Goal: Information Seeking & Learning: Learn about a topic

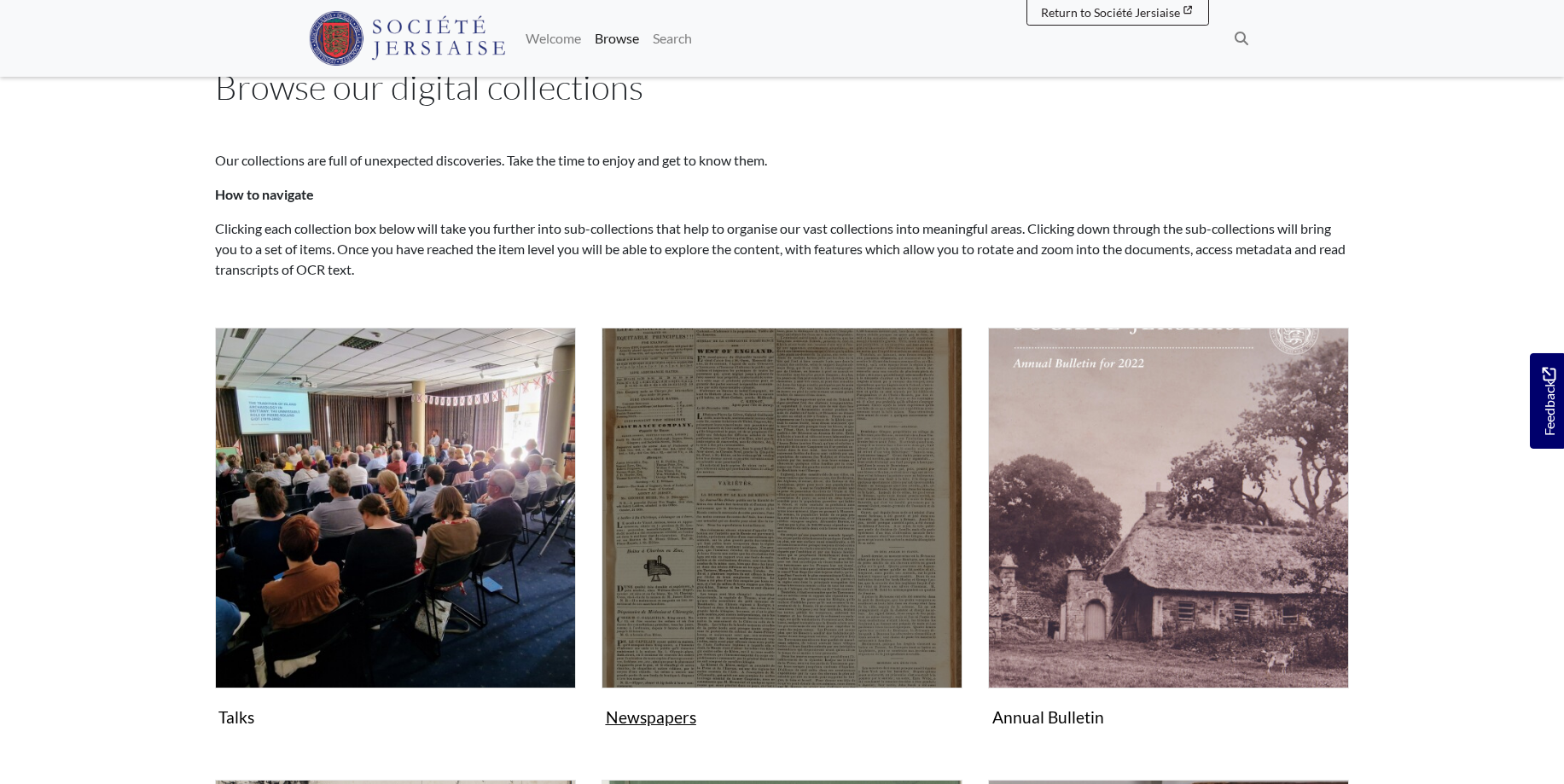
scroll to position [87, 0]
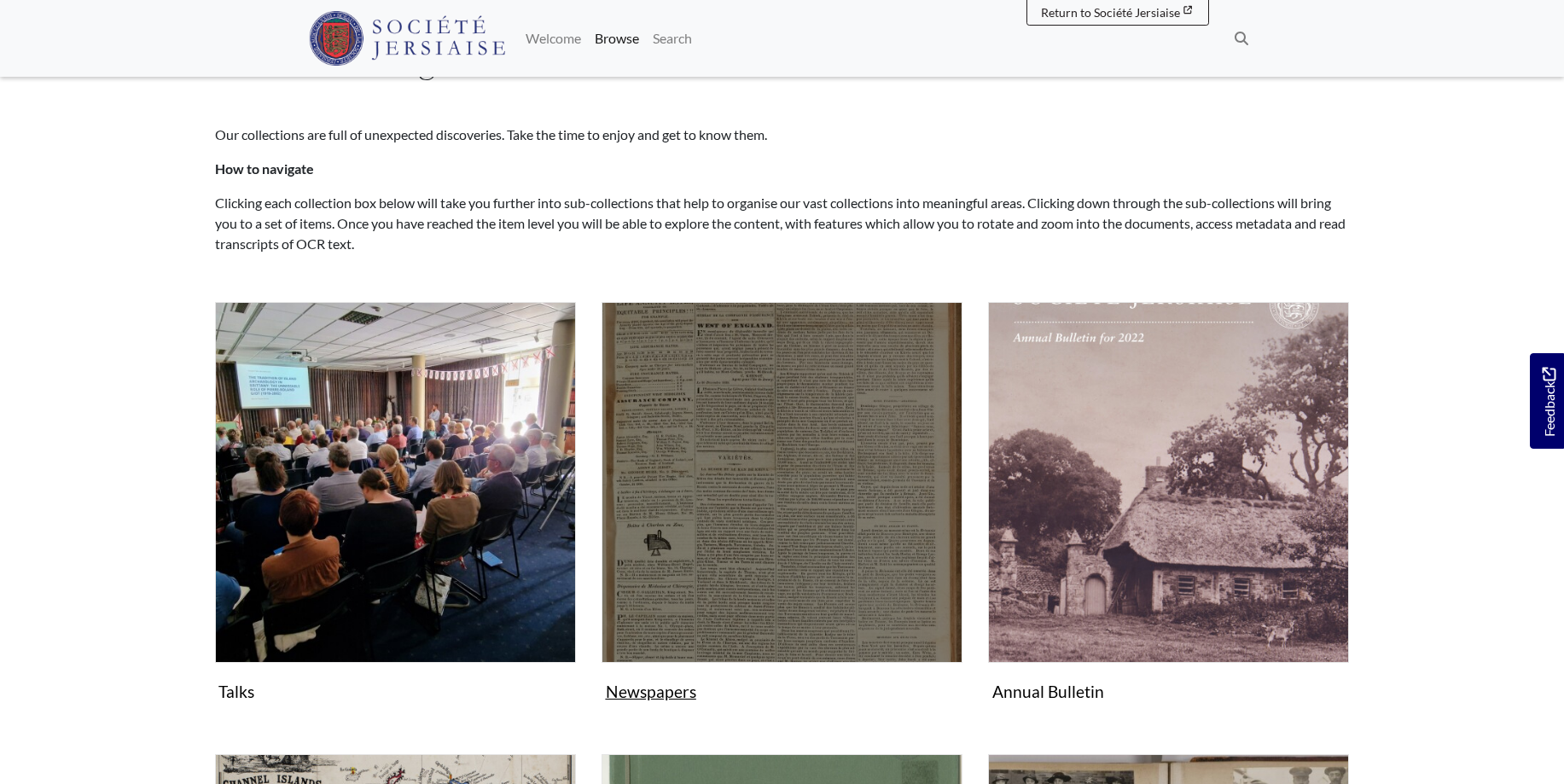
click at [761, 584] on img "Subcollection" at bounding box center [782, 482] width 361 height 361
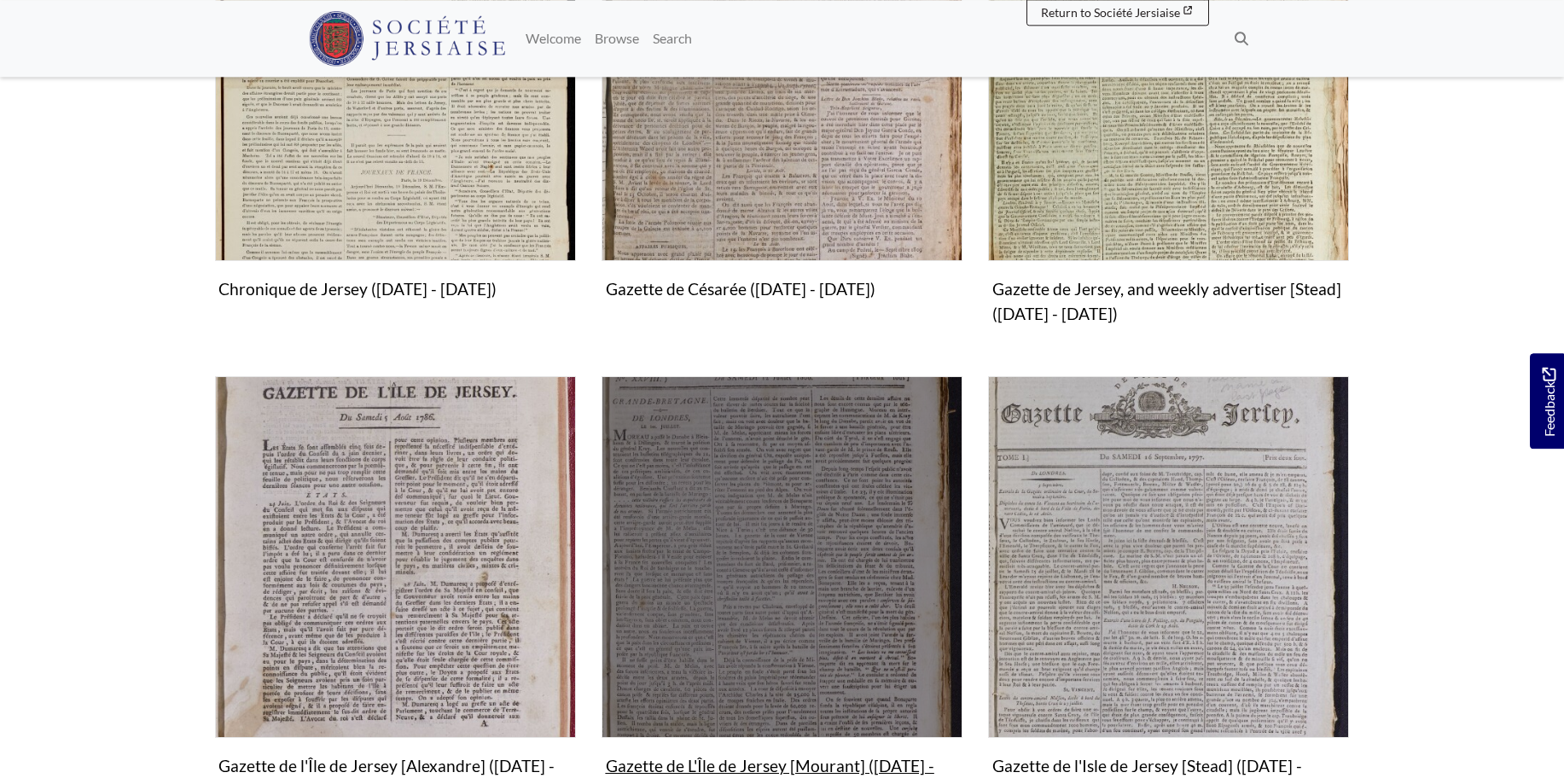
scroll to position [696, 0]
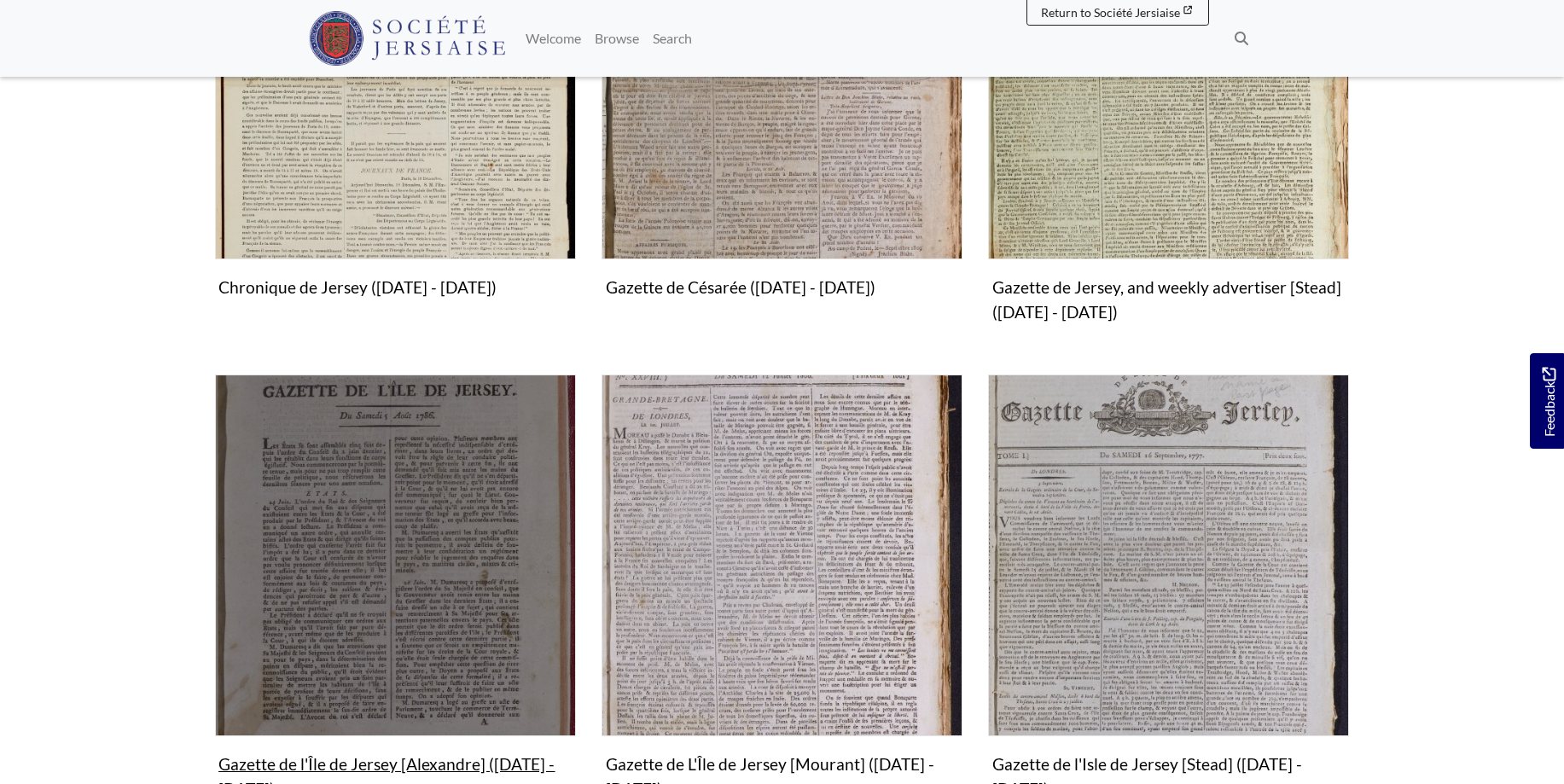
click at [393, 577] on img "Subcollection" at bounding box center [395, 555] width 361 height 361
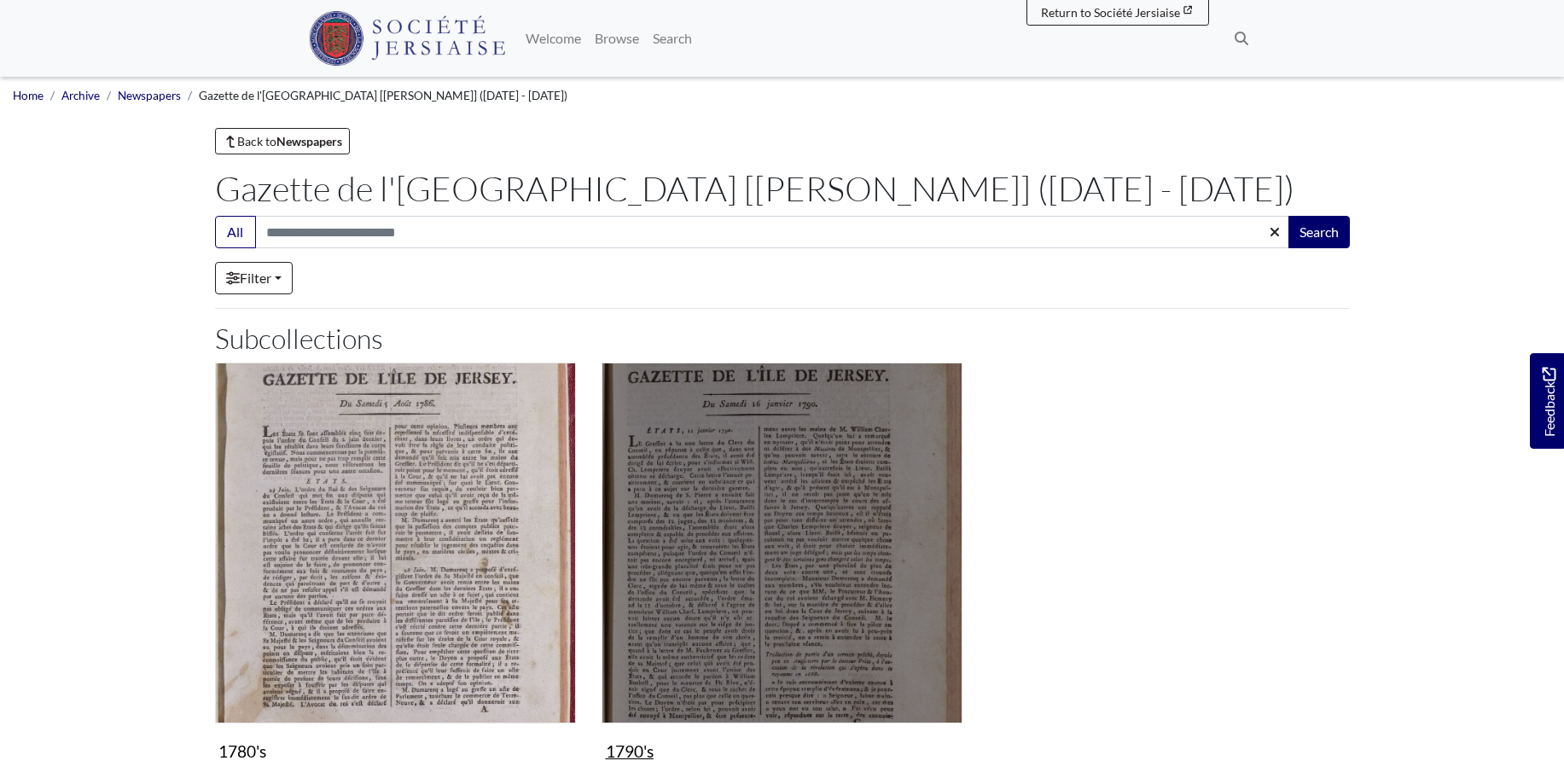
click at [819, 549] on img "Subcollection" at bounding box center [782, 543] width 361 height 361
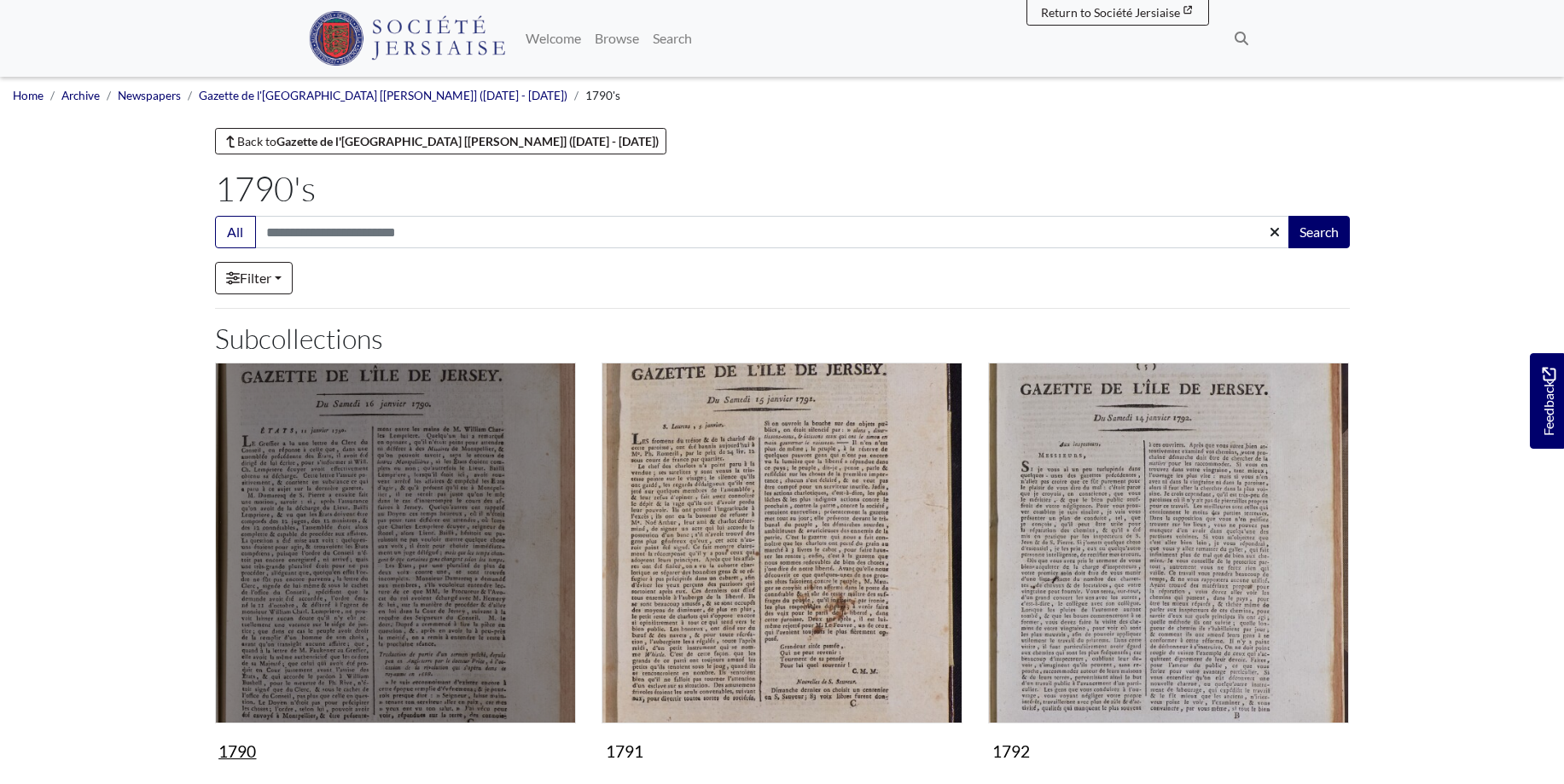
click at [434, 599] on img "Subcollection" at bounding box center [395, 543] width 361 height 361
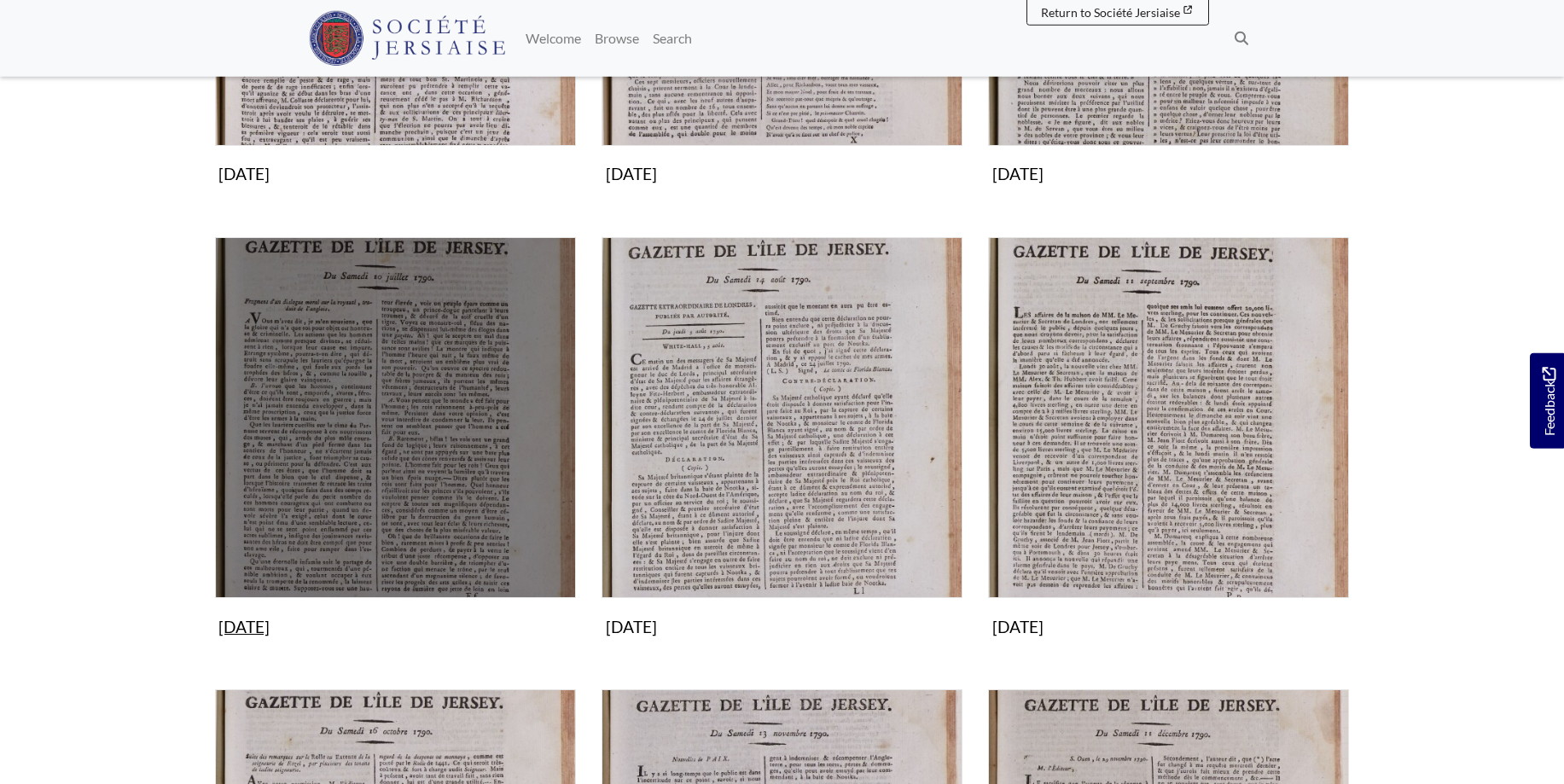
scroll to position [1044, 0]
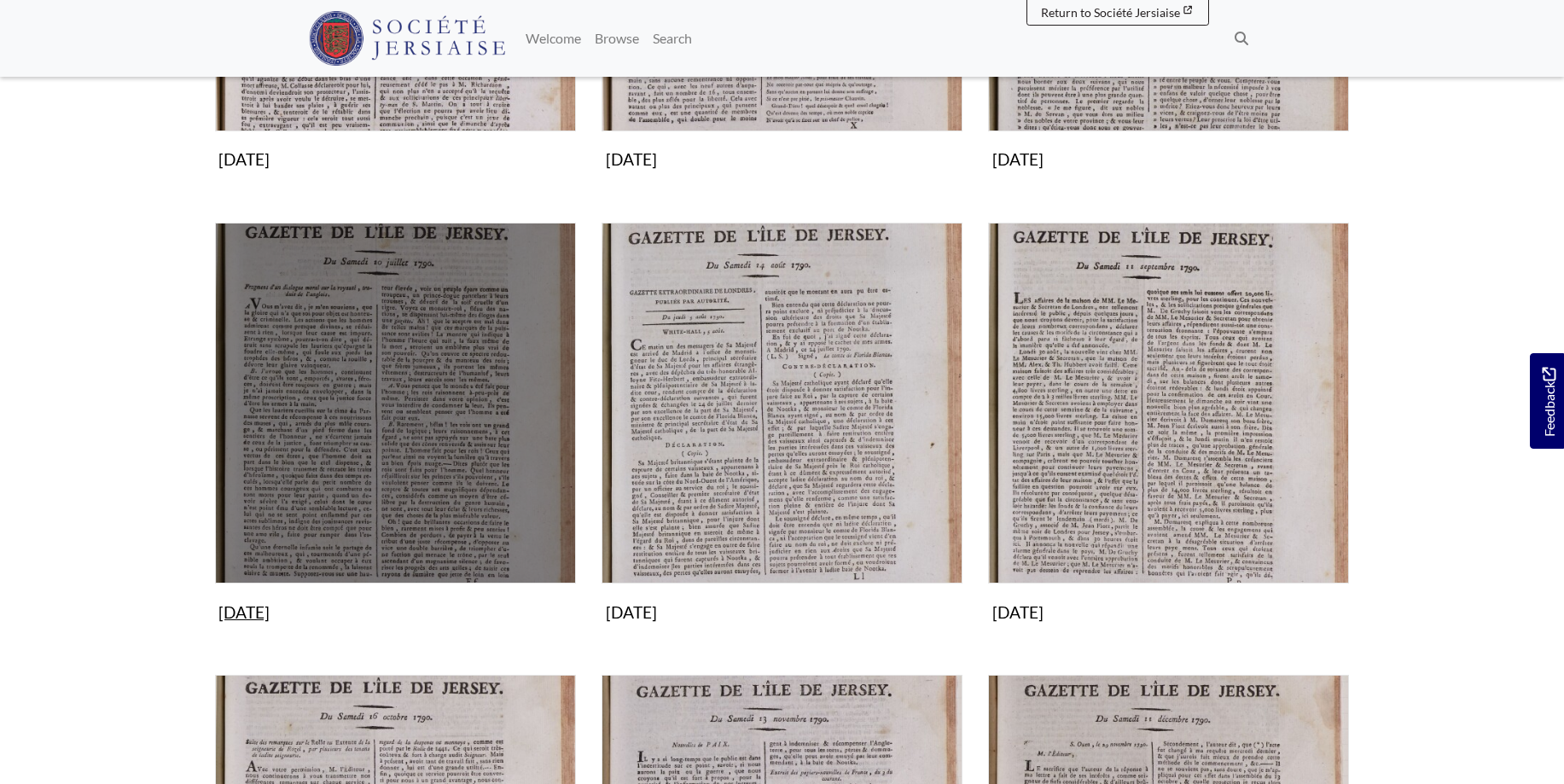
click at [384, 440] on img "Subcollection" at bounding box center [395, 403] width 361 height 361
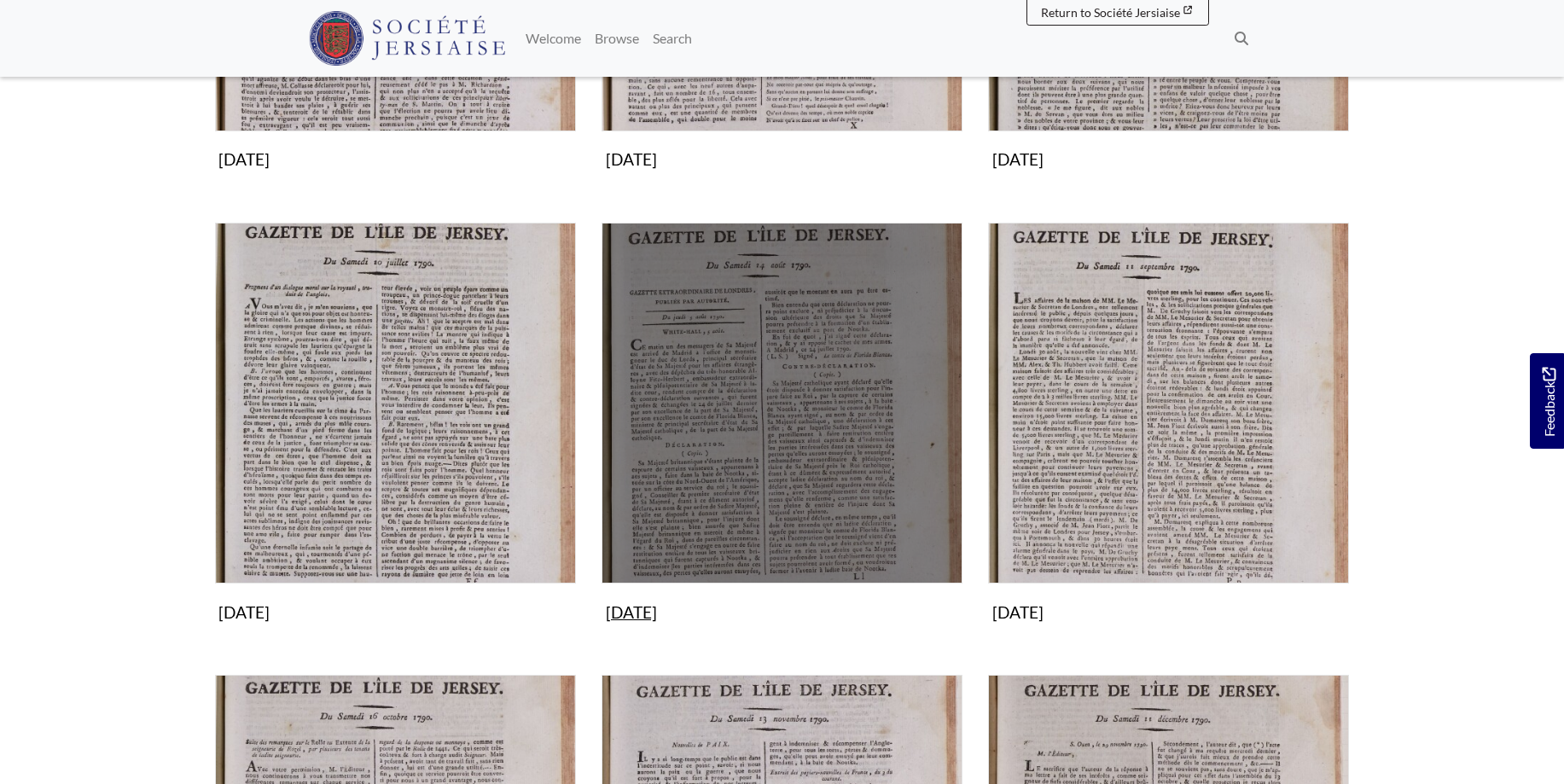
click at [819, 451] on img "Subcollection" at bounding box center [782, 403] width 361 height 361
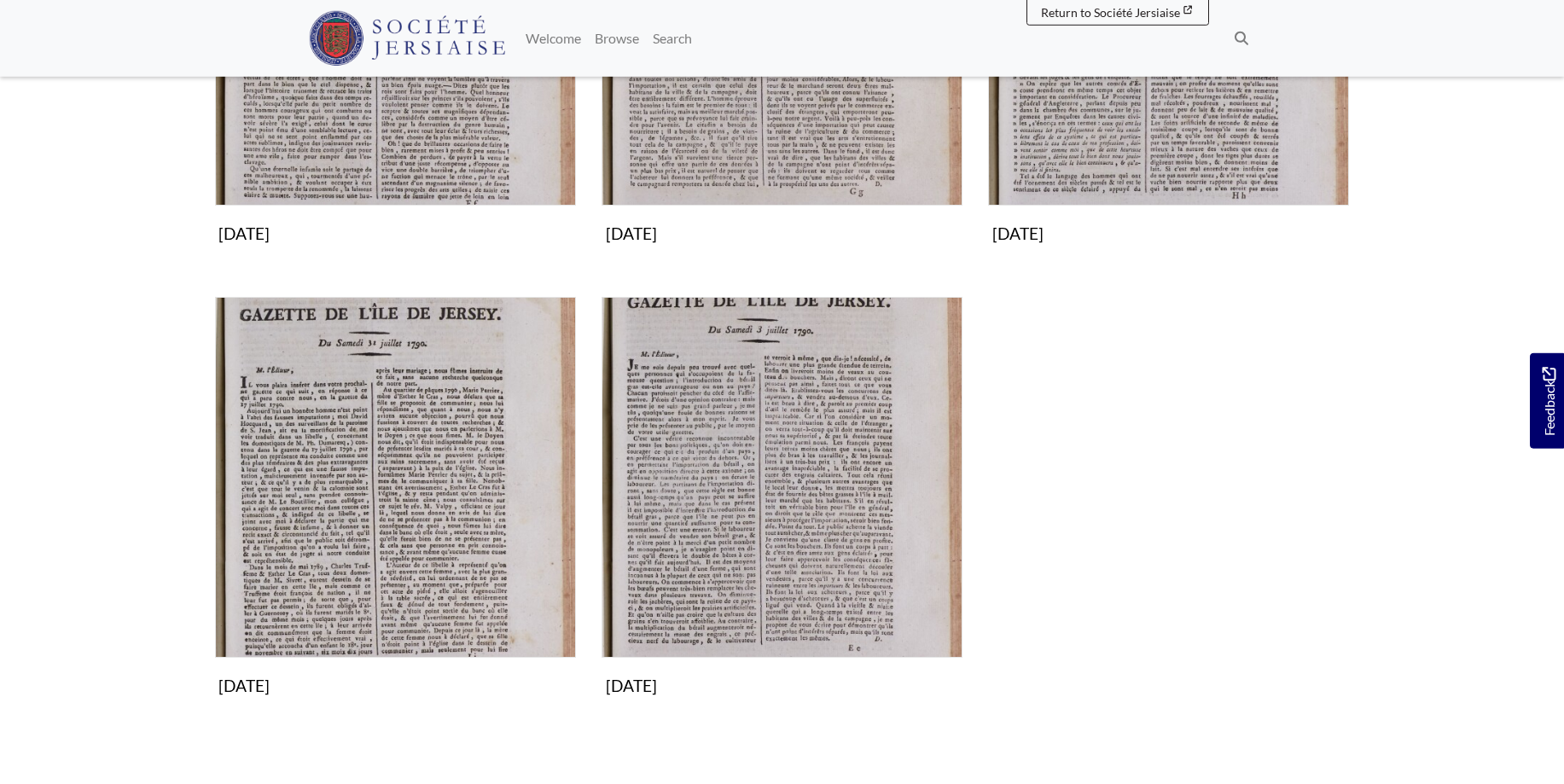
scroll to position [522, 0]
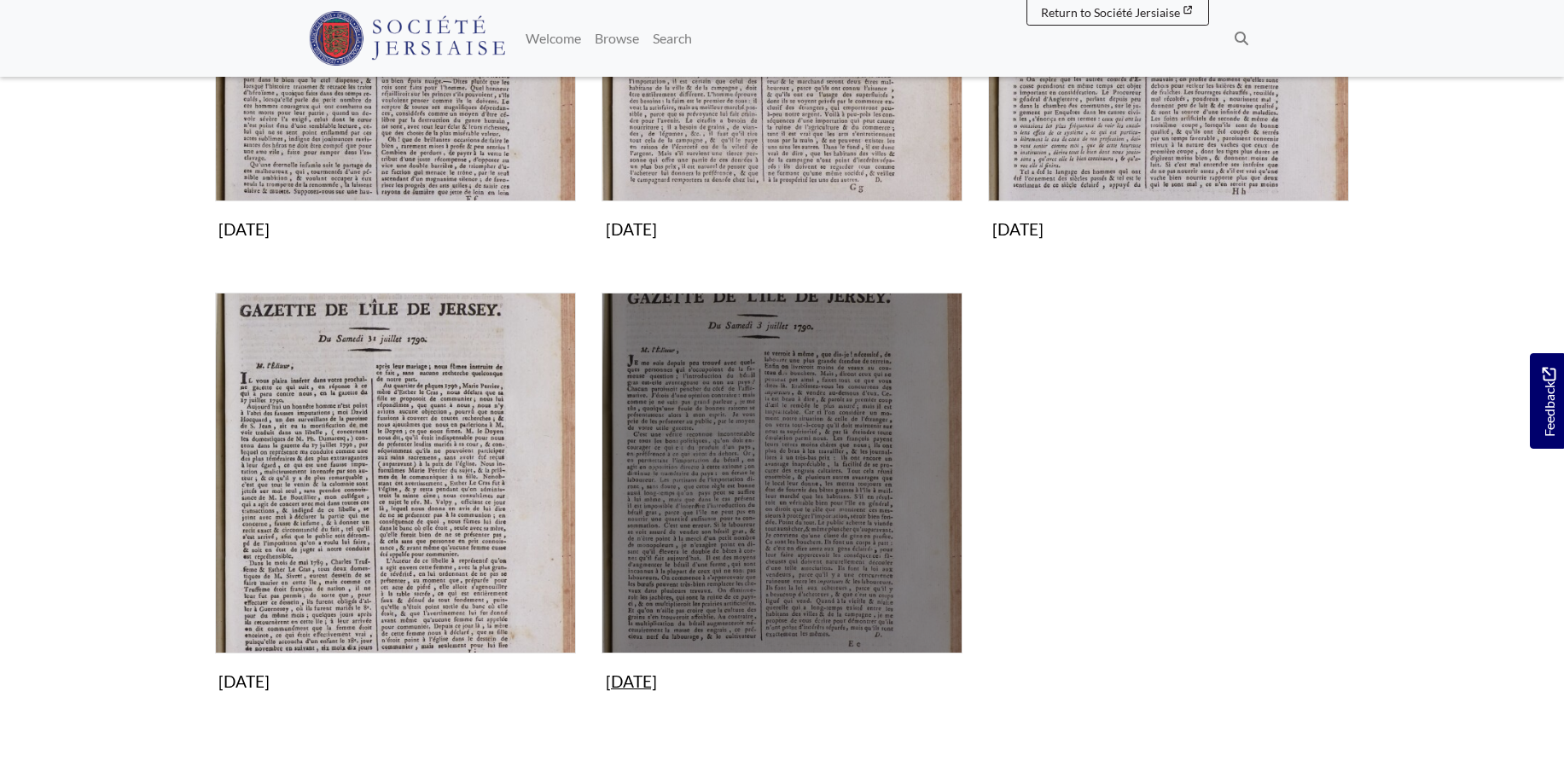
click at [844, 498] on img "Subcollection" at bounding box center [782, 473] width 361 height 361
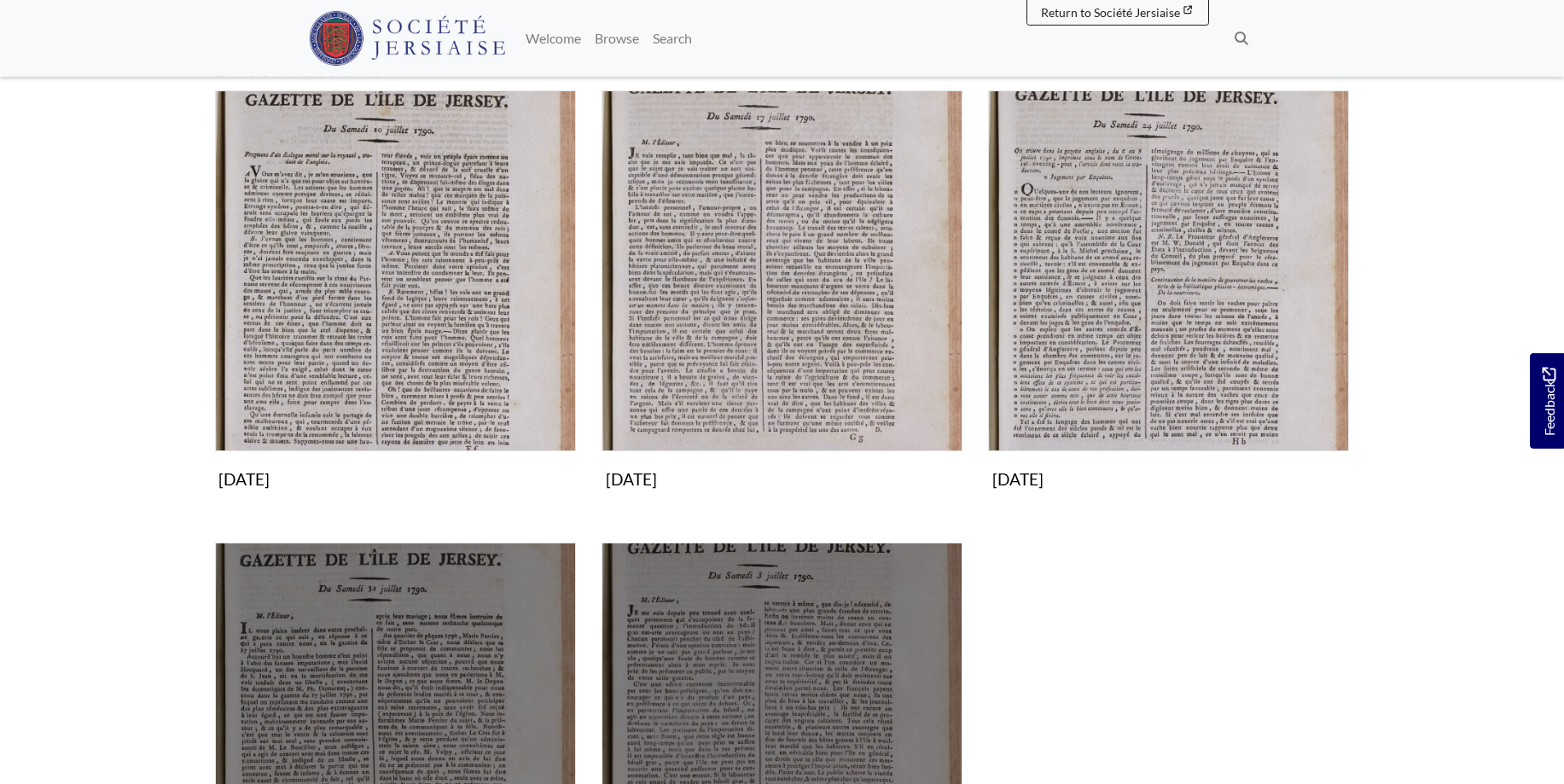
scroll to position [174, 0]
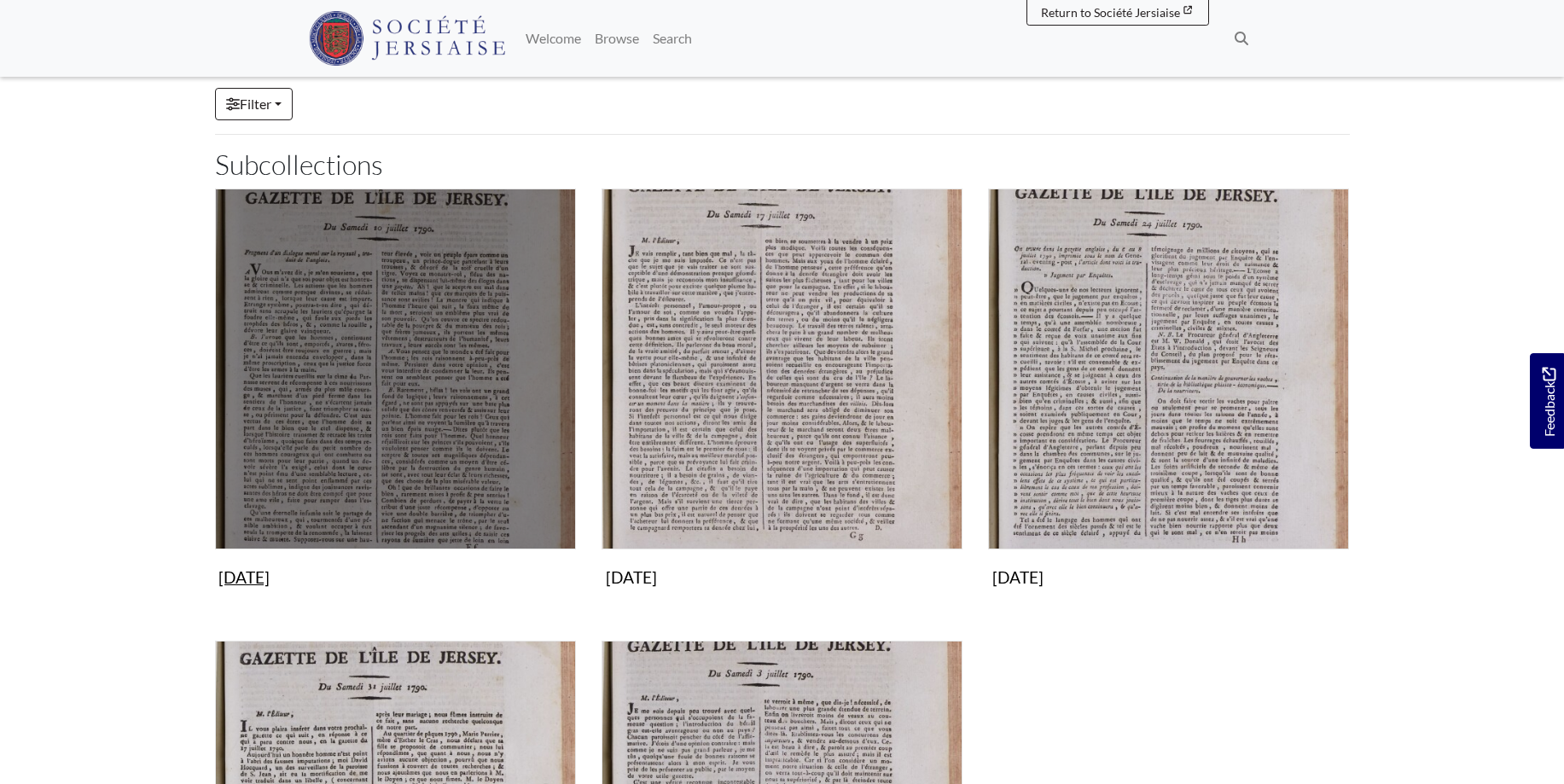
click at [434, 351] on img "Subcollection" at bounding box center [395, 369] width 361 height 361
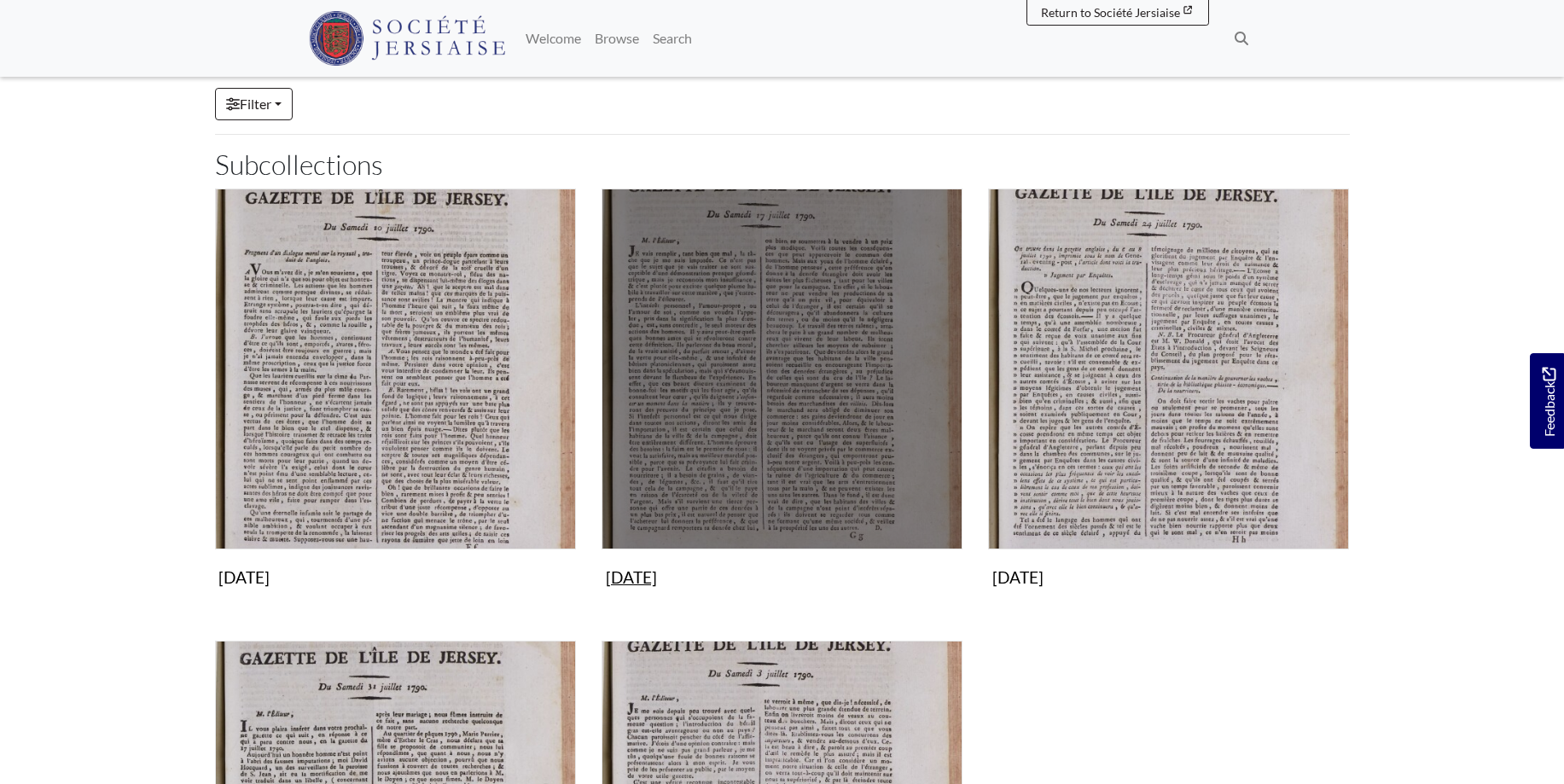
click at [815, 350] on img "Subcollection" at bounding box center [782, 369] width 361 height 361
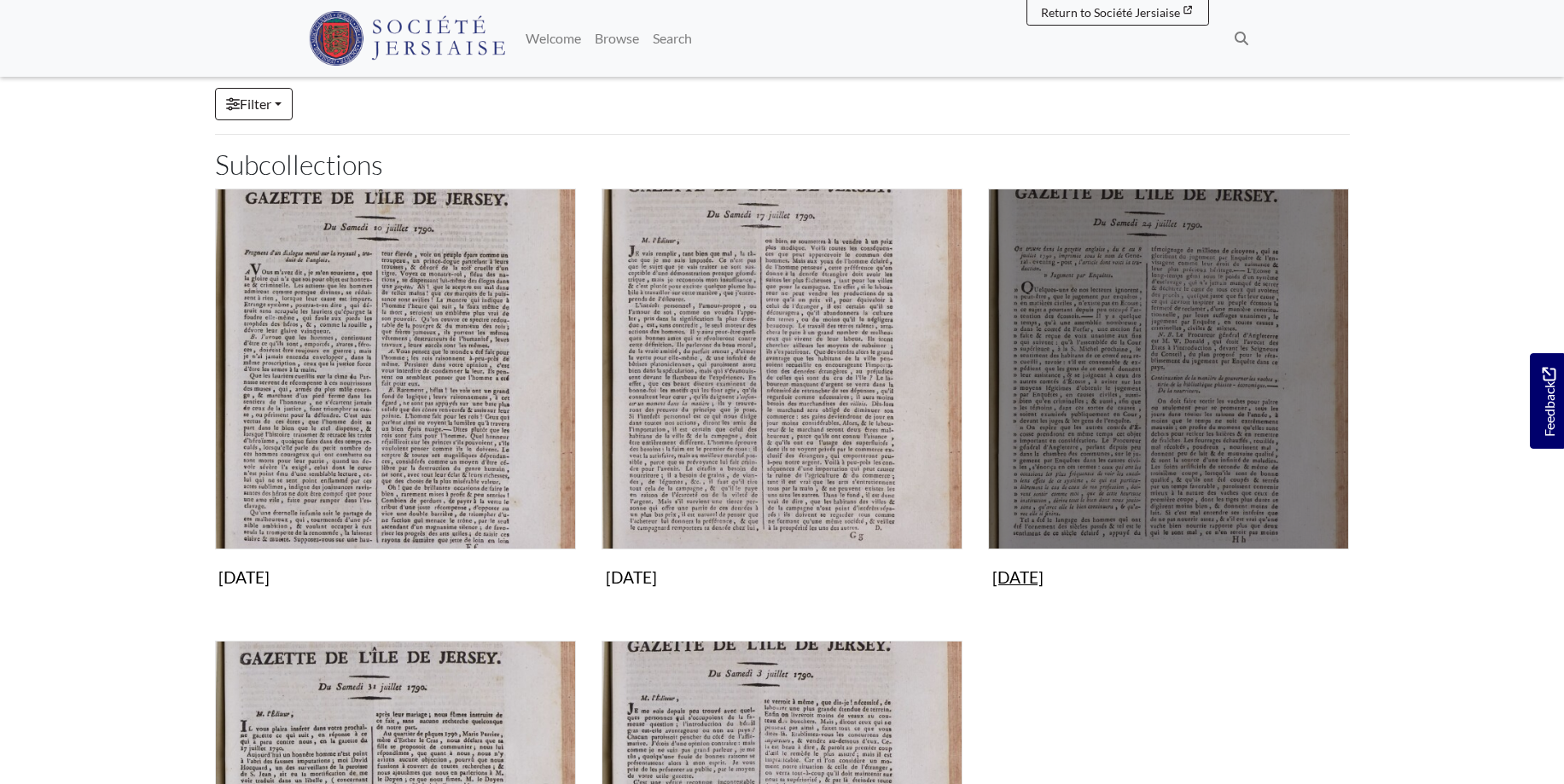
click at [1147, 260] on img "Subcollection" at bounding box center [1169, 369] width 361 height 361
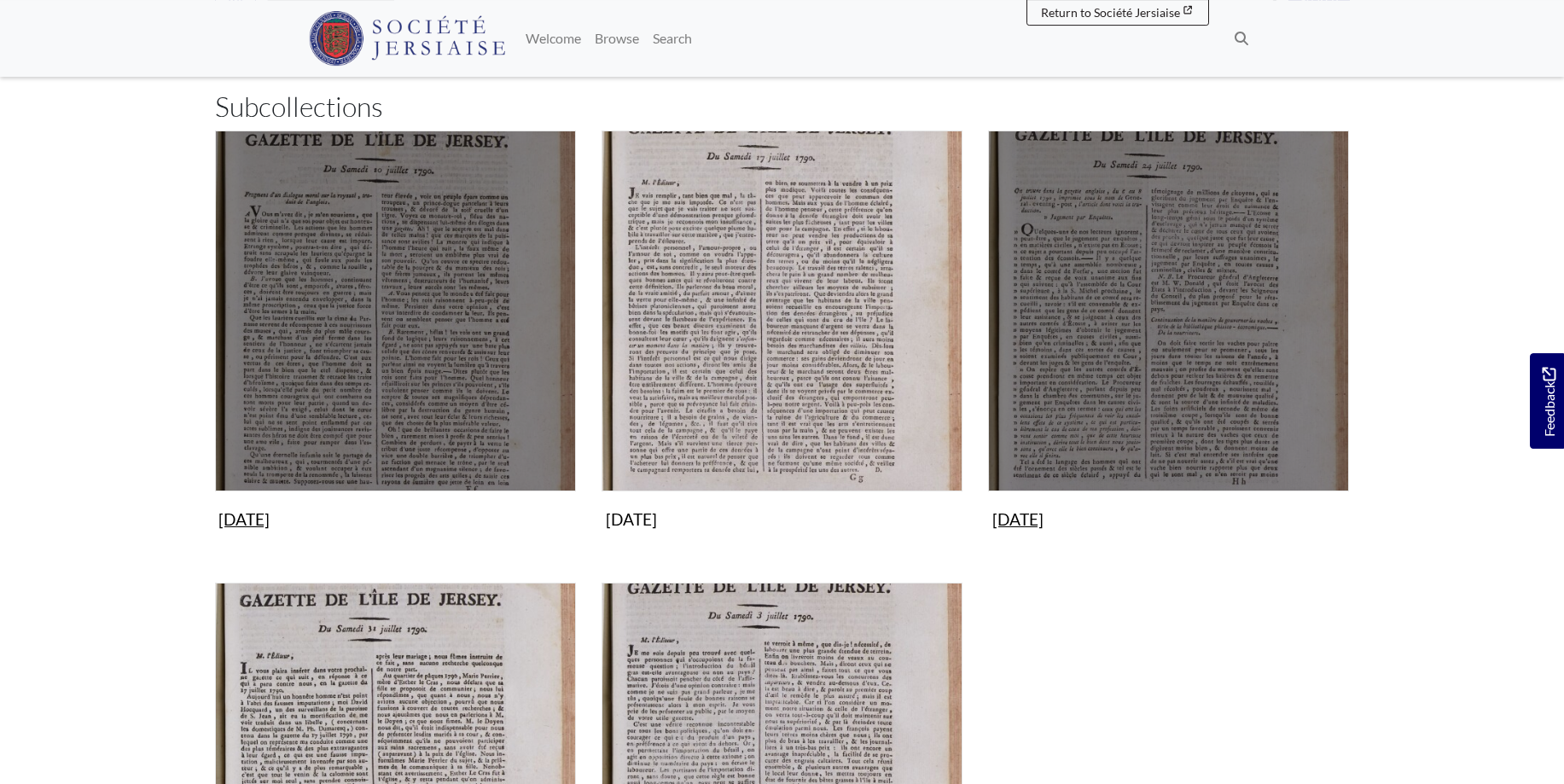
scroll to position [522, 0]
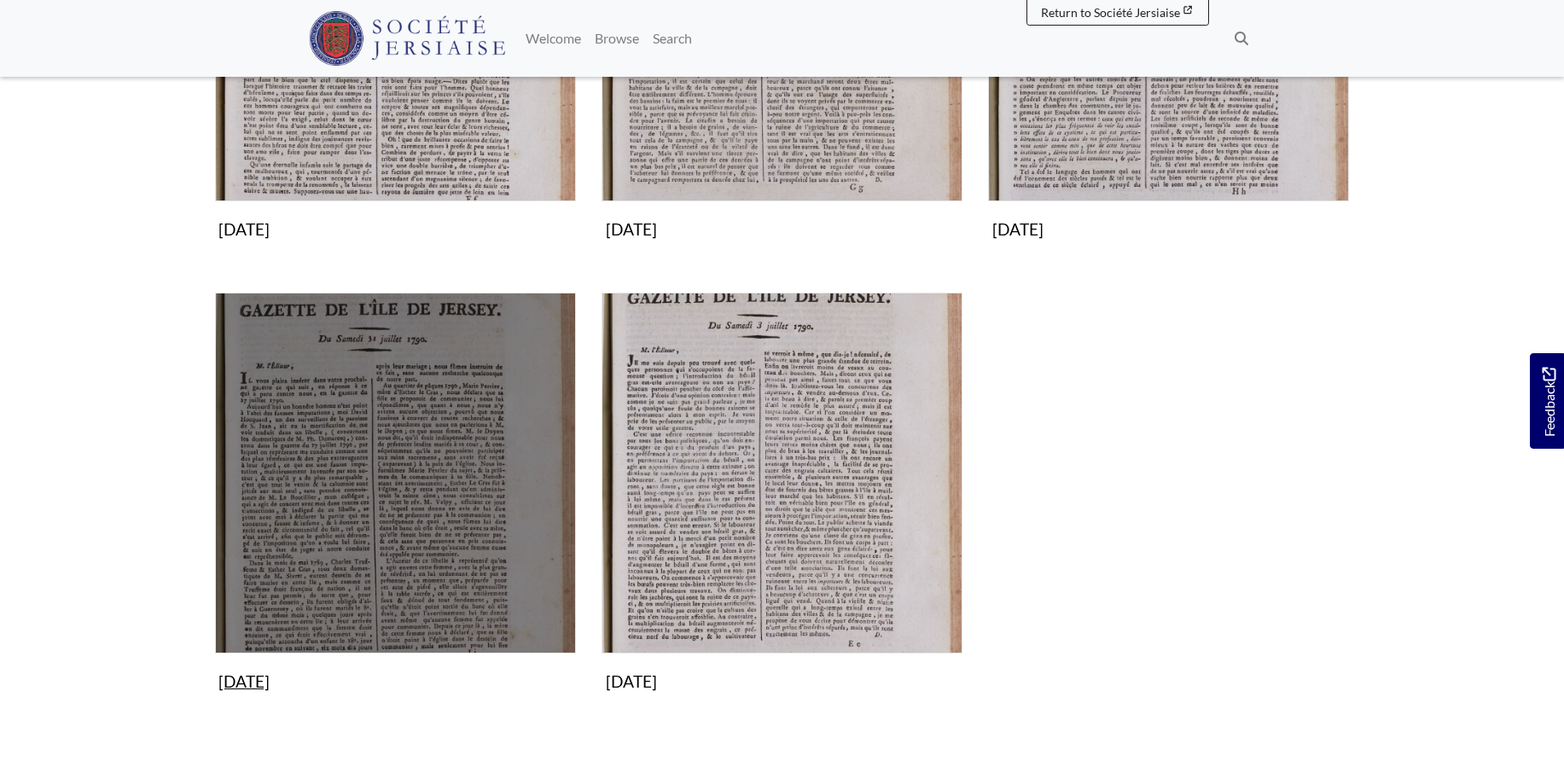
click at [366, 470] on img "Subcollection" at bounding box center [395, 473] width 361 height 361
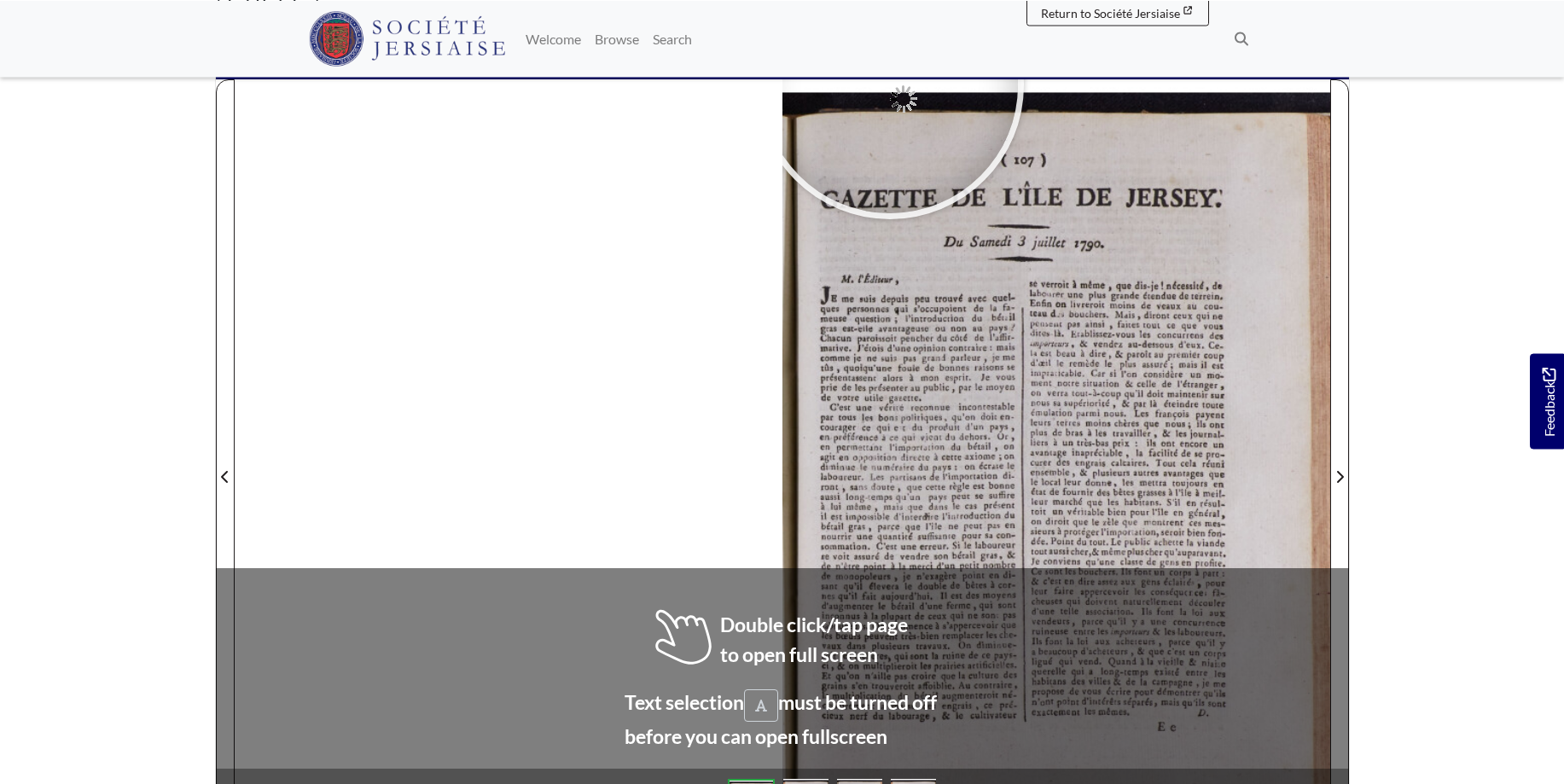
scroll to position [206, 0]
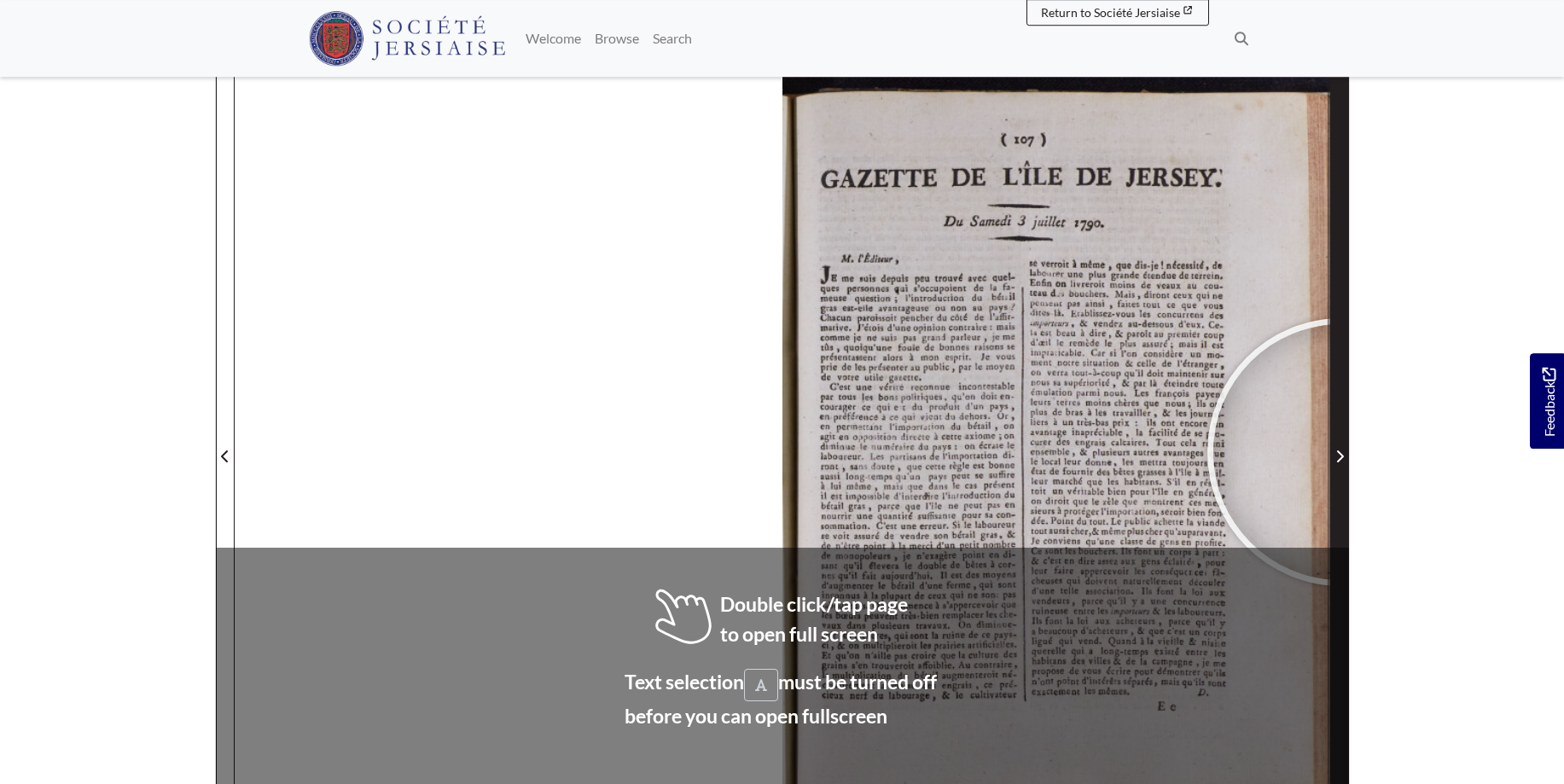
click at [1341, 452] on icon "Next Page" at bounding box center [1340, 457] width 9 height 14
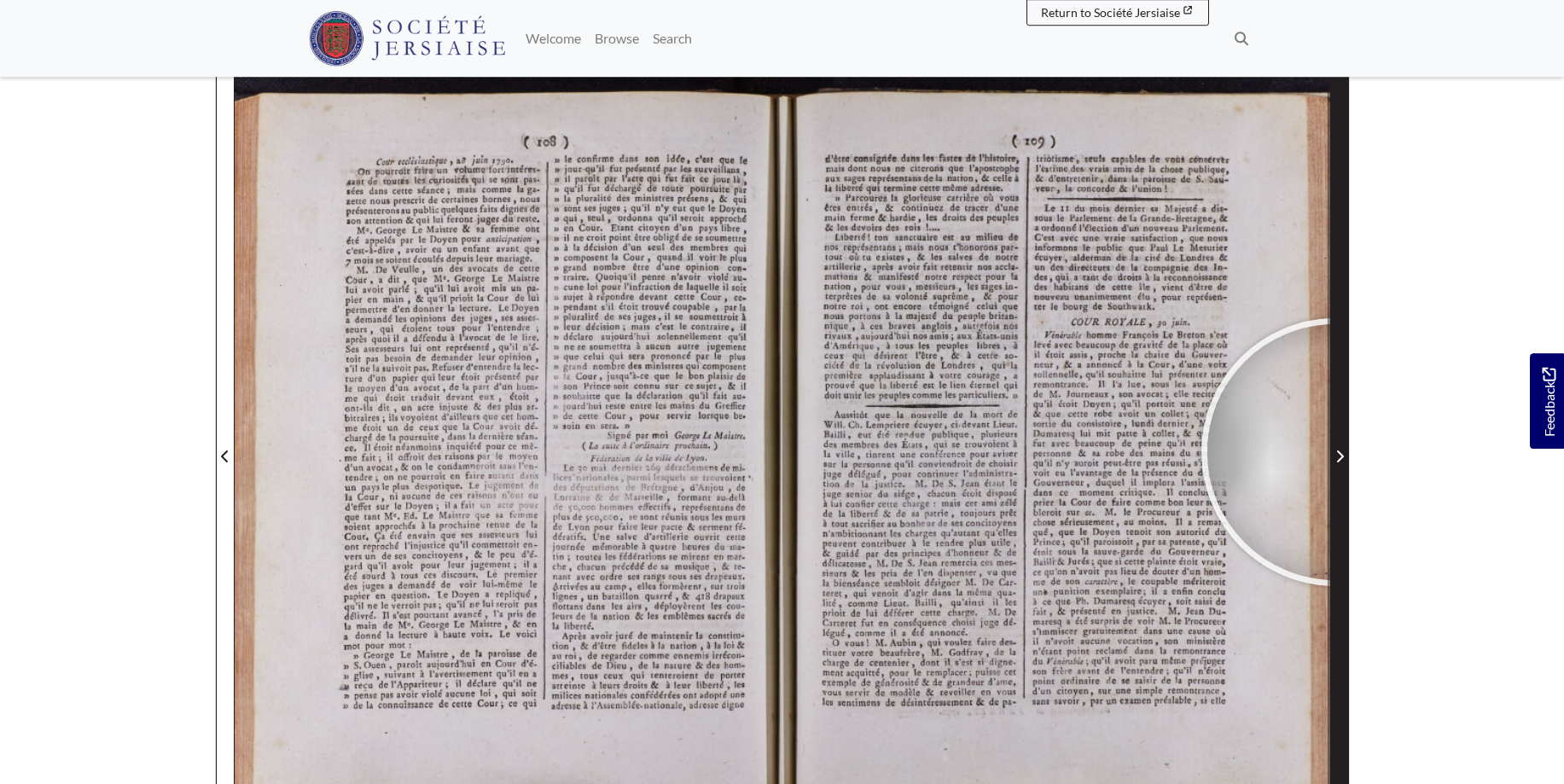
click at [1336, 452] on icon "Next Page" at bounding box center [1340, 457] width 9 height 14
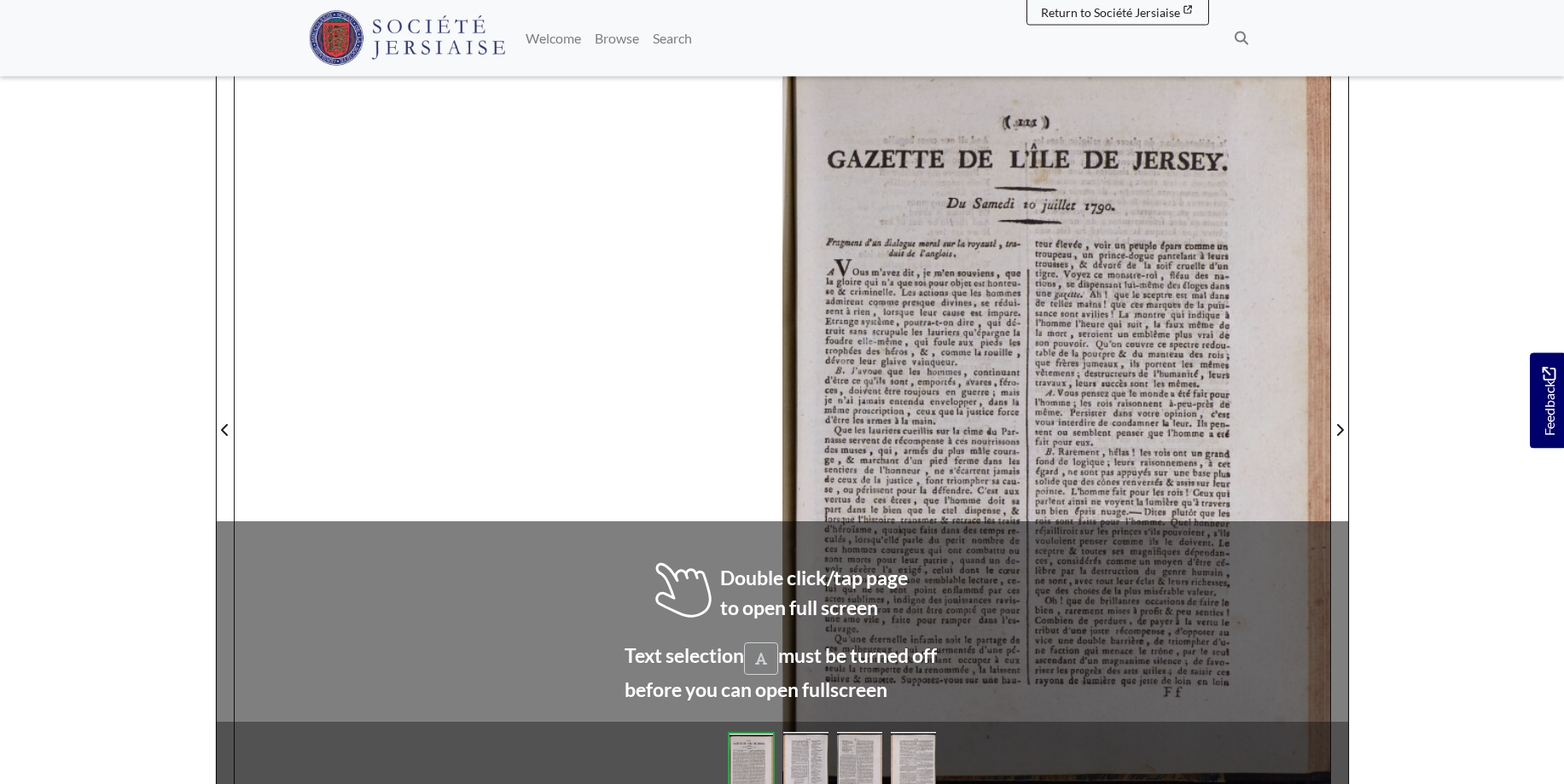
scroll to position [234, 0]
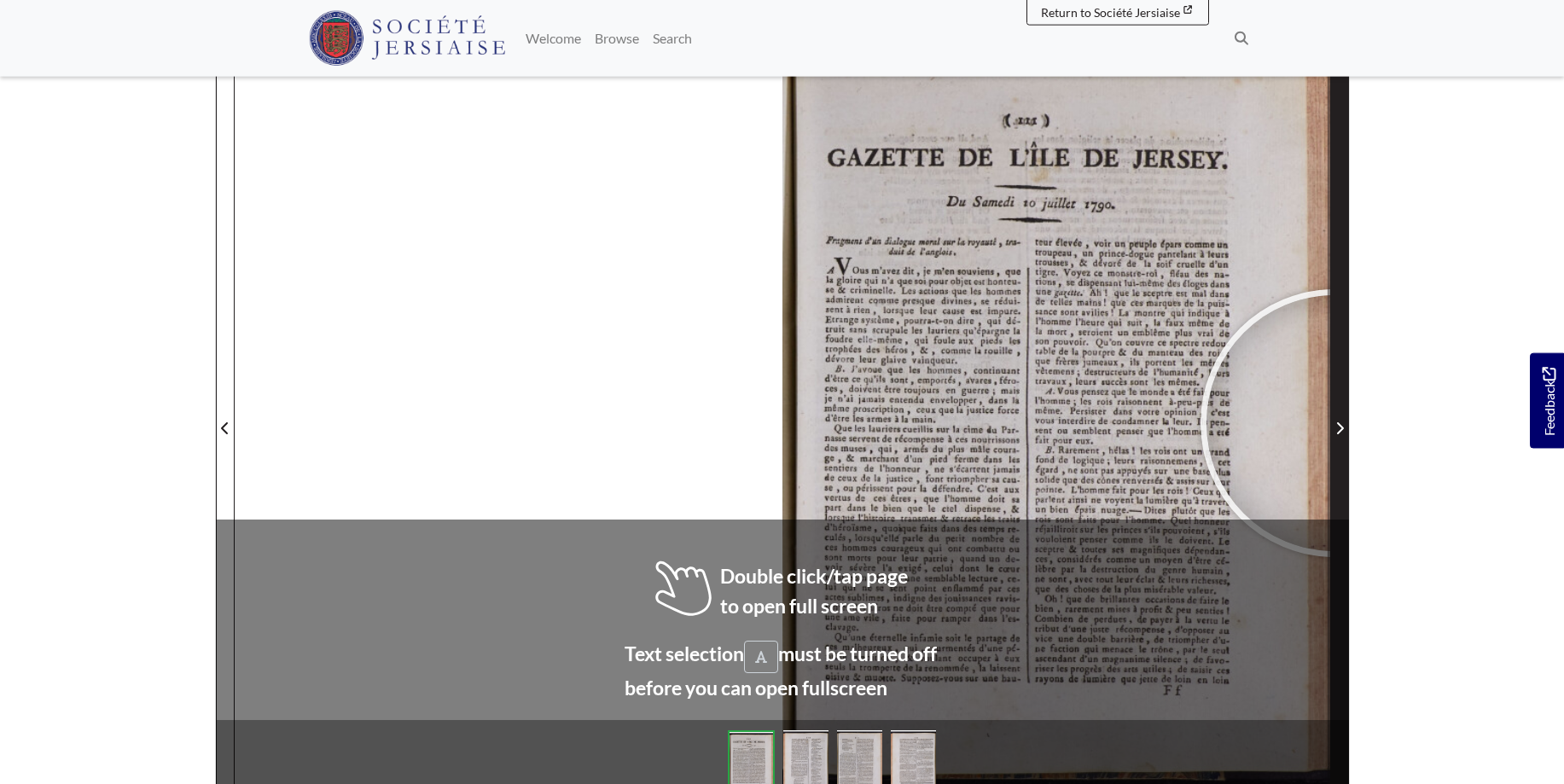
click at [1335, 423] on span "Next Page" at bounding box center [1340, 428] width 17 height 20
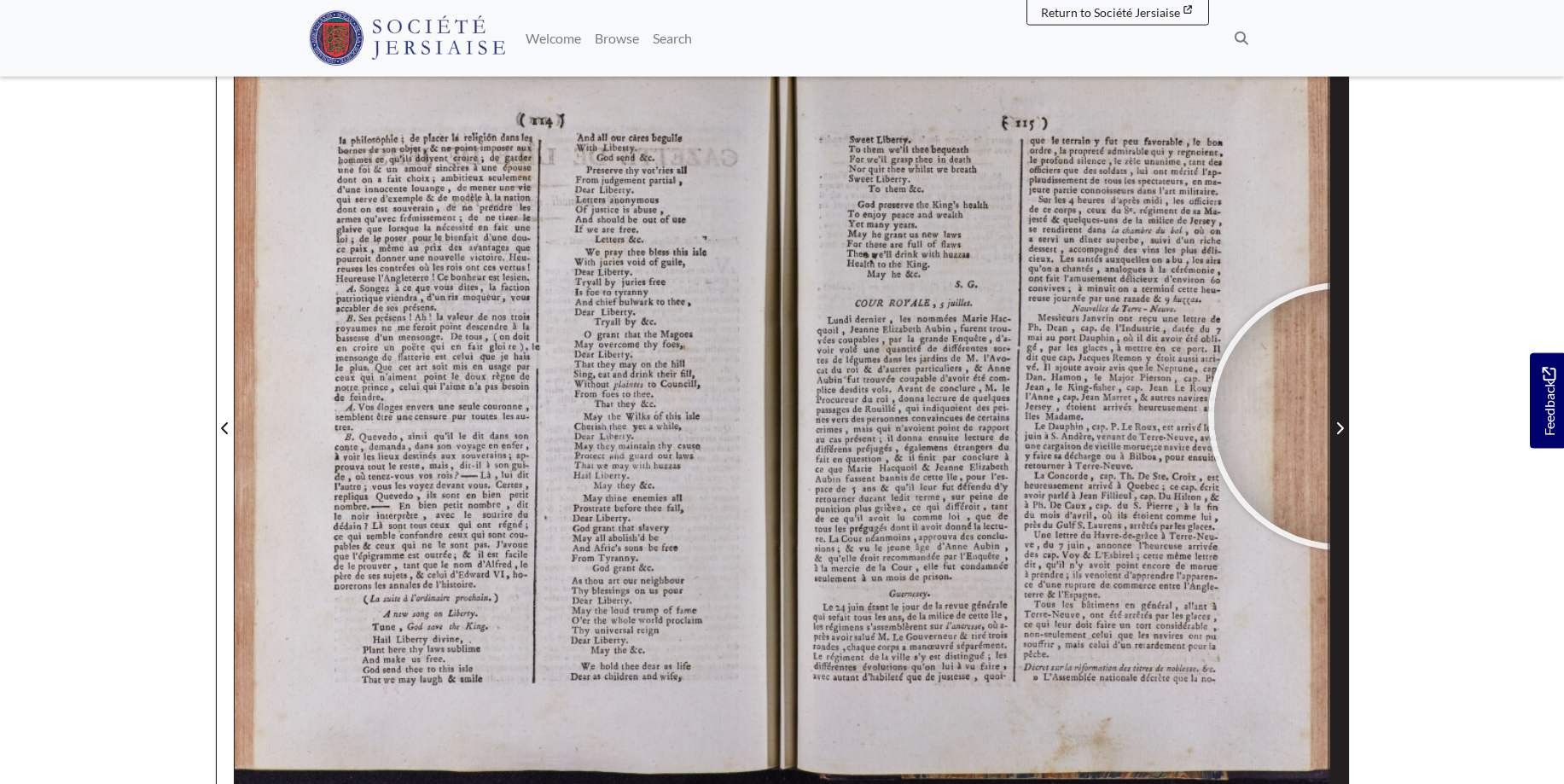
click at [1342, 416] on span "Next Page" at bounding box center [1340, 418] width 17 height 773
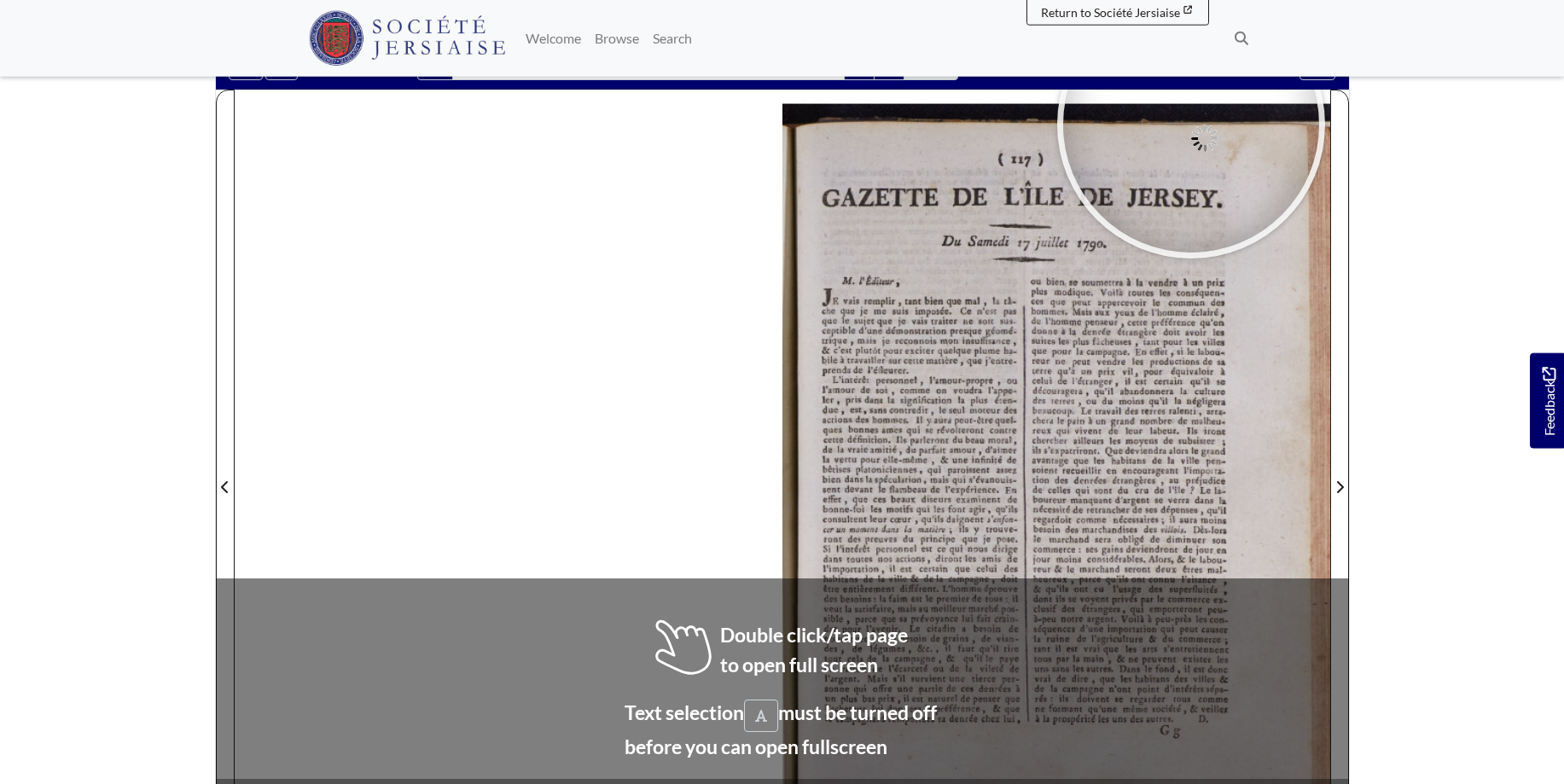
scroll to position [204, 0]
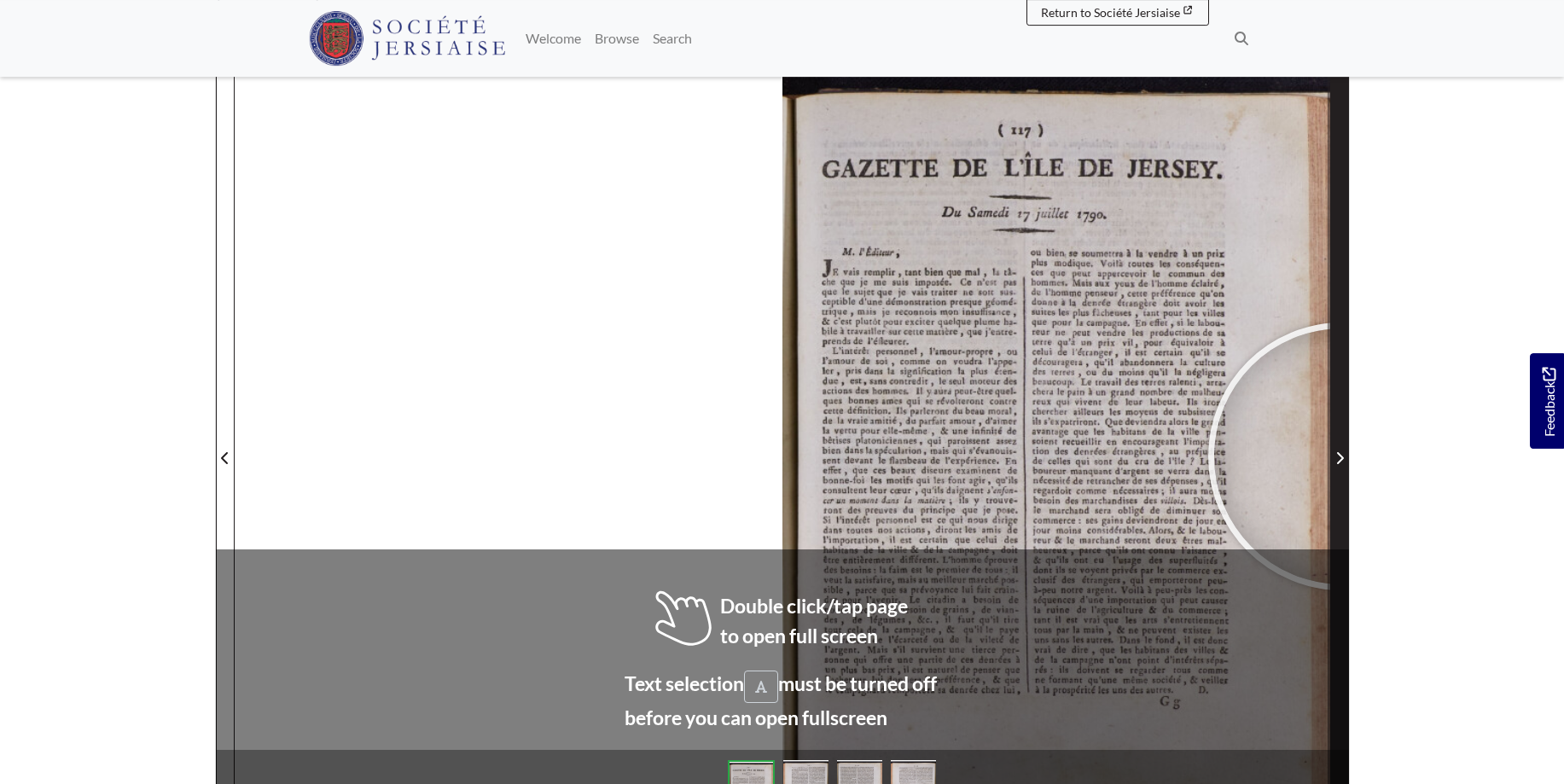
click at [1342, 457] on icon "Next Page" at bounding box center [1340, 458] width 9 height 14
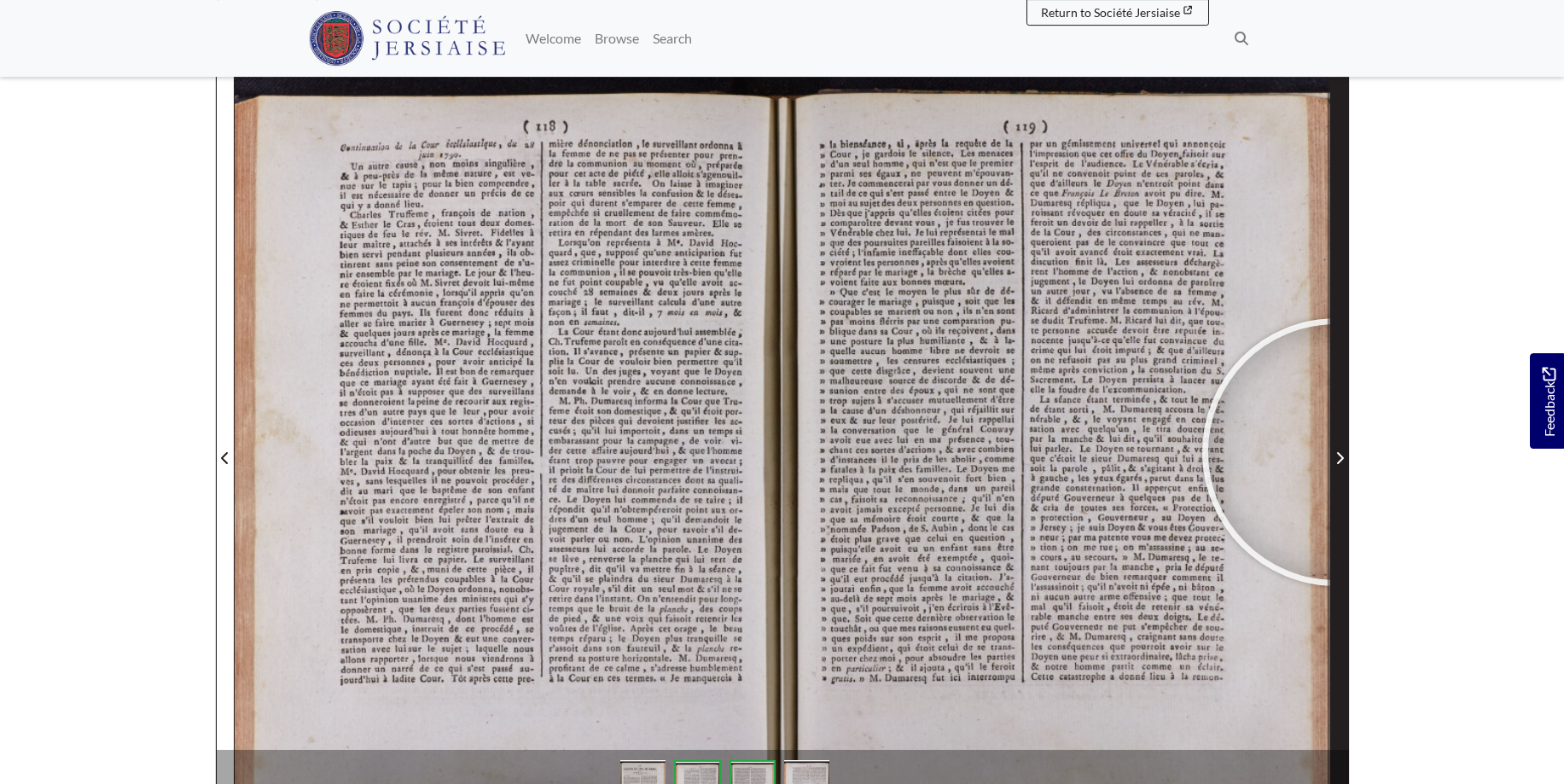
click at [1337, 452] on icon "Next Page" at bounding box center [1340, 458] width 9 height 14
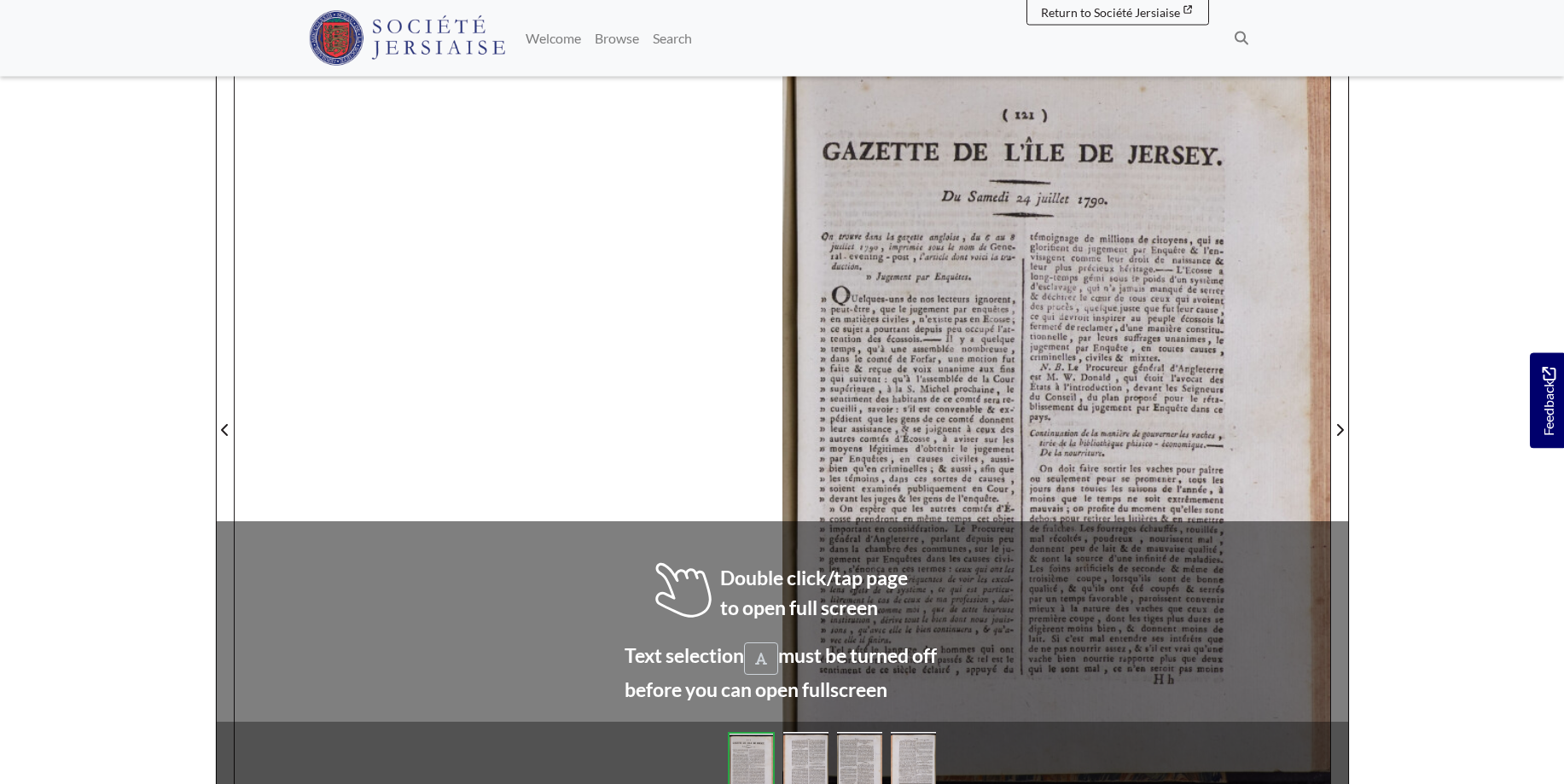
scroll to position [242, 0]
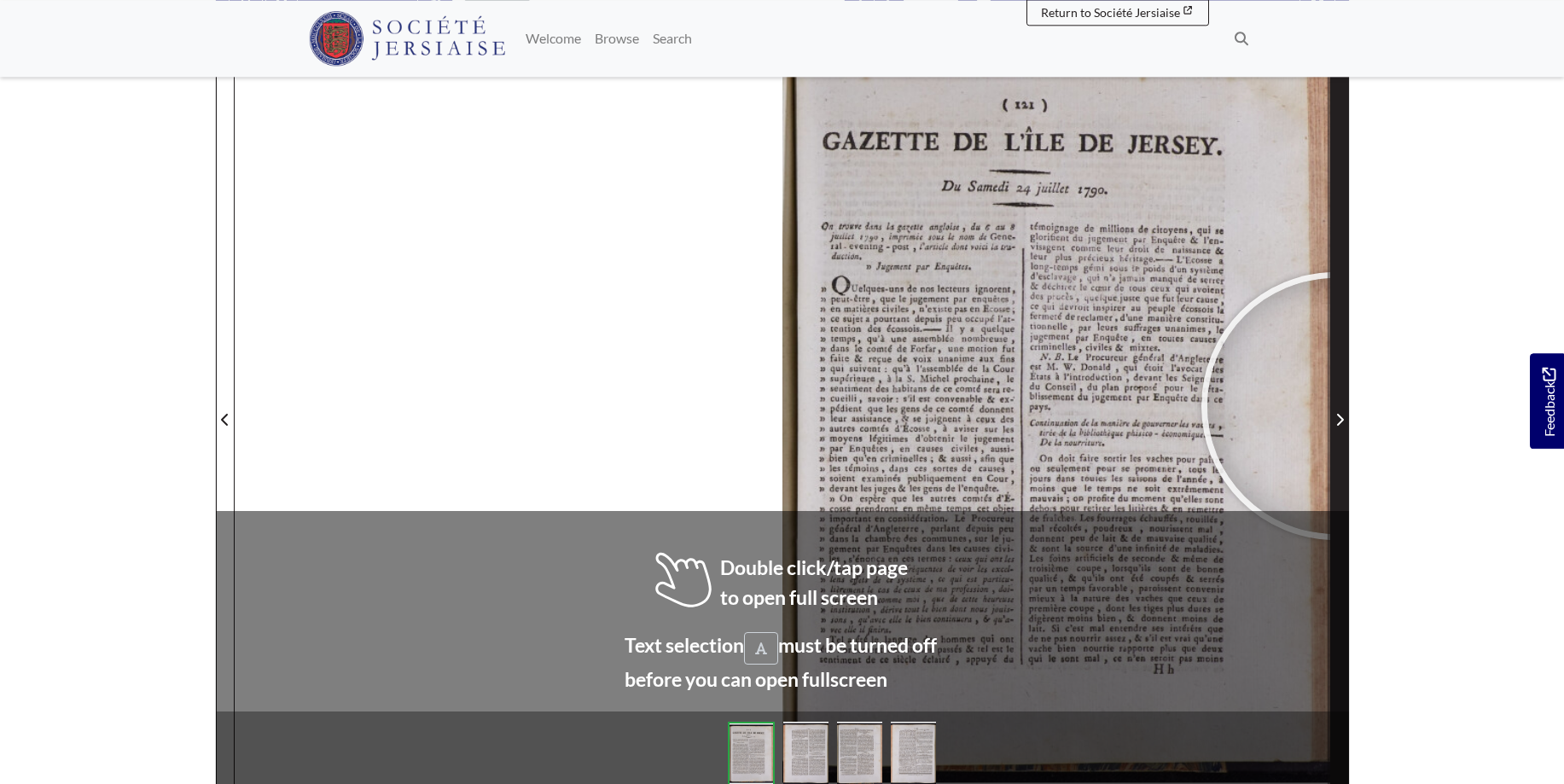
click at [1336, 407] on span "Next Page" at bounding box center [1340, 409] width 17 height 773
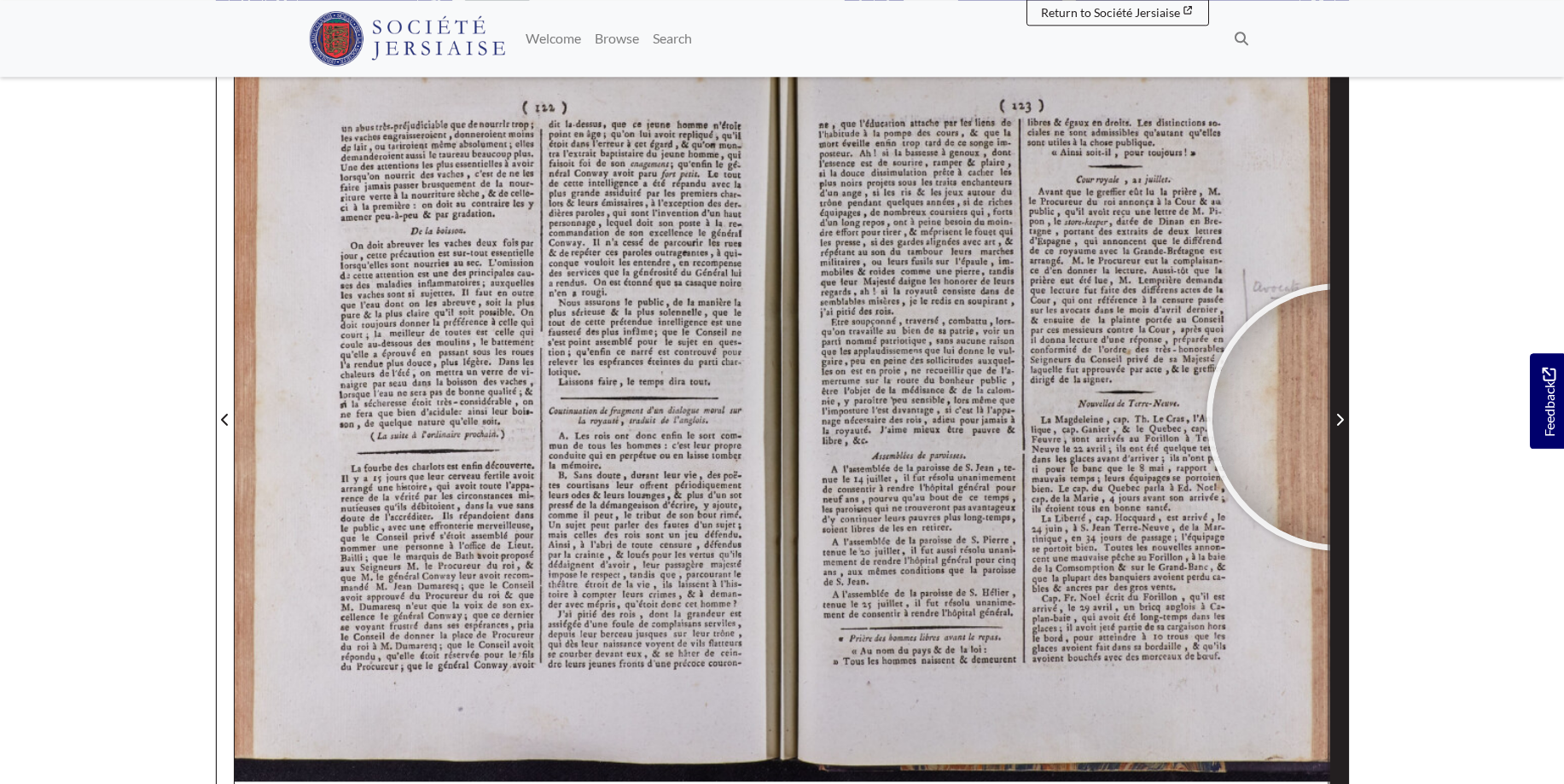
click at [1340, 417] on icon "Next Page" at bounding box center [1340, 420] width 7 height 12
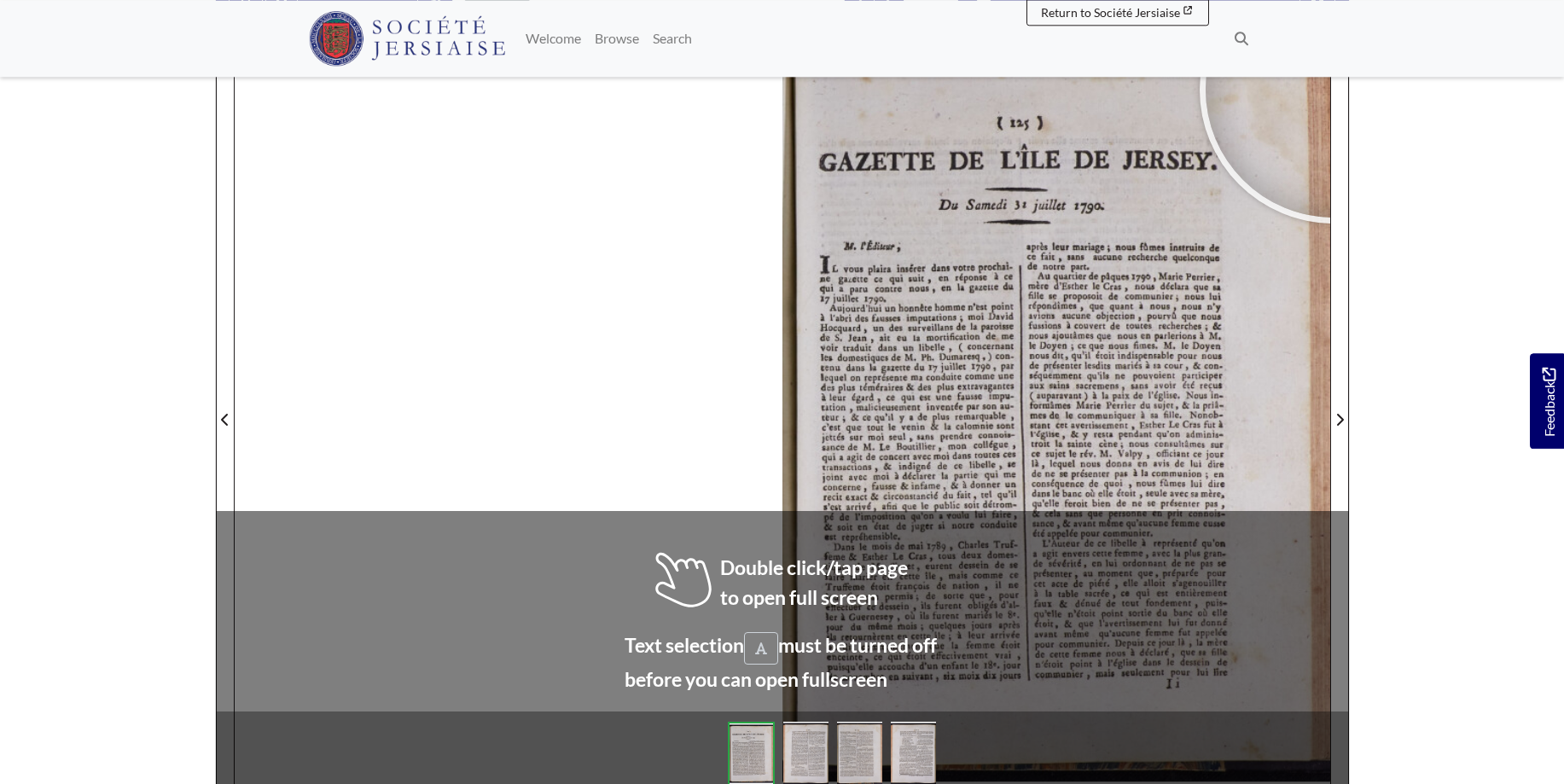
scroll to position [245, 0]
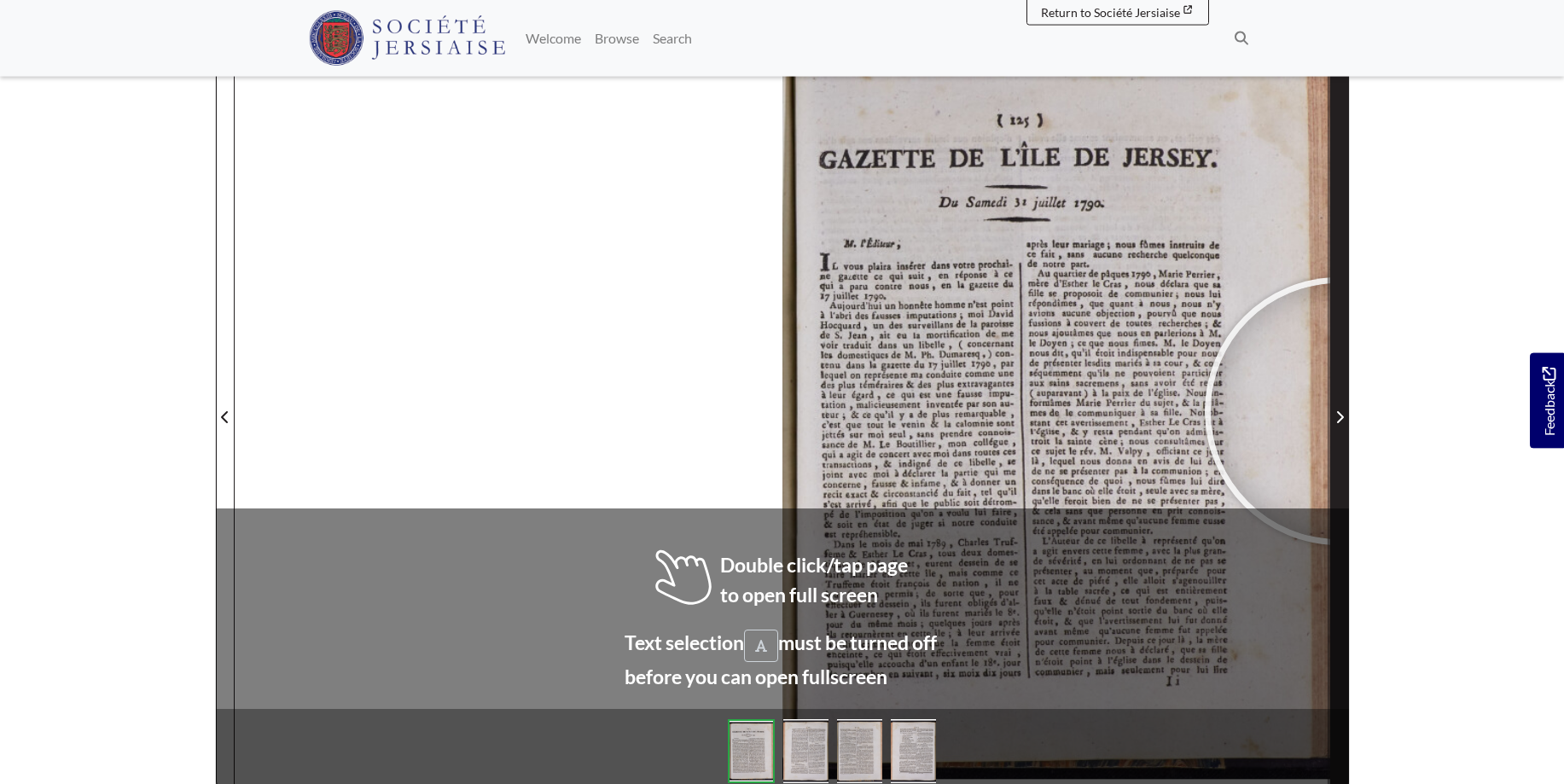
click at [1339, 411] on icon "Next Page" at bounding box center [1340, 417] width 9 height 14
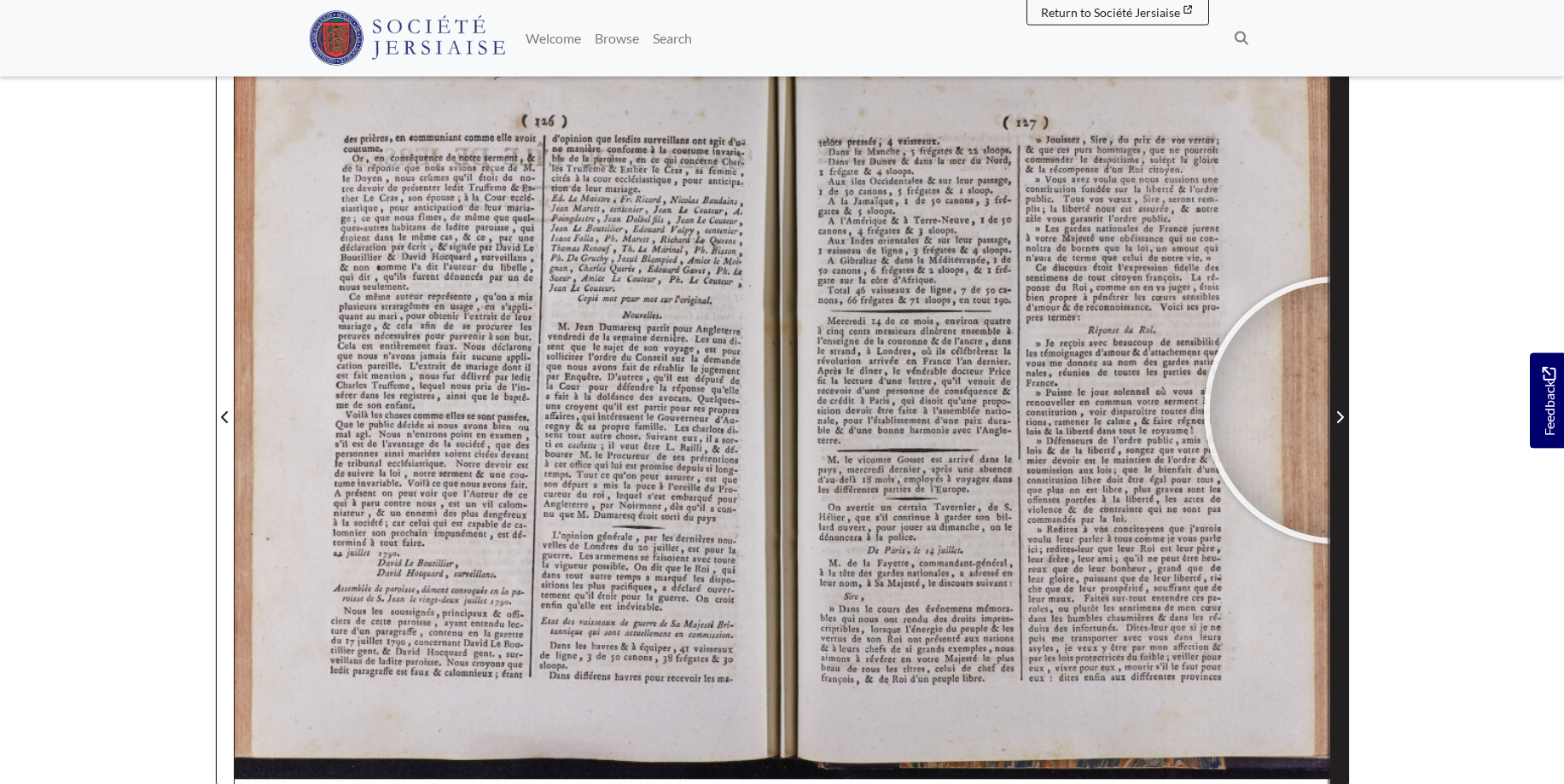
click at [1338, 410] on span "Next Page" at bounding box center [1340, 417] width 17 height 20
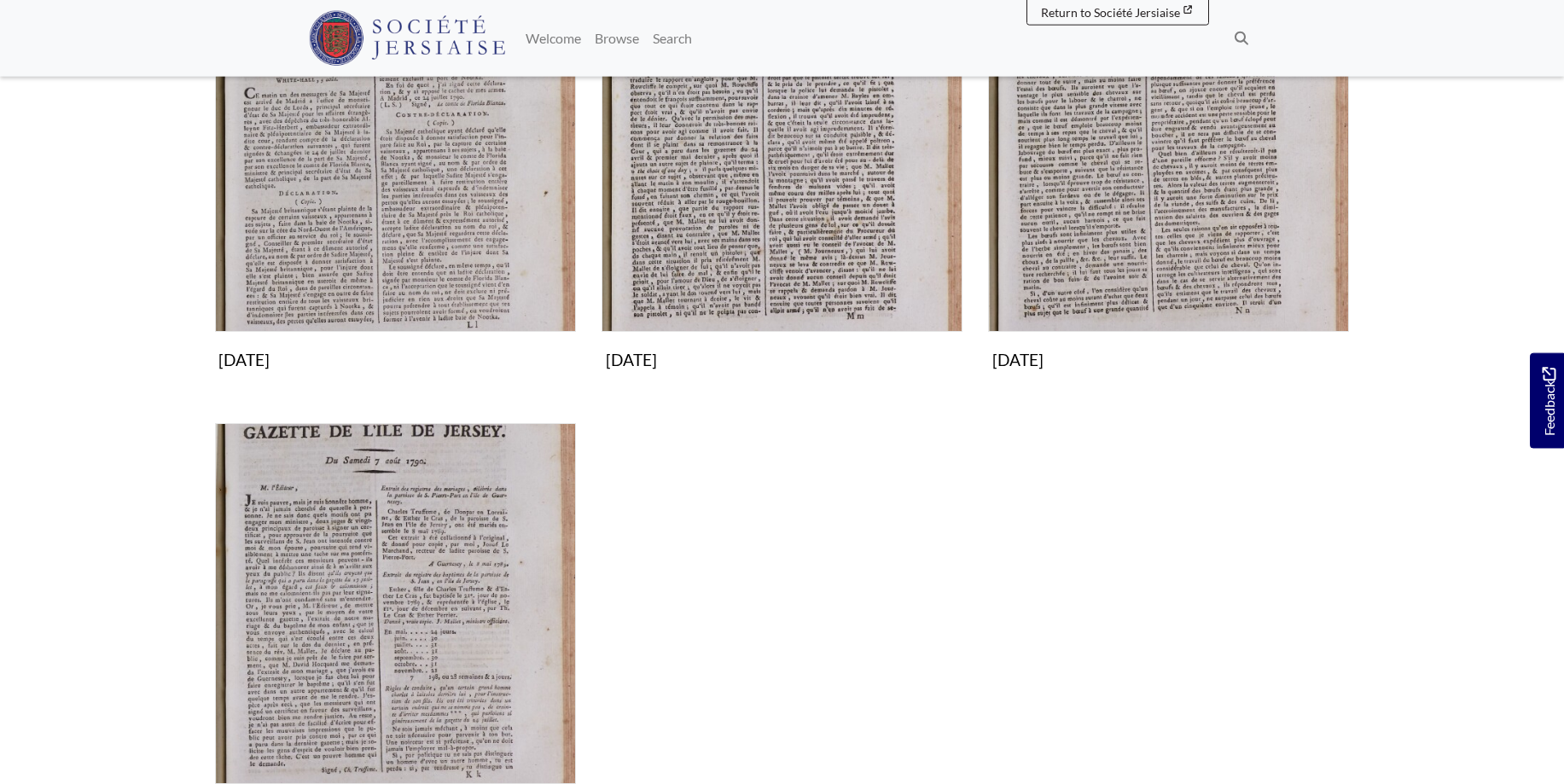
scroll to position [436, 0]
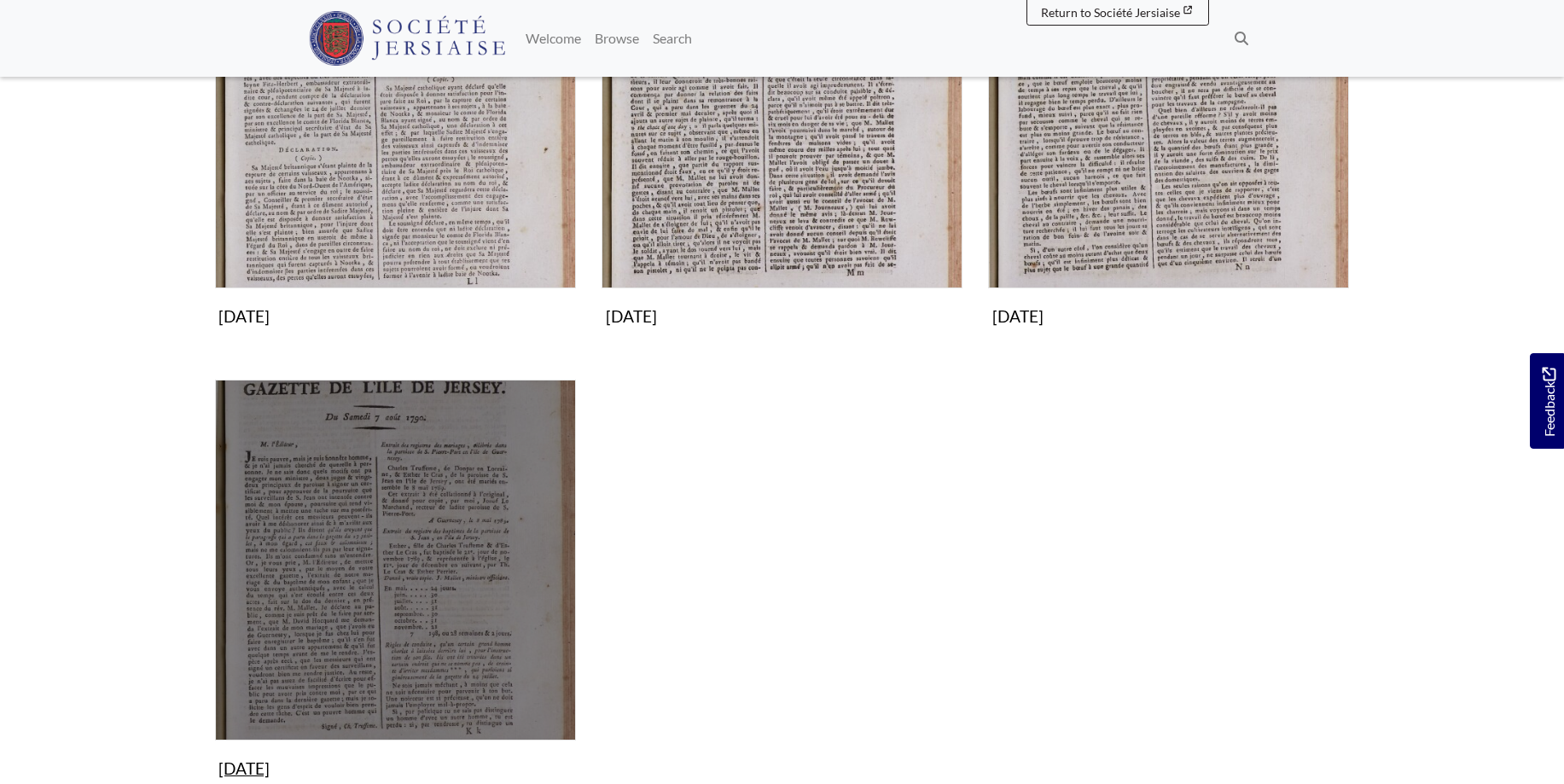
click at [440, 513] on img "Subcollection" at bounding box center [395, 561] width 361 height 361
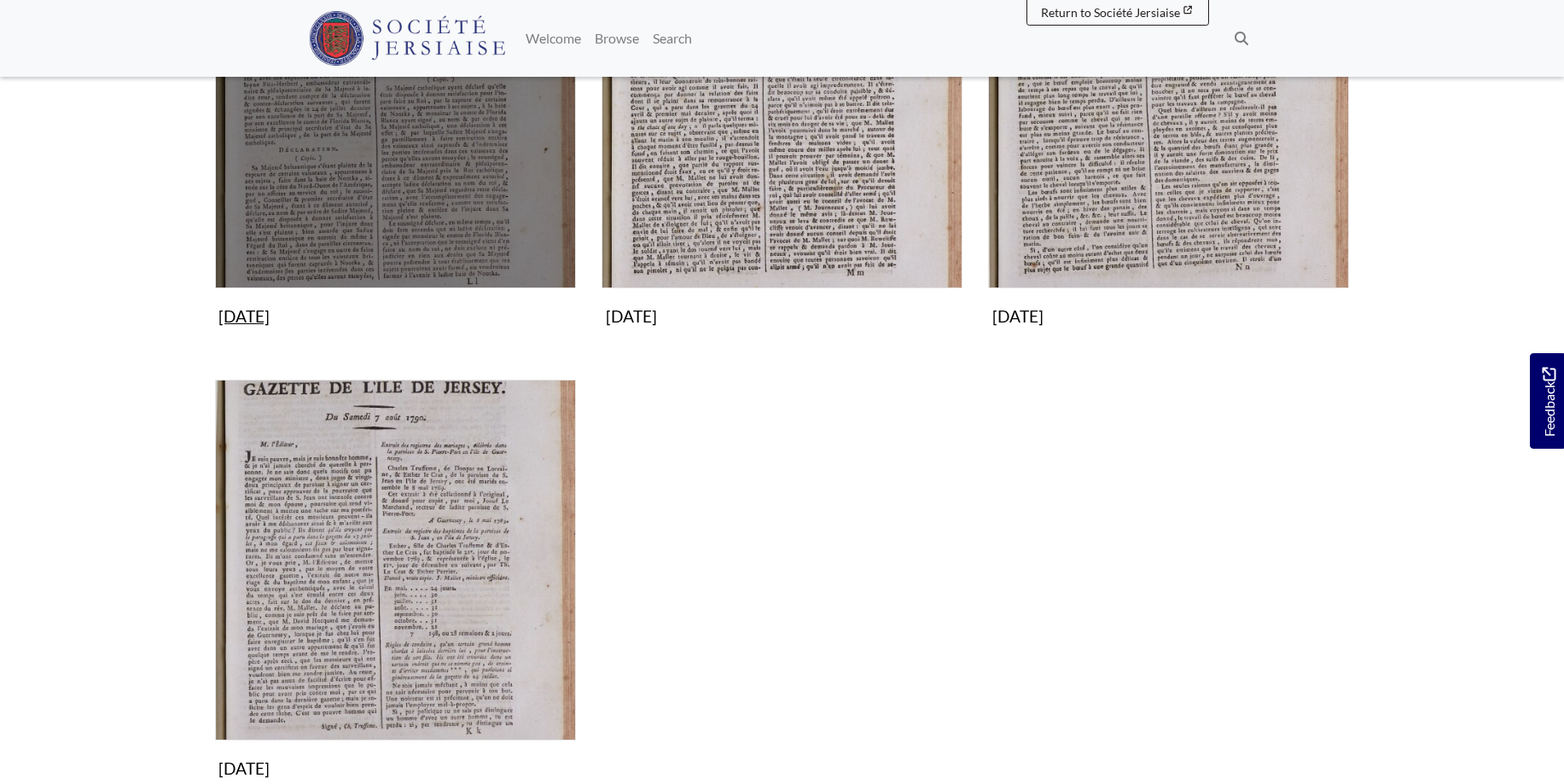
click at [416, 190] on img "Subcollection" at bounding box center [395, 108] width 361 height 361
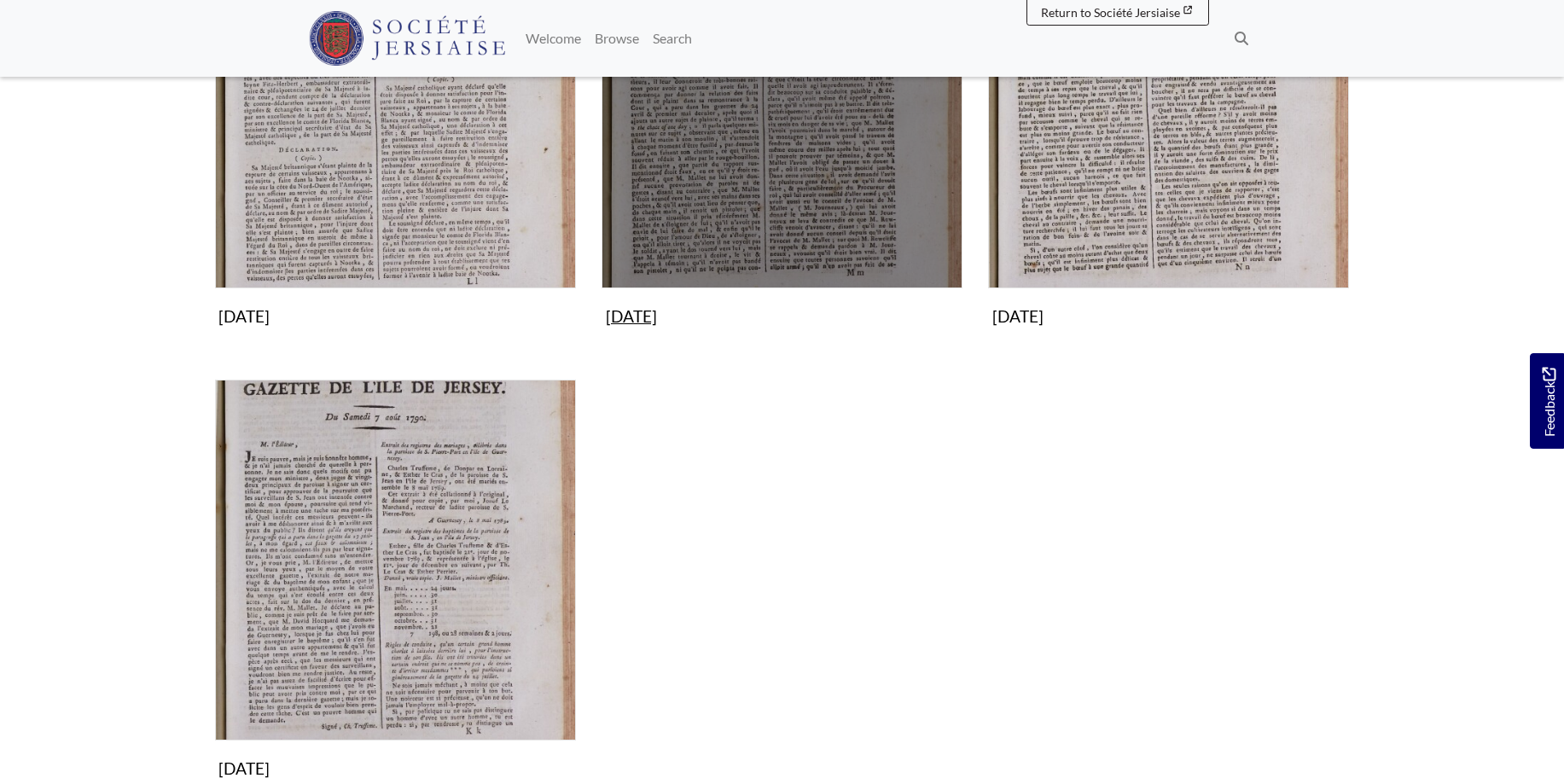
click at [864, 136] on img "Subcollection" at bounding box center [782, 108] width 361 height 361
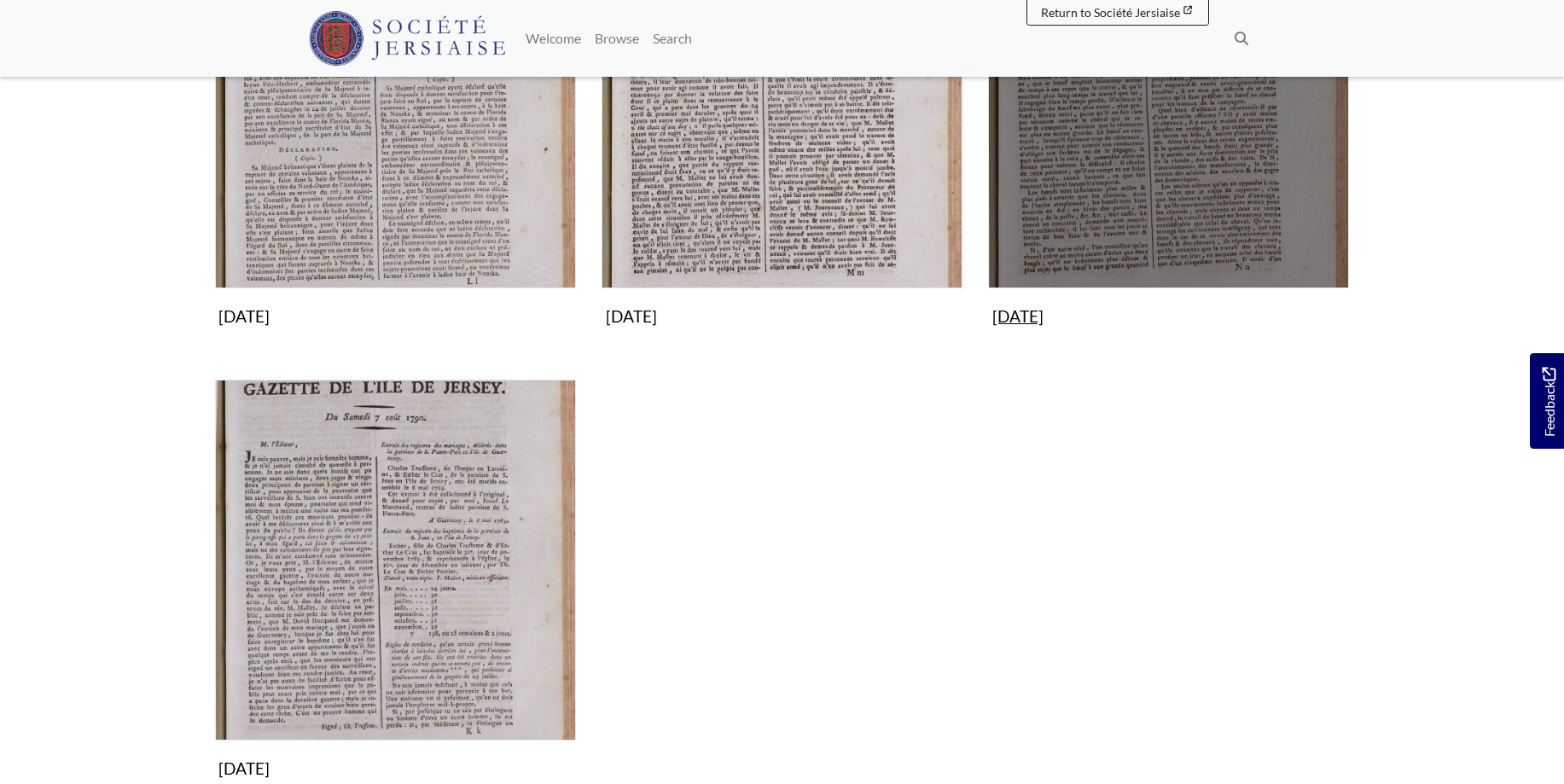
click at [1215, 153] on img "Subcollection" at bounding box center [1169, 108] width 361 height 361
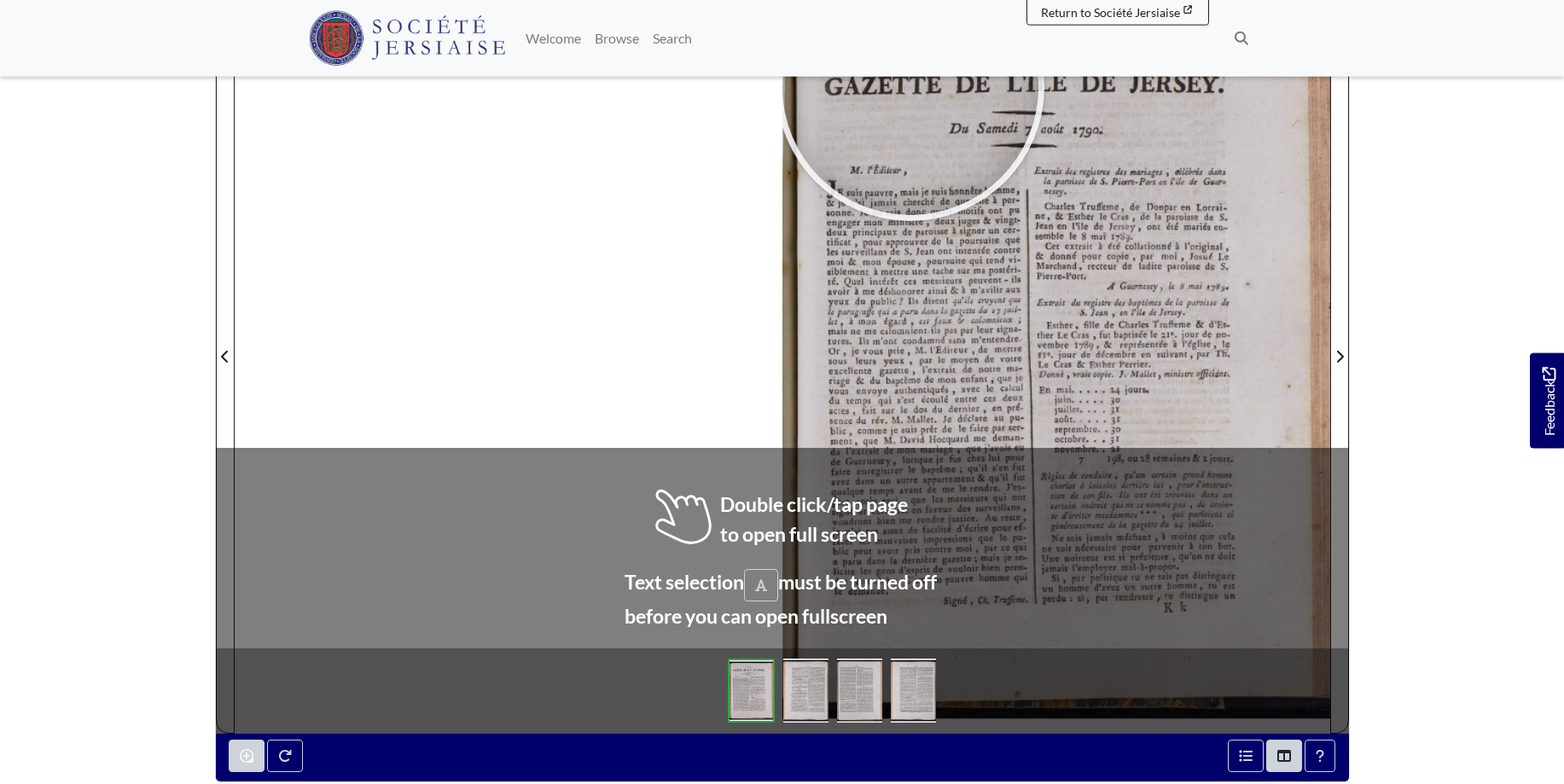
scroll to position [290, 0]
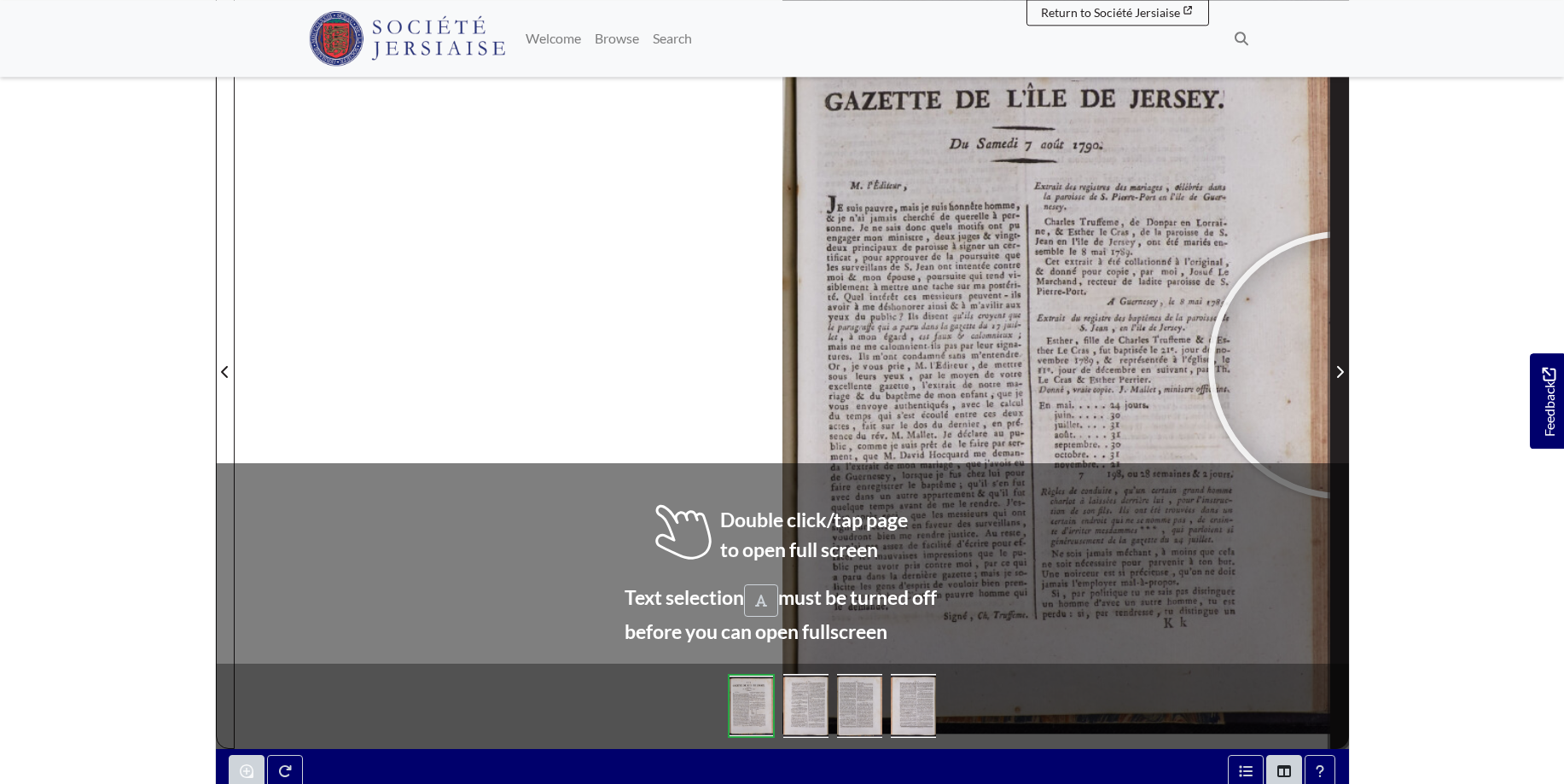
click at [1342, 365] on span "Next Page" at bounding box center [1340, 371] width 17 height 20
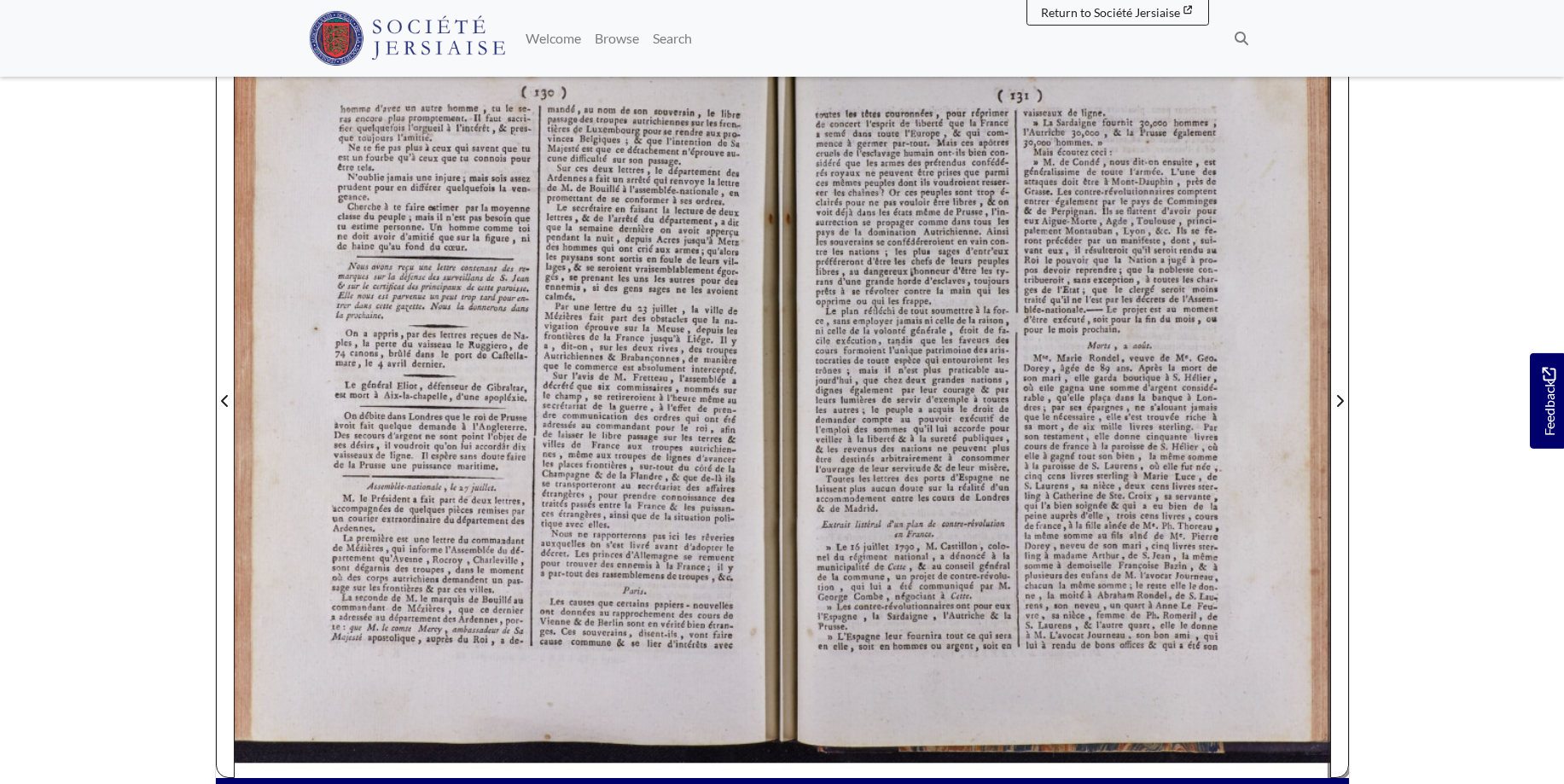
scroll to position [258, 0]
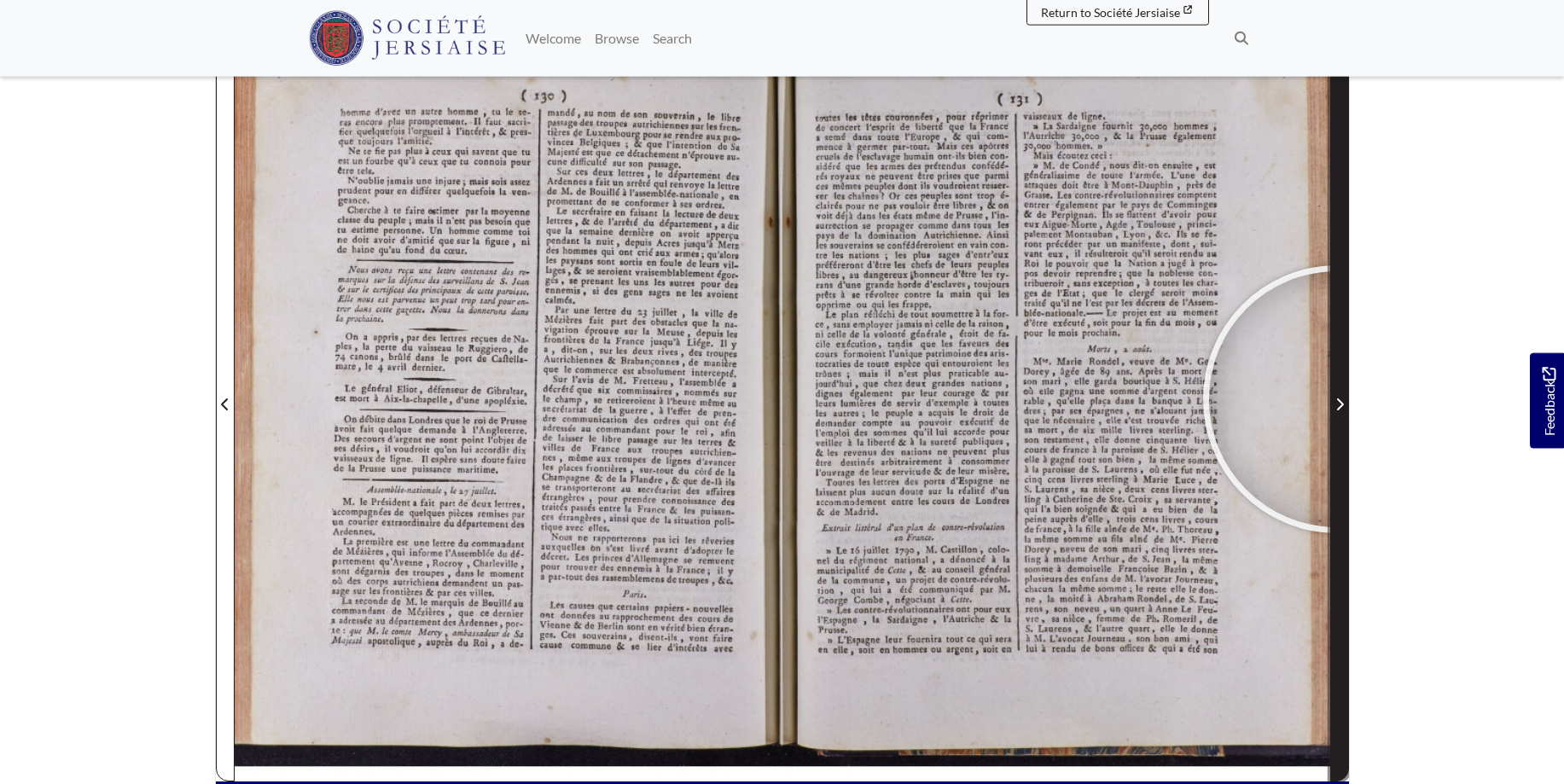
click at [1338, 399] on icon "Next Page" at bounding box center [1340, 405] width 9 height 14
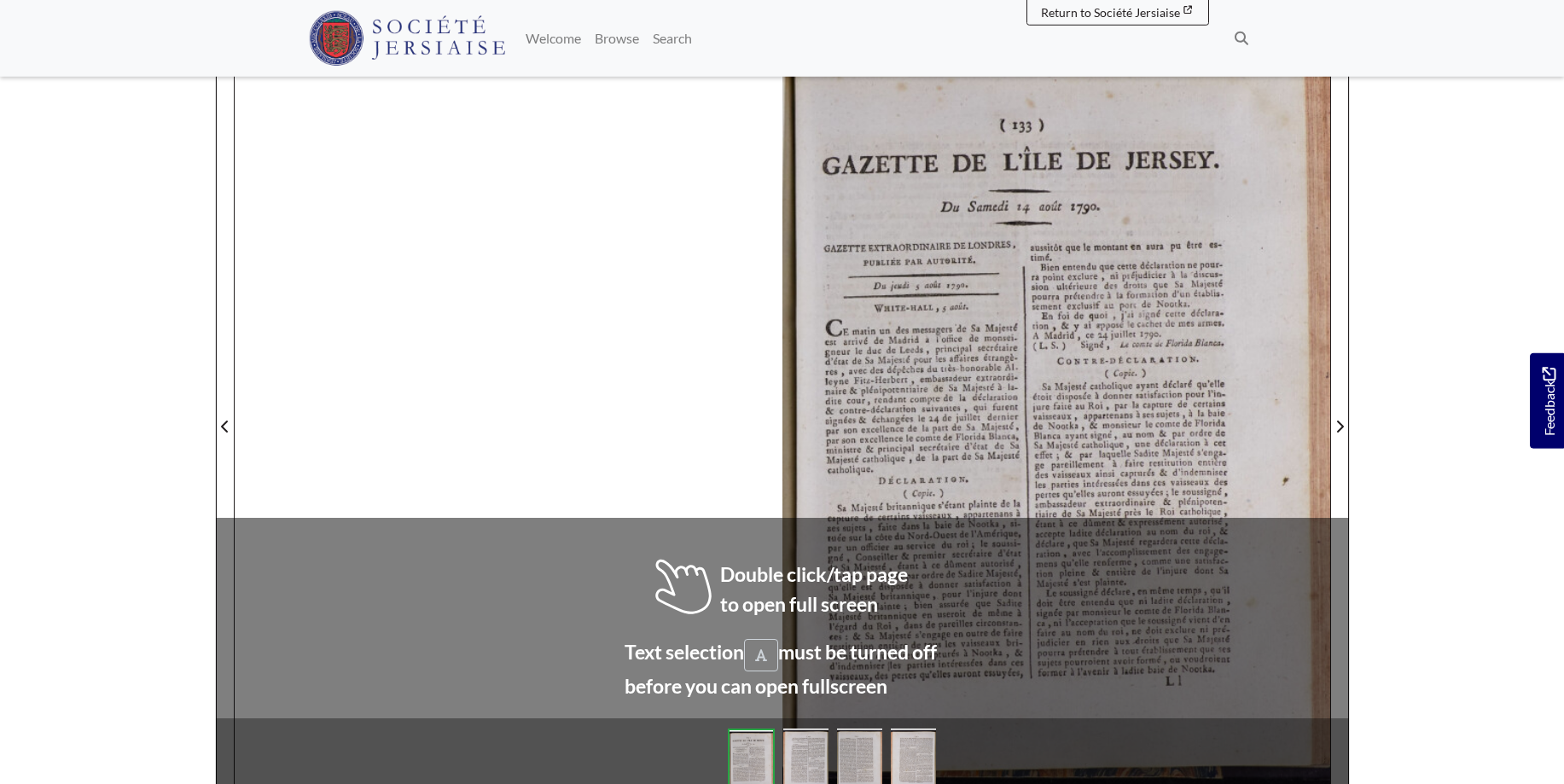
scroll to position [250, 0]
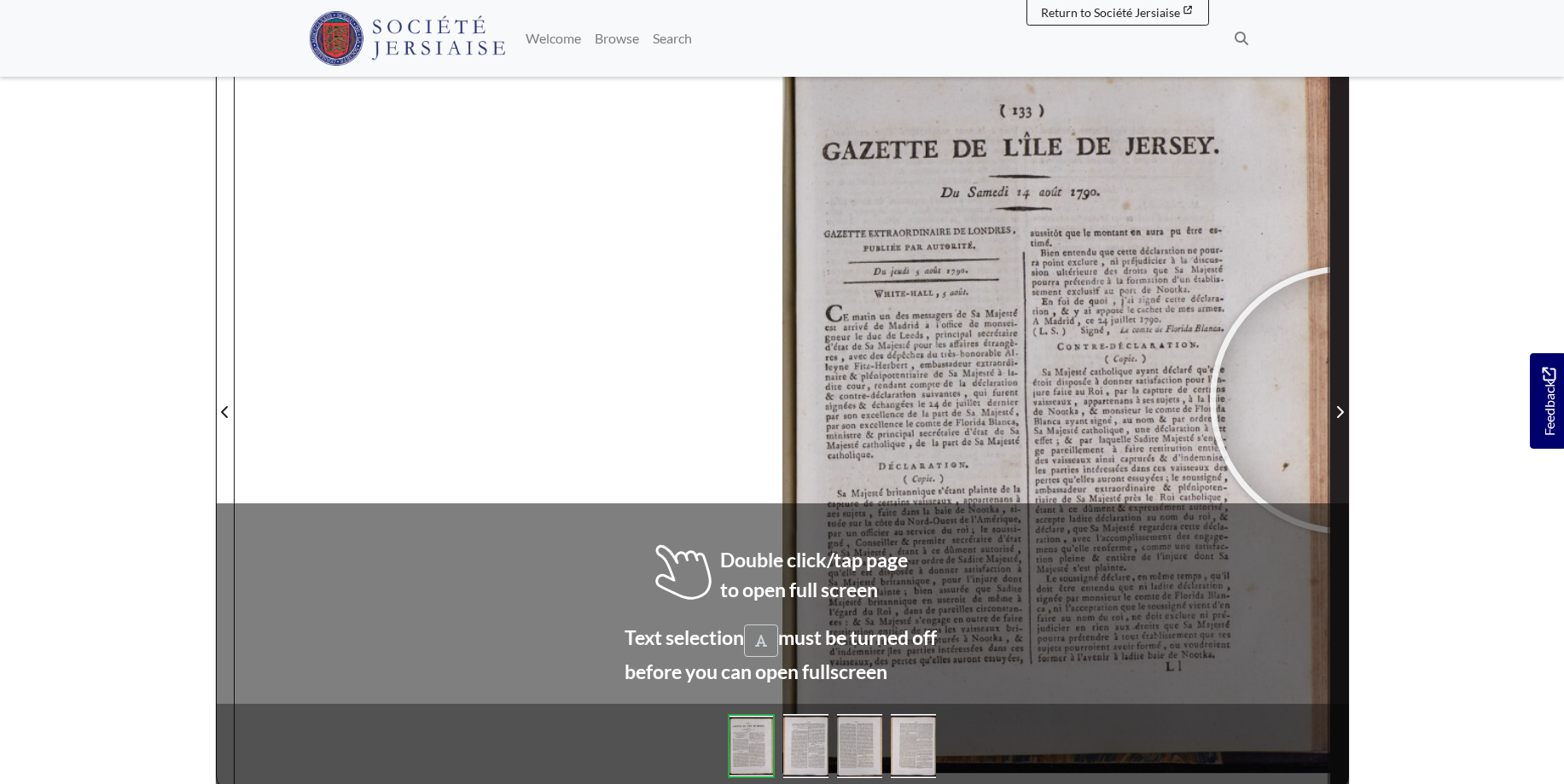
click at [1344, 400] on span "Next Page" at bounding box center [1340, 401] width 17 height 773
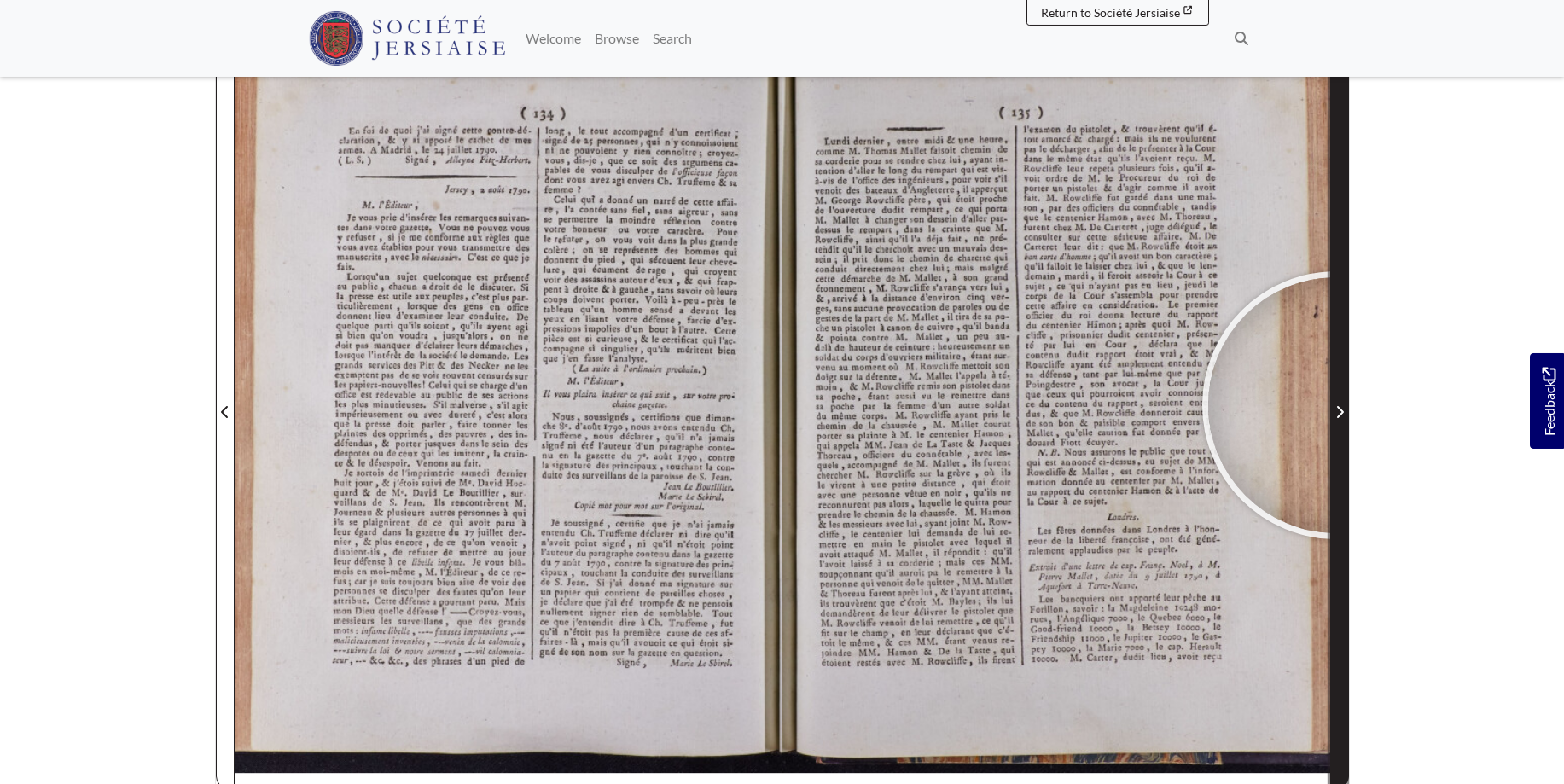
click at [1337, 406] on span "Next Page" at bounding box center [1340, 412] width 17 height 20
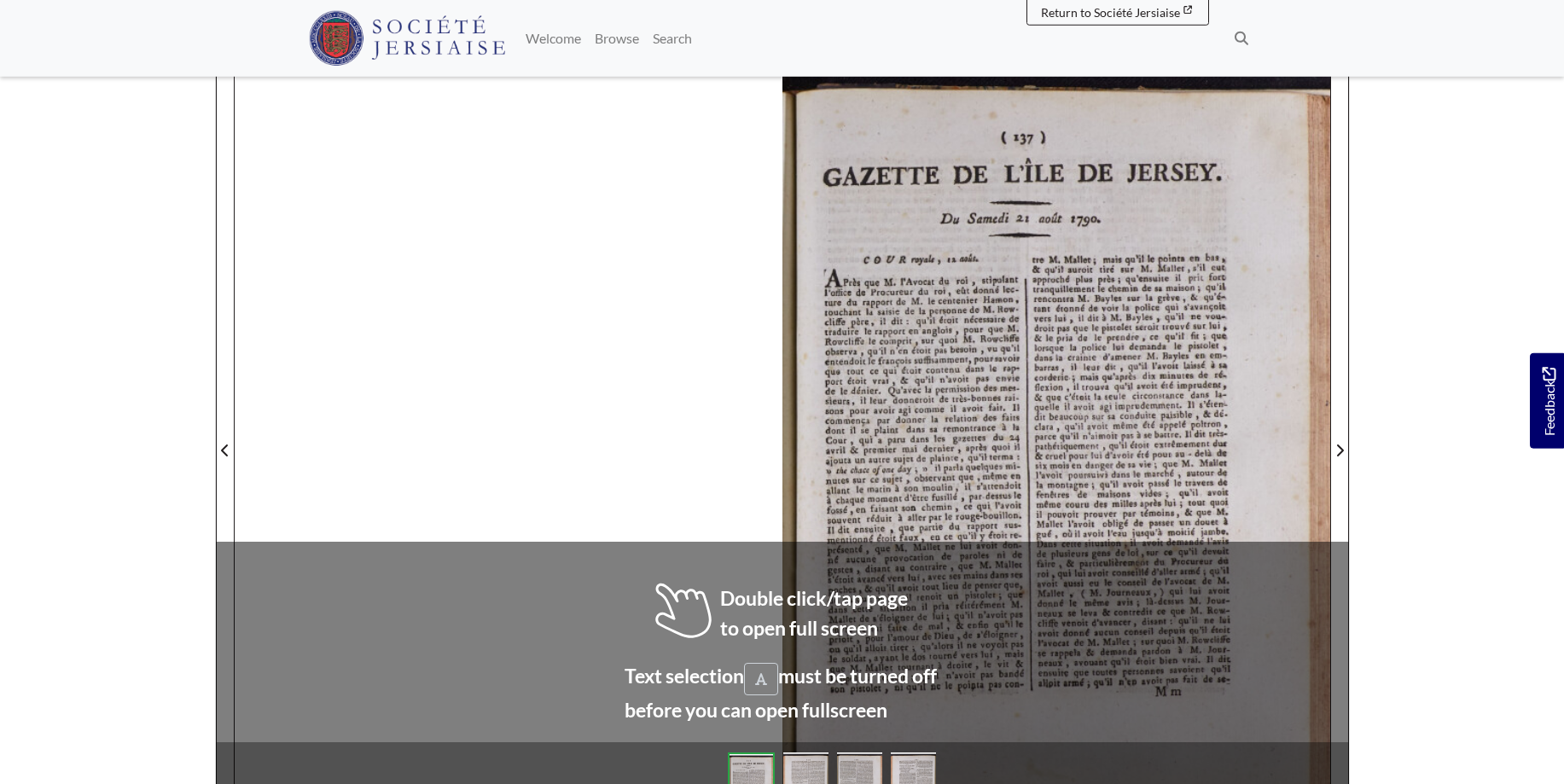
scroll to position [277, 0]
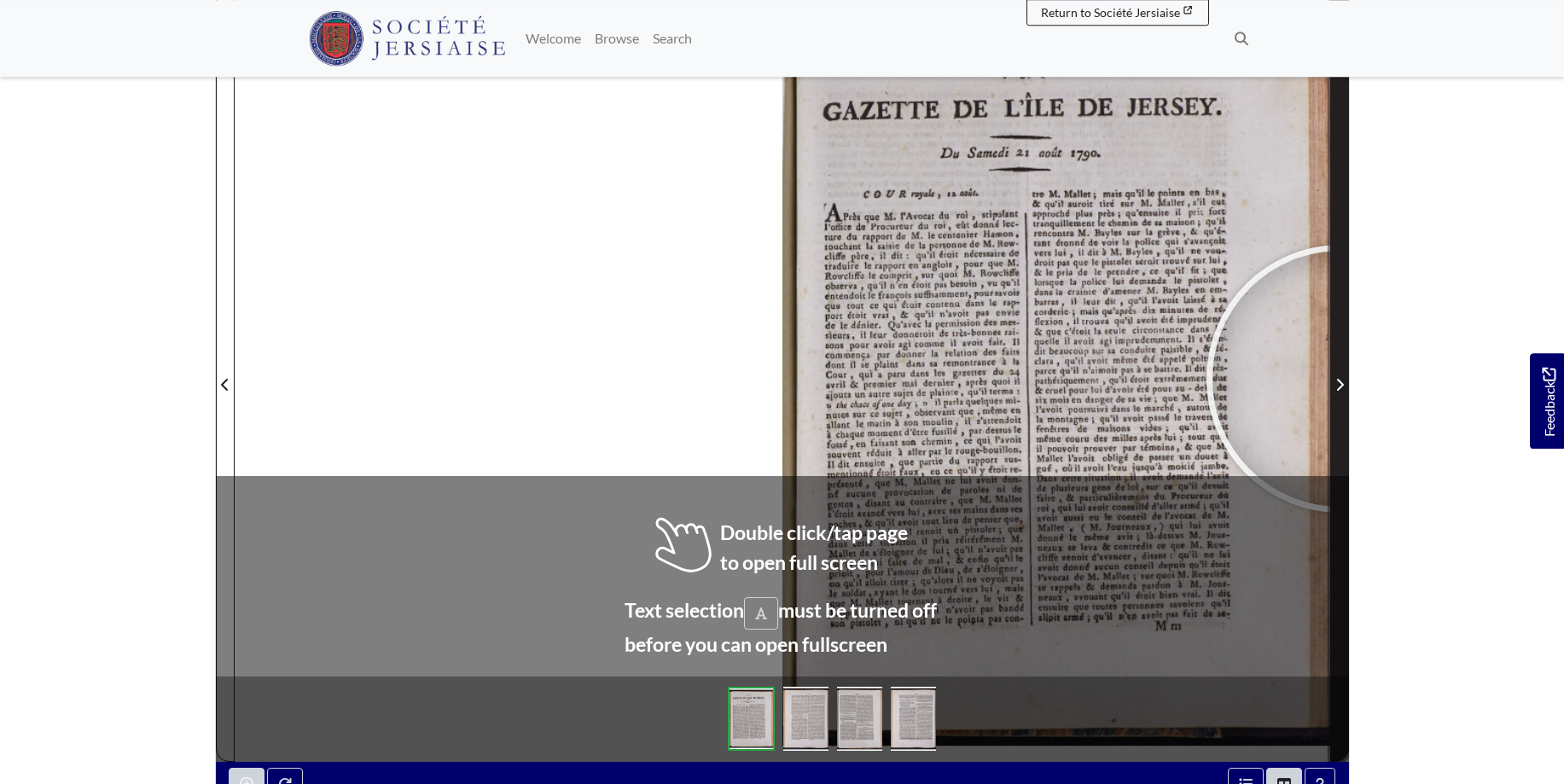
click at [1340, 379] on span "Next Page" at bounding box center [1340, 385] width 17 height 20
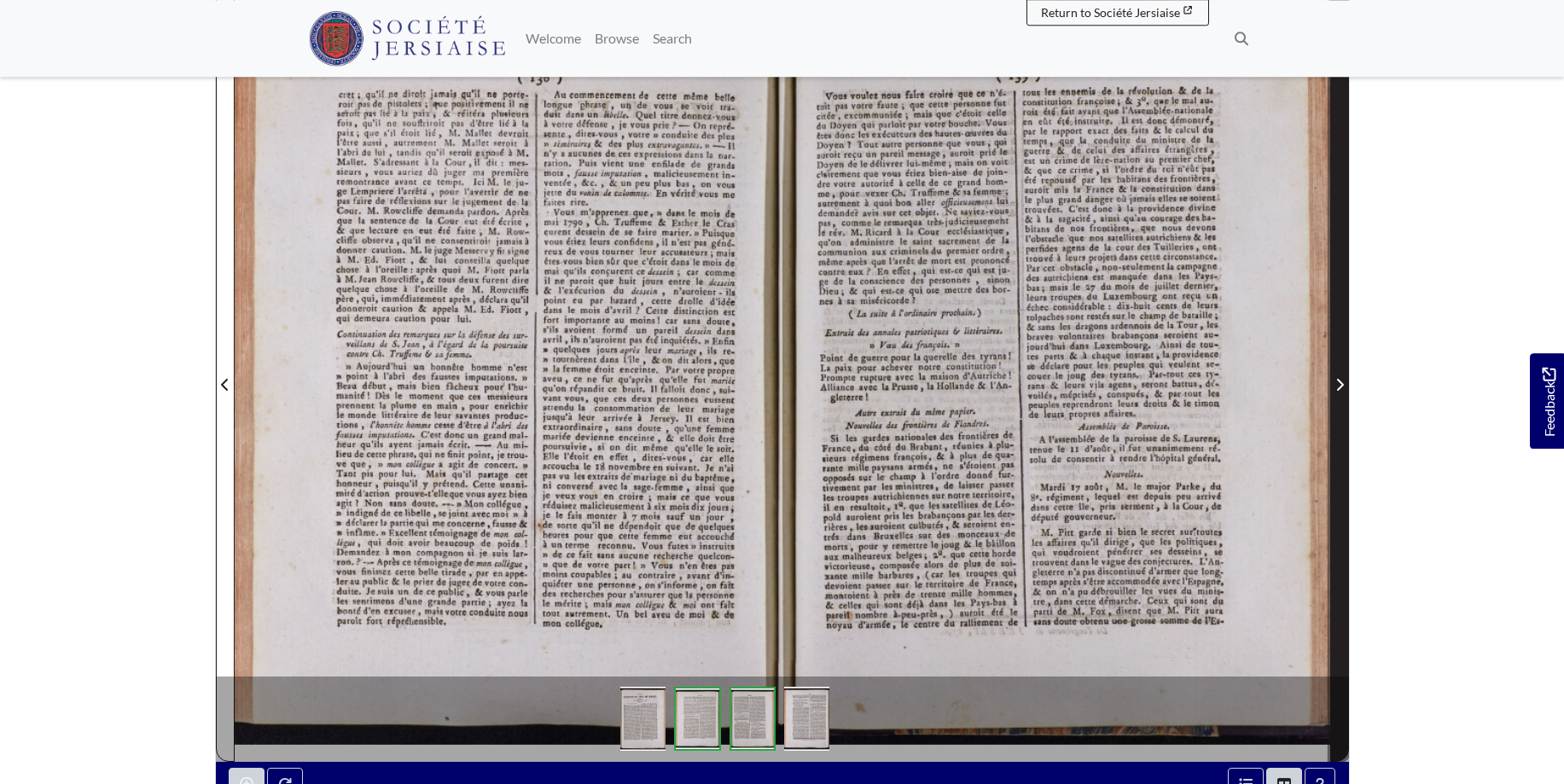
click at [1340, 379] on span "Next Page" at bounding box center [1340, 385] width 17 height 20
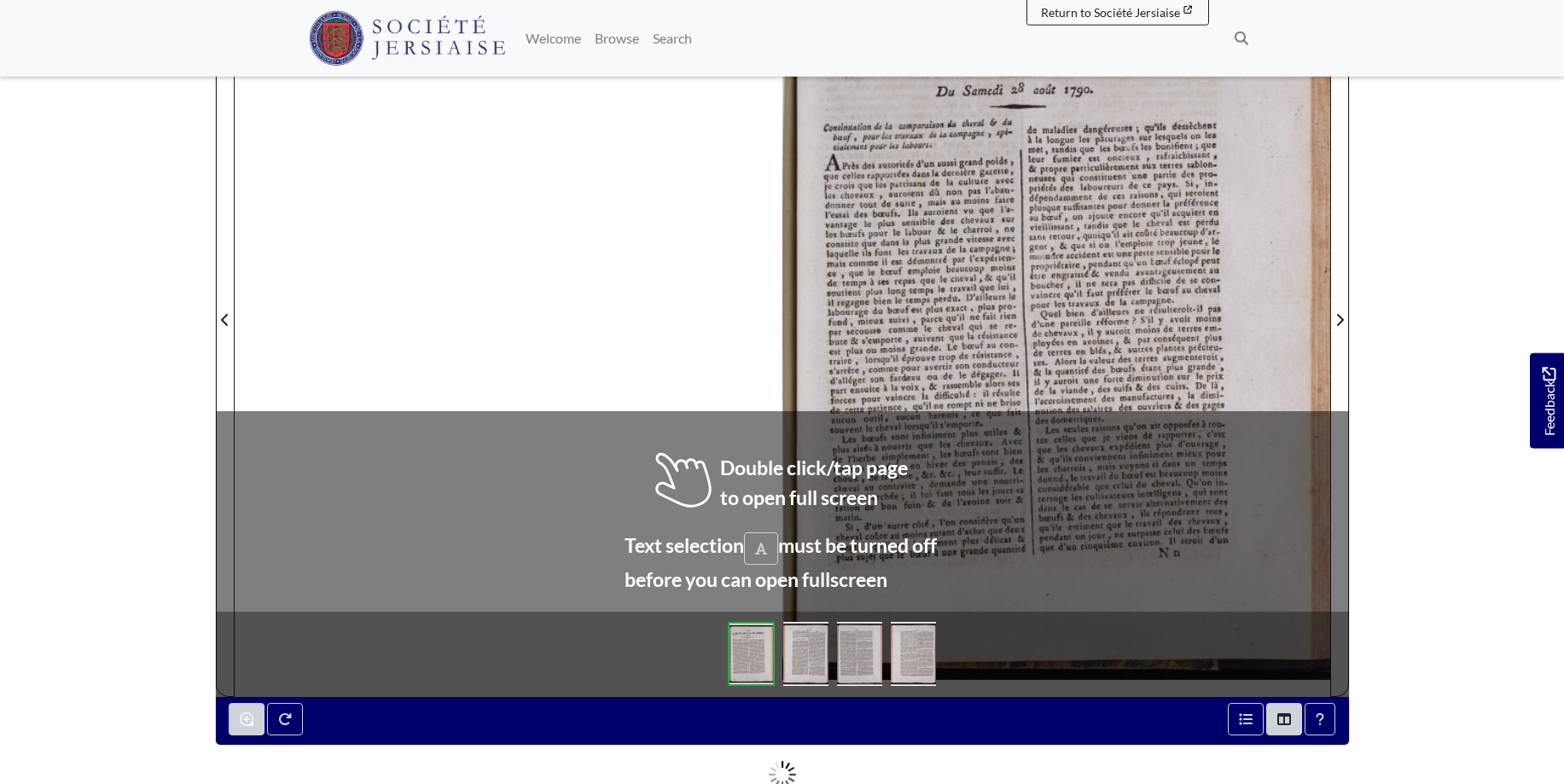
scroll to position [253, 0]
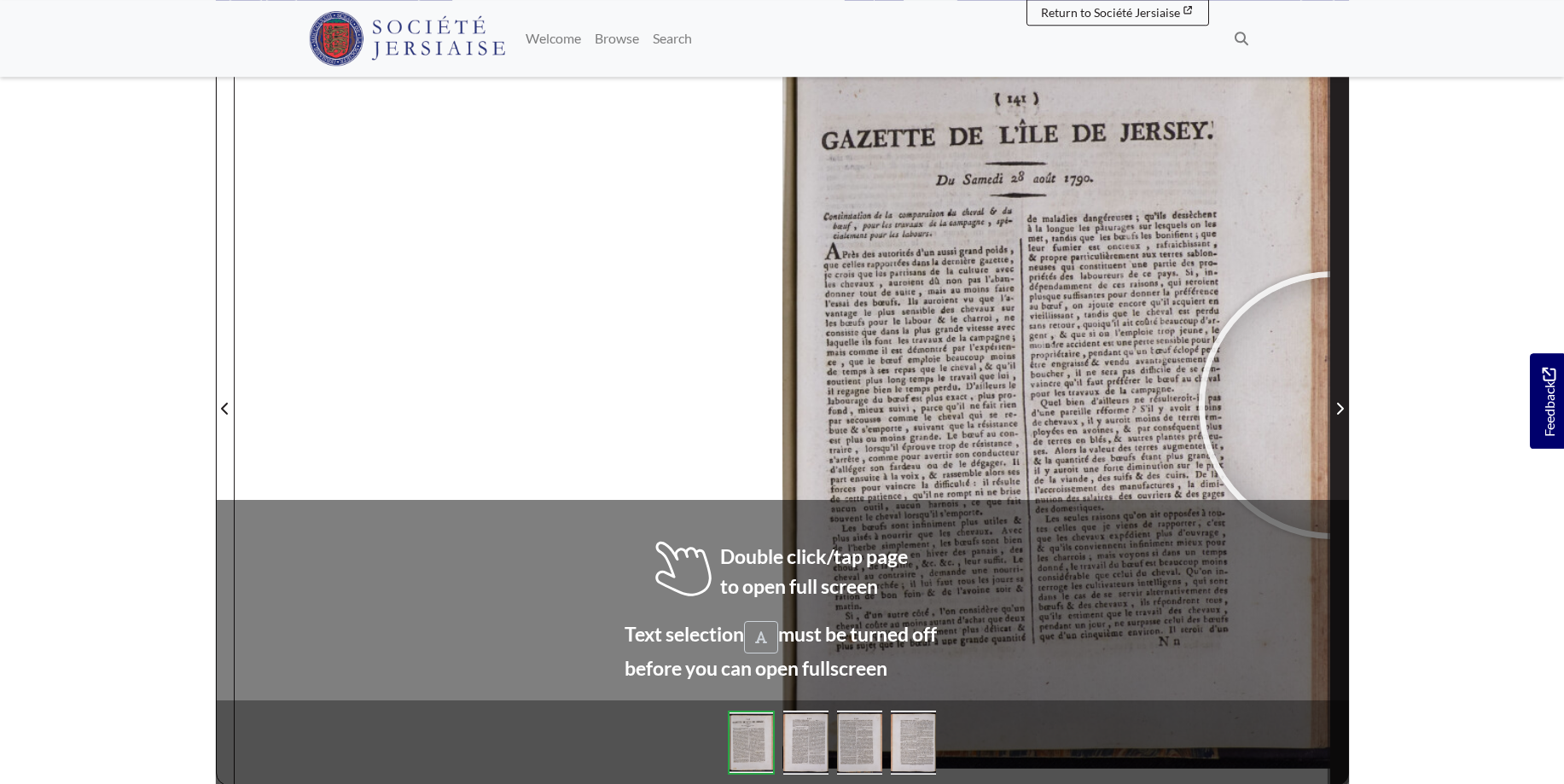
click at [1333, 406] on span "Next Page" at bounding box center [1340, 408] width 17 height 20
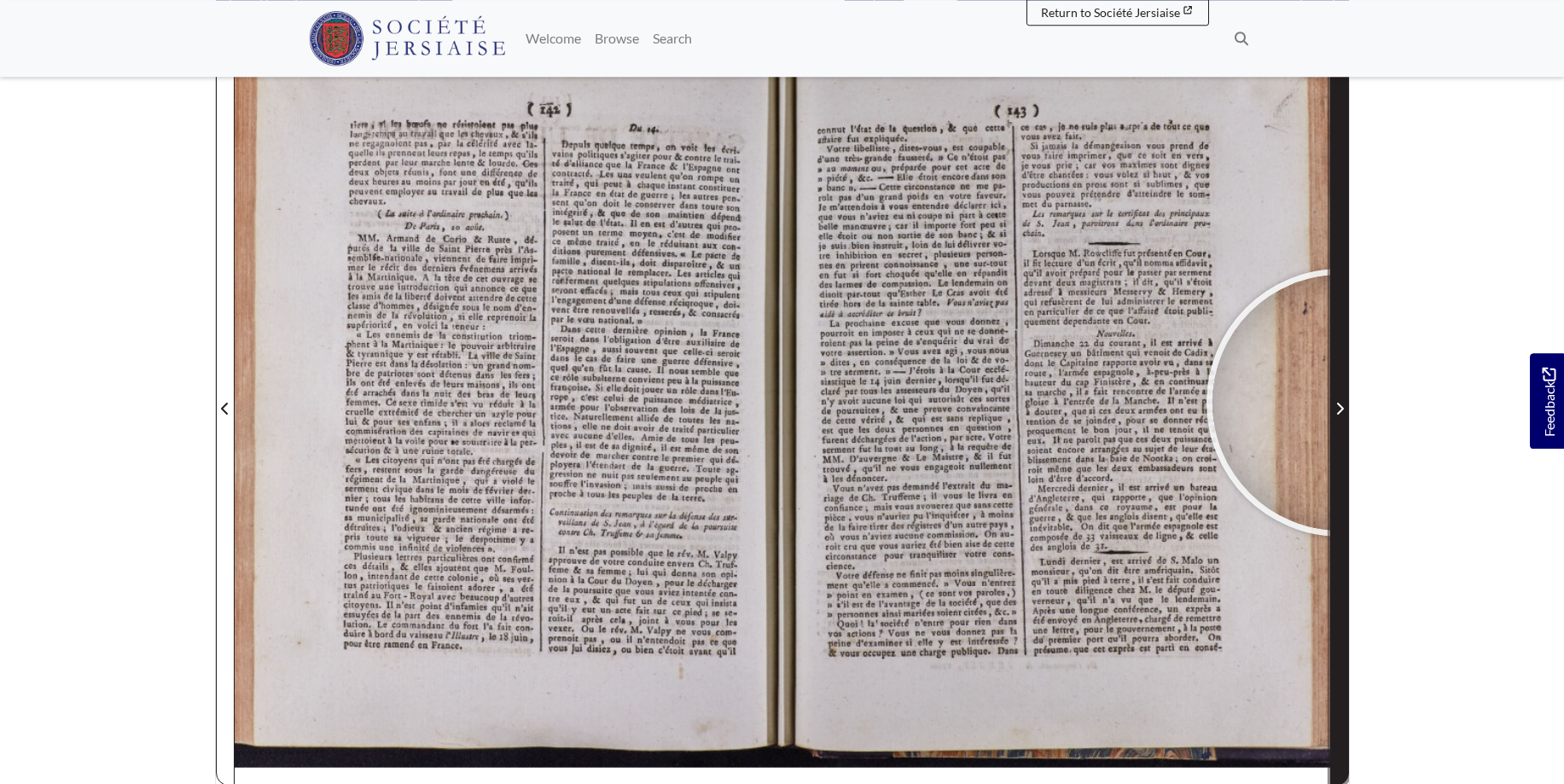
click at [1340, 403] on span "Next Page" at bounding box center [1340, 408] width 17 height 20
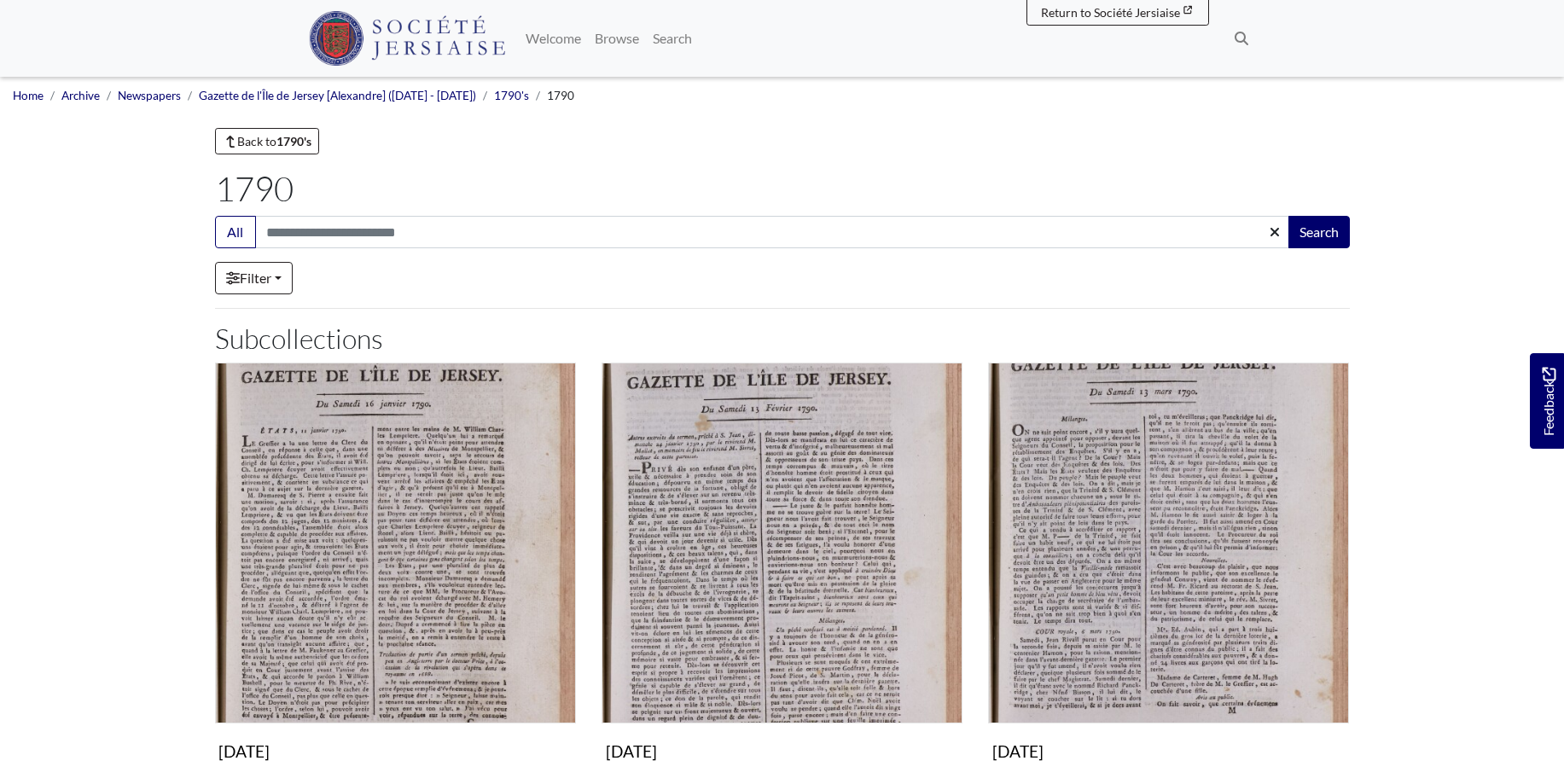
scroll to position [1044, 0]
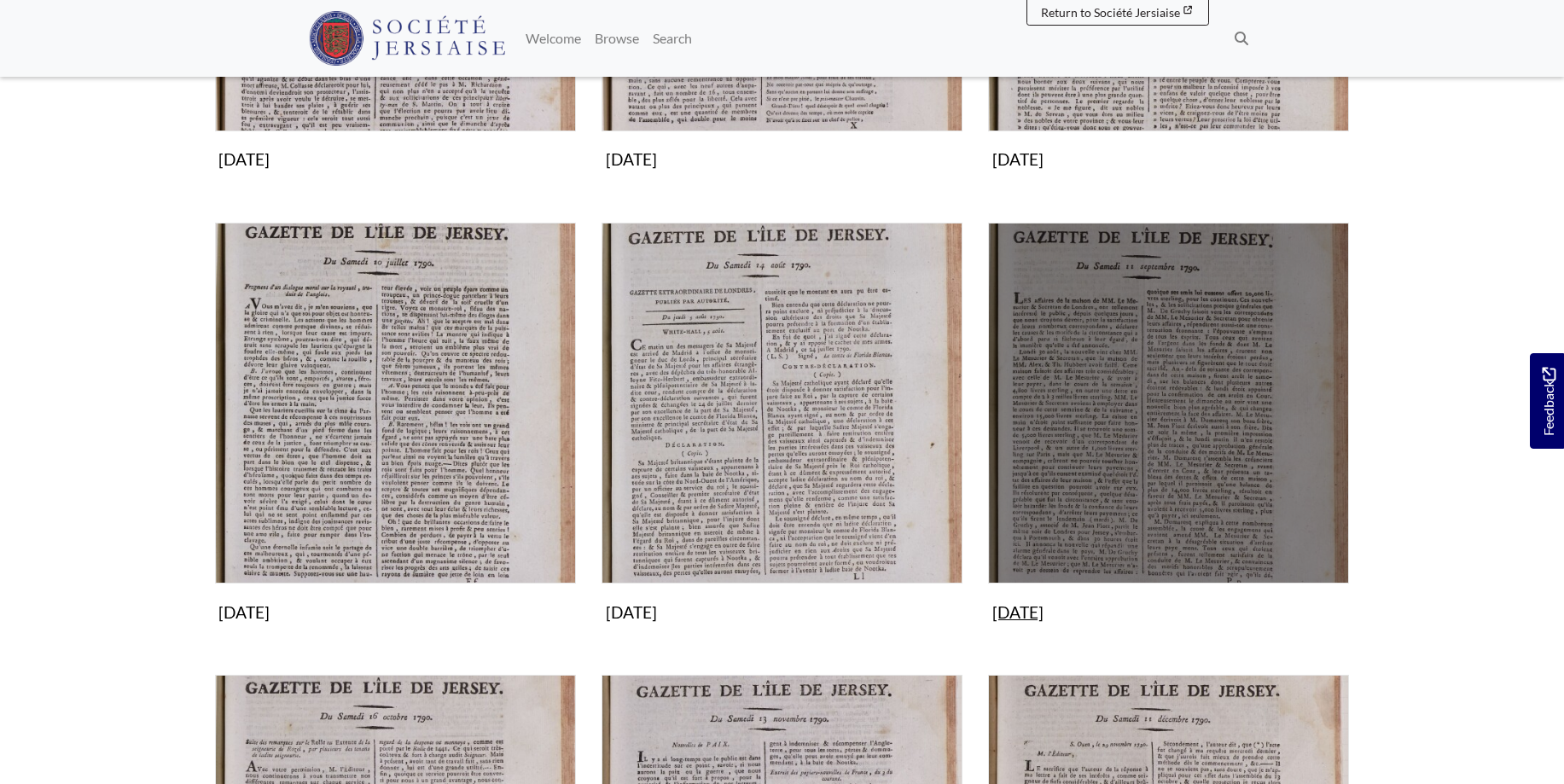
click at [1121, 474] on img "Subcollection" at bounding box center [1169, 403] width 361 height 361
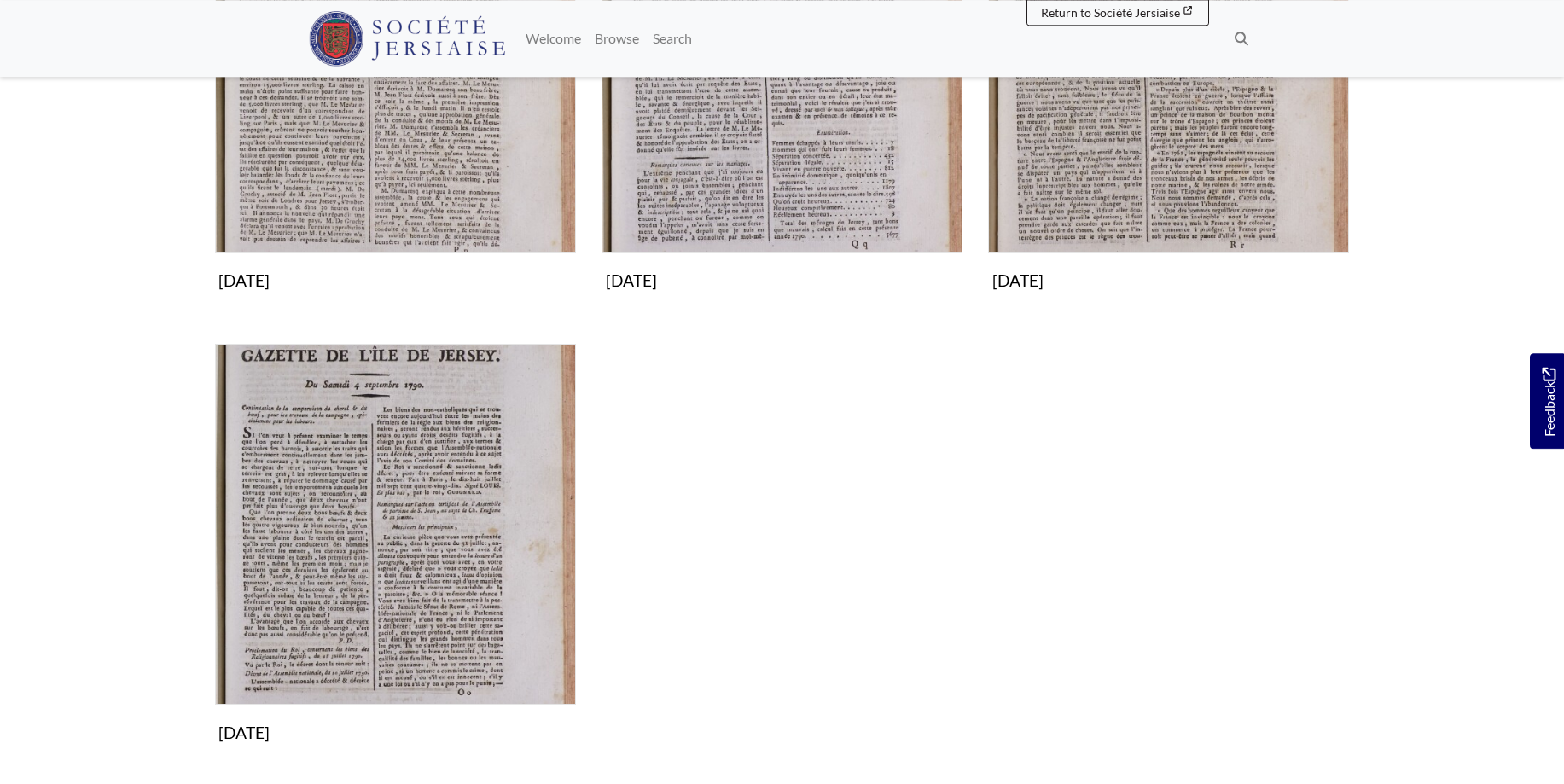
scroll to position [522, 0]
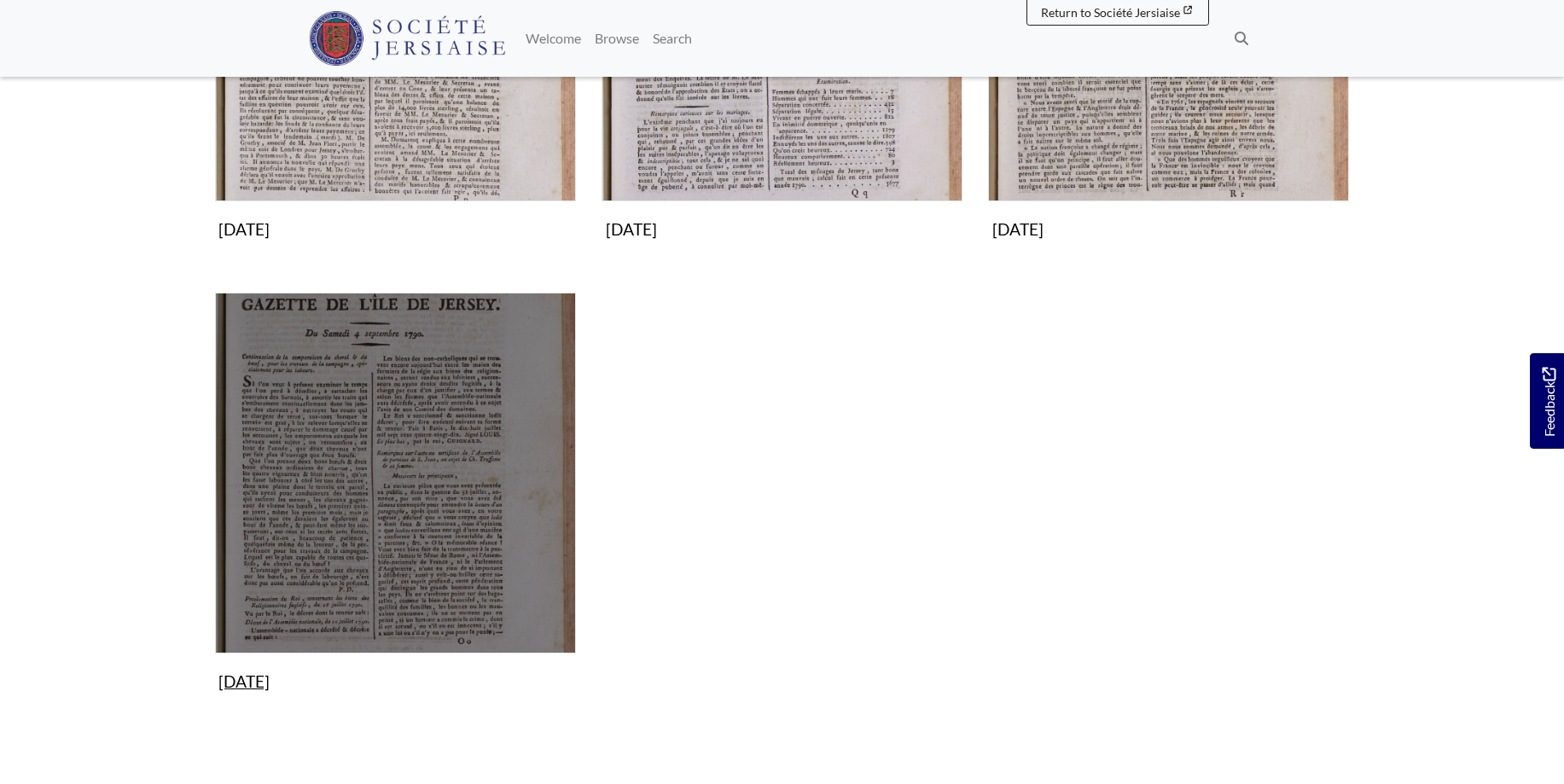
drag, startPoint x: 397, startPoint y: 459, endPoint x: 416, endPoint y: 448, distance: 22.0
click at [398, 458] on img "Subcollection" at bounding box center [395, 473] width 361 height 361
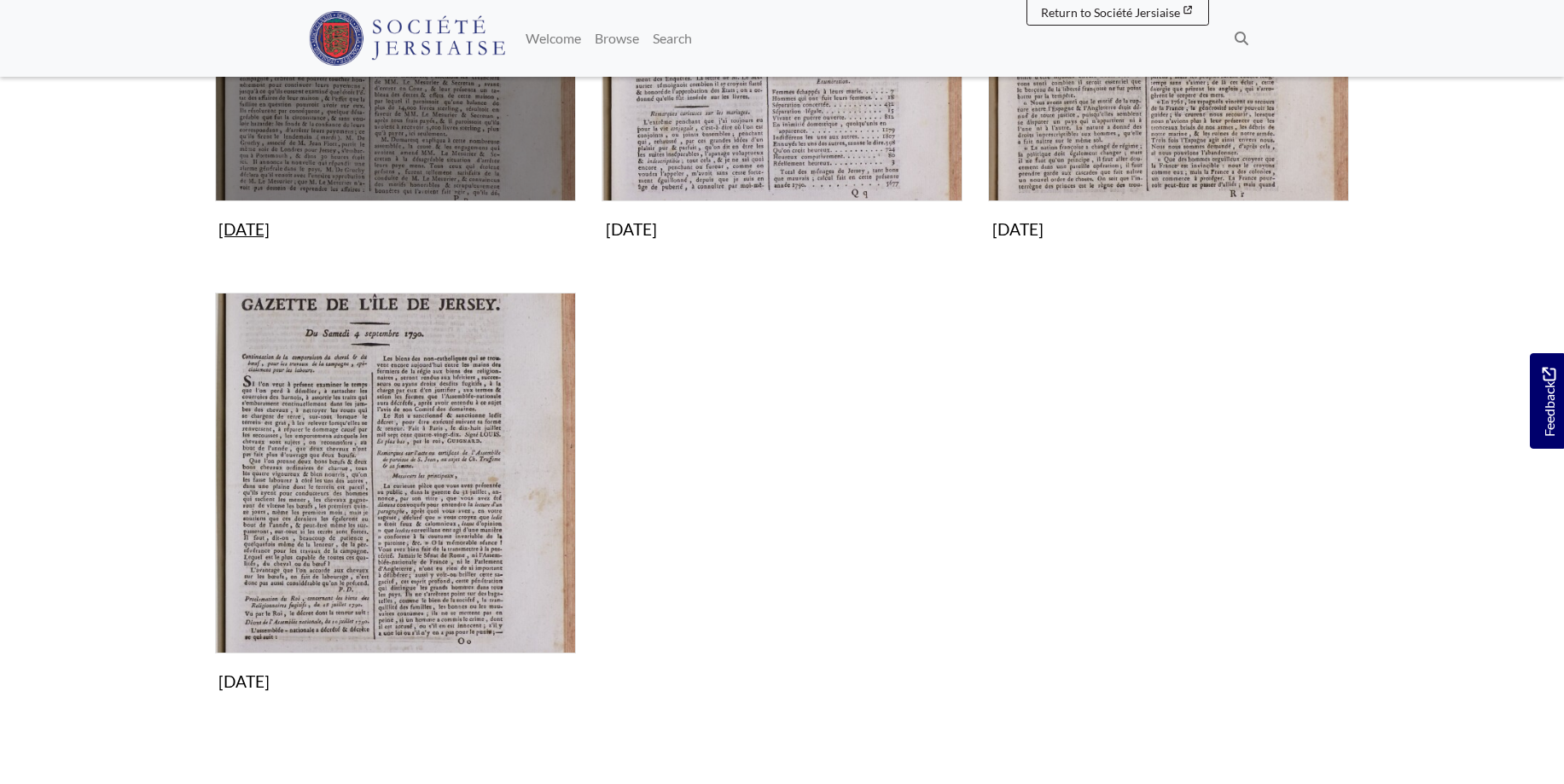
click at [487, 119] on img "Subcollection" at bounding box center [395, 21] width 361 height 361
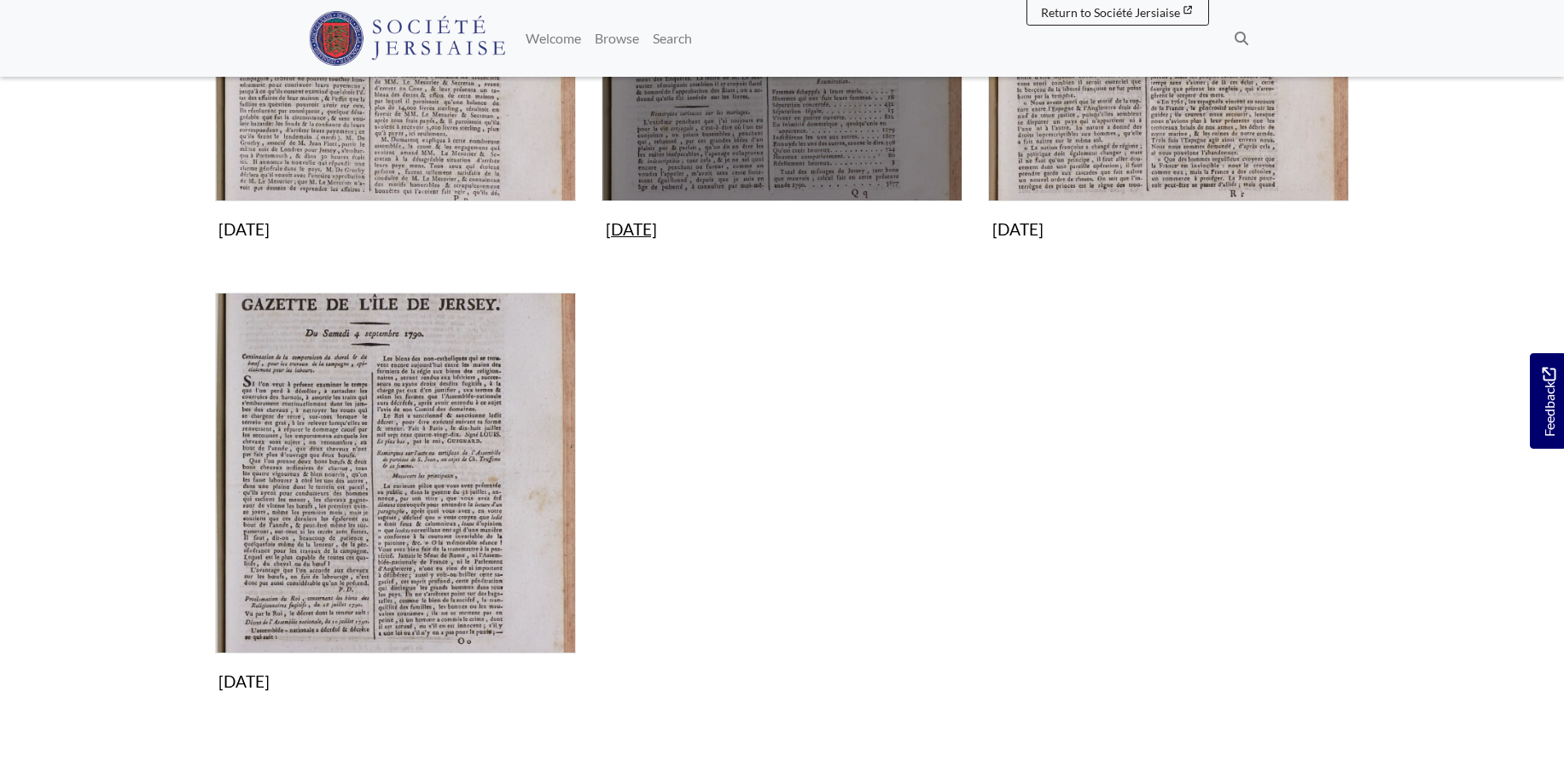
click at [745, 118] on img "Subcollection" at bounding box center [782, 21] width 361 height 361
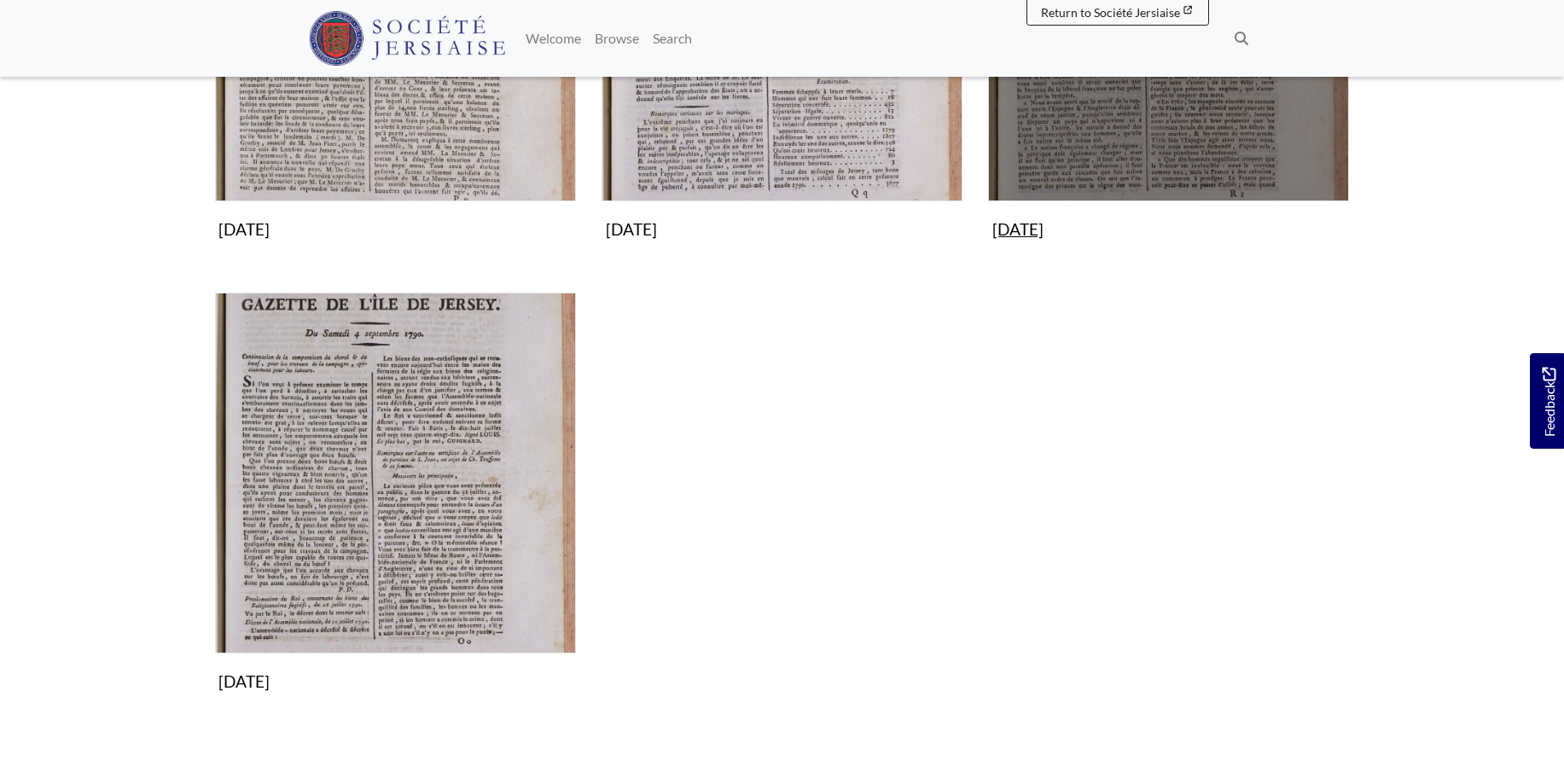
click at [1131, 137] on img "Subcollection" at bounding box center [1169, 21] width 361 height 361
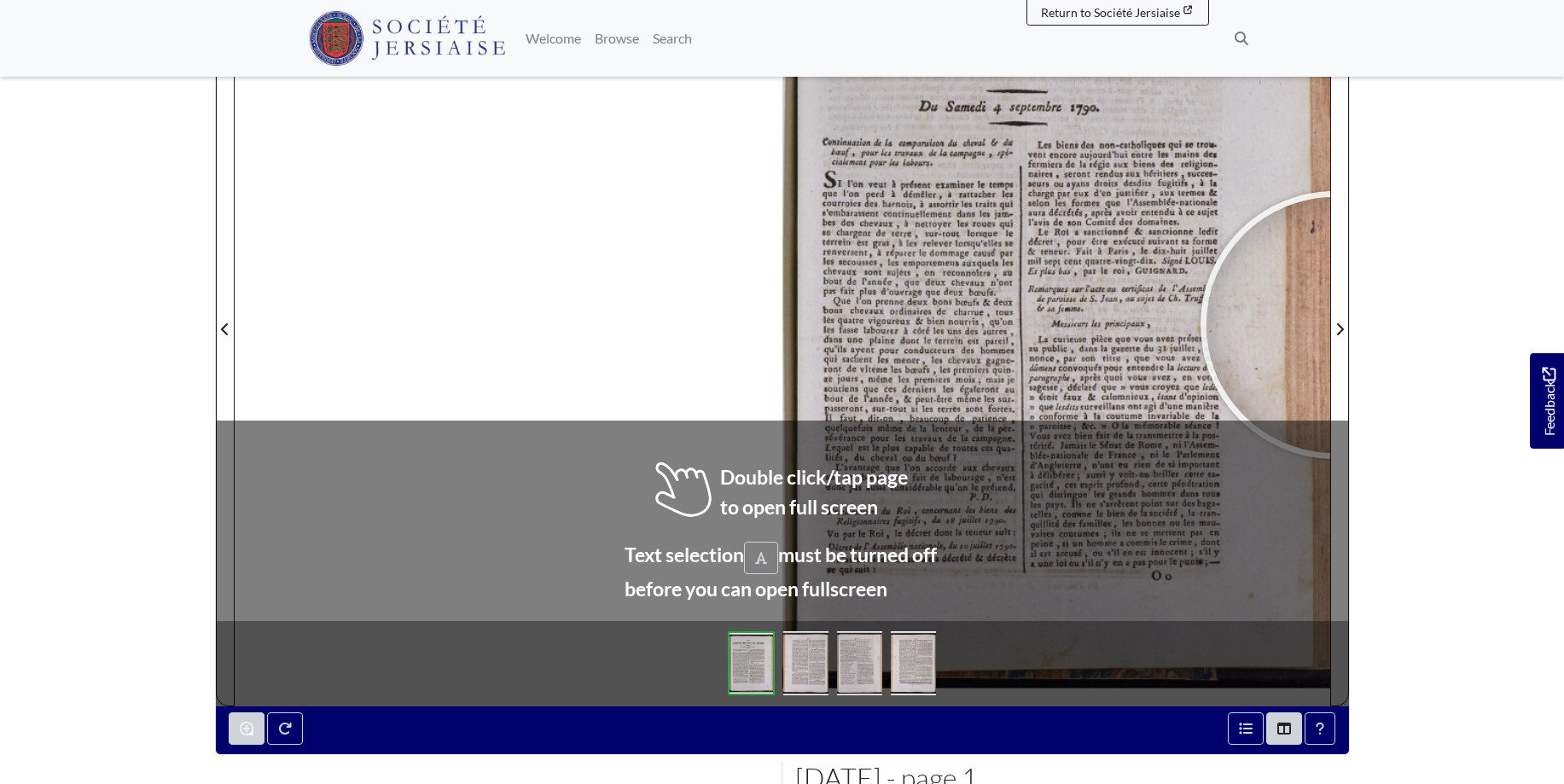
scroll to position [316, 0]
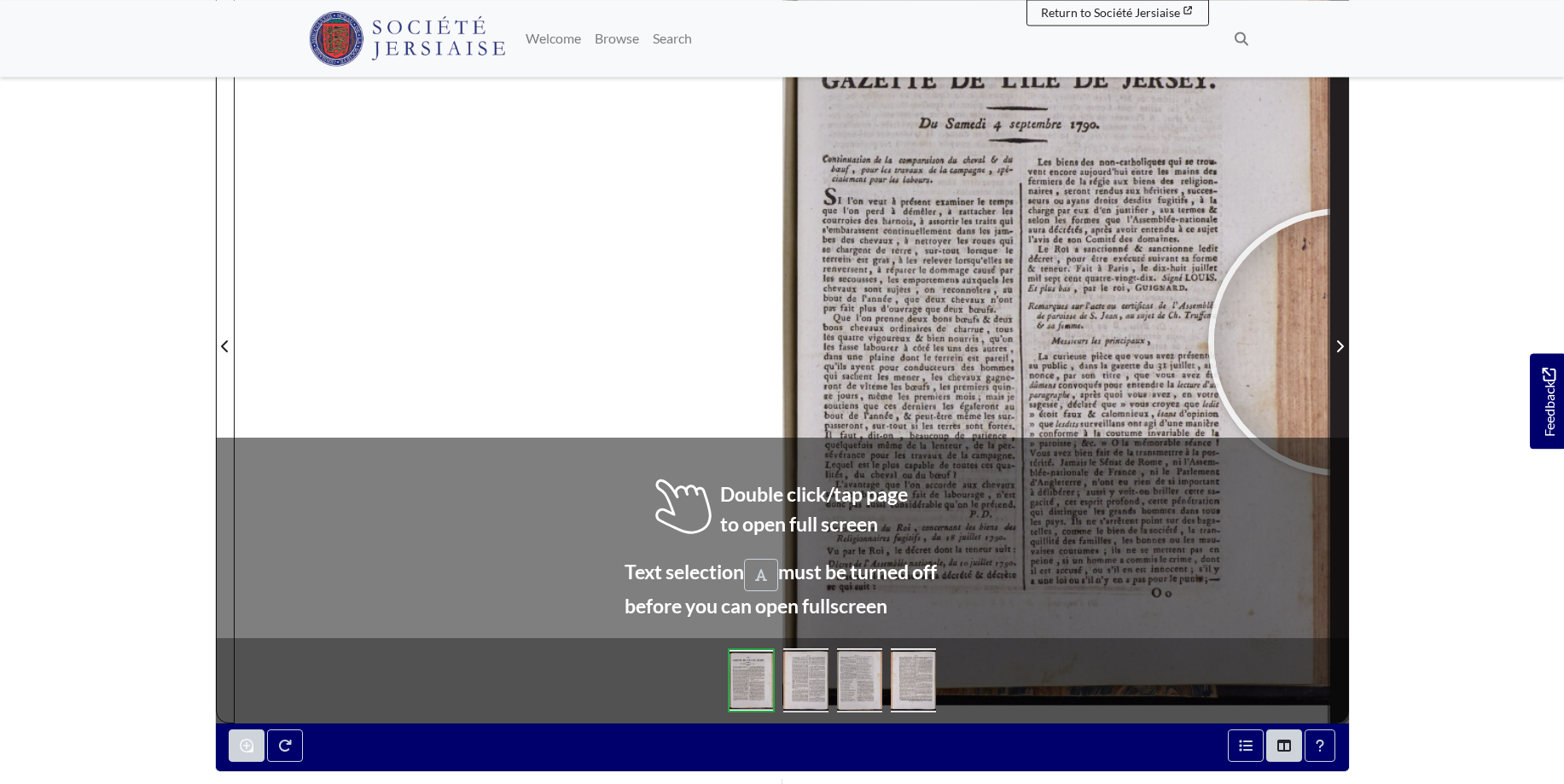
click at [1342, 342] on icon "Next Page" at bounding box center [1340, 347] width 9 height 14
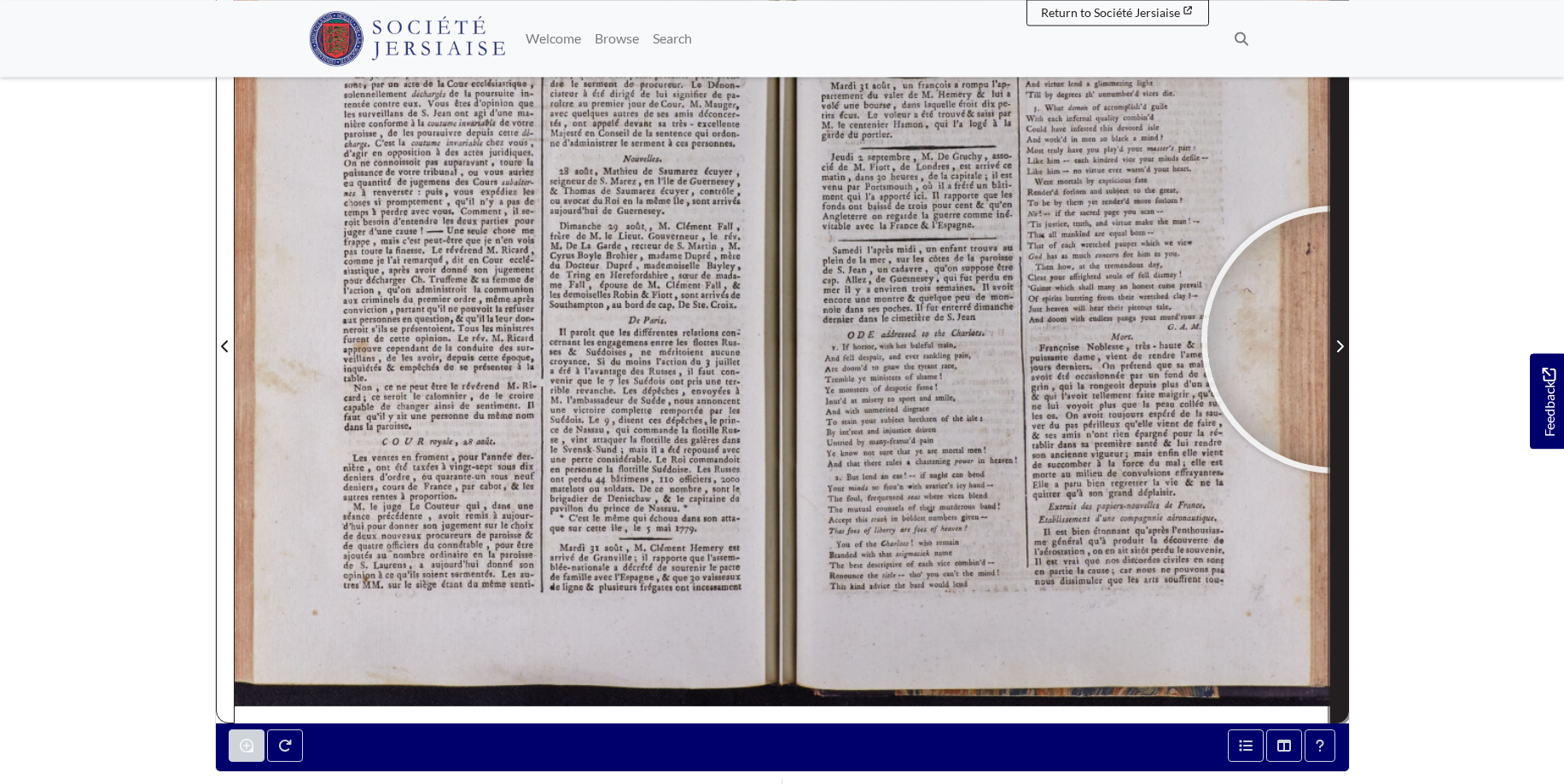
click at [1336, 340] on span "Next Page" at bounding box center [1340, 346] width 17 height 20
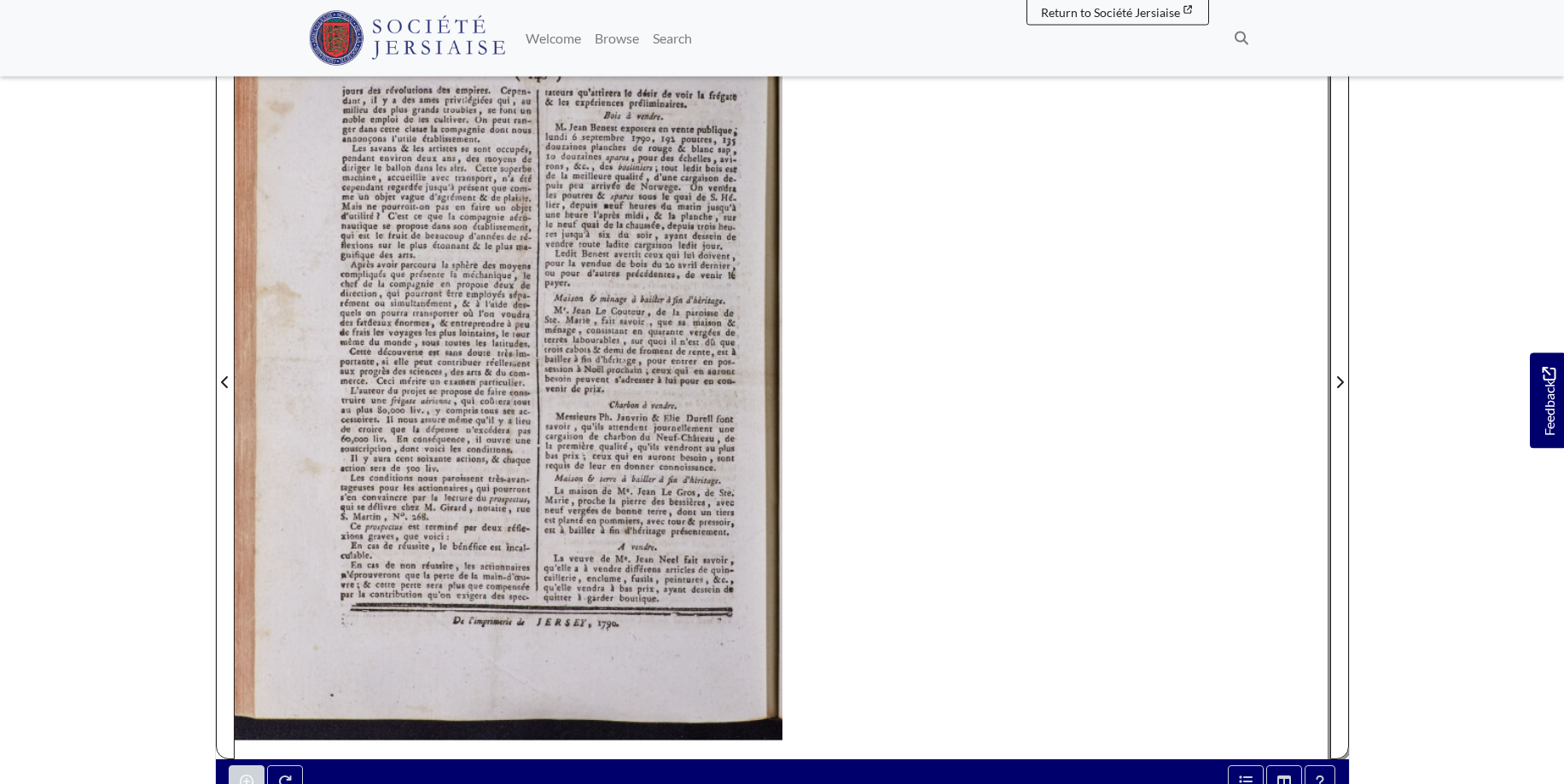
scroll to position [261, 0]
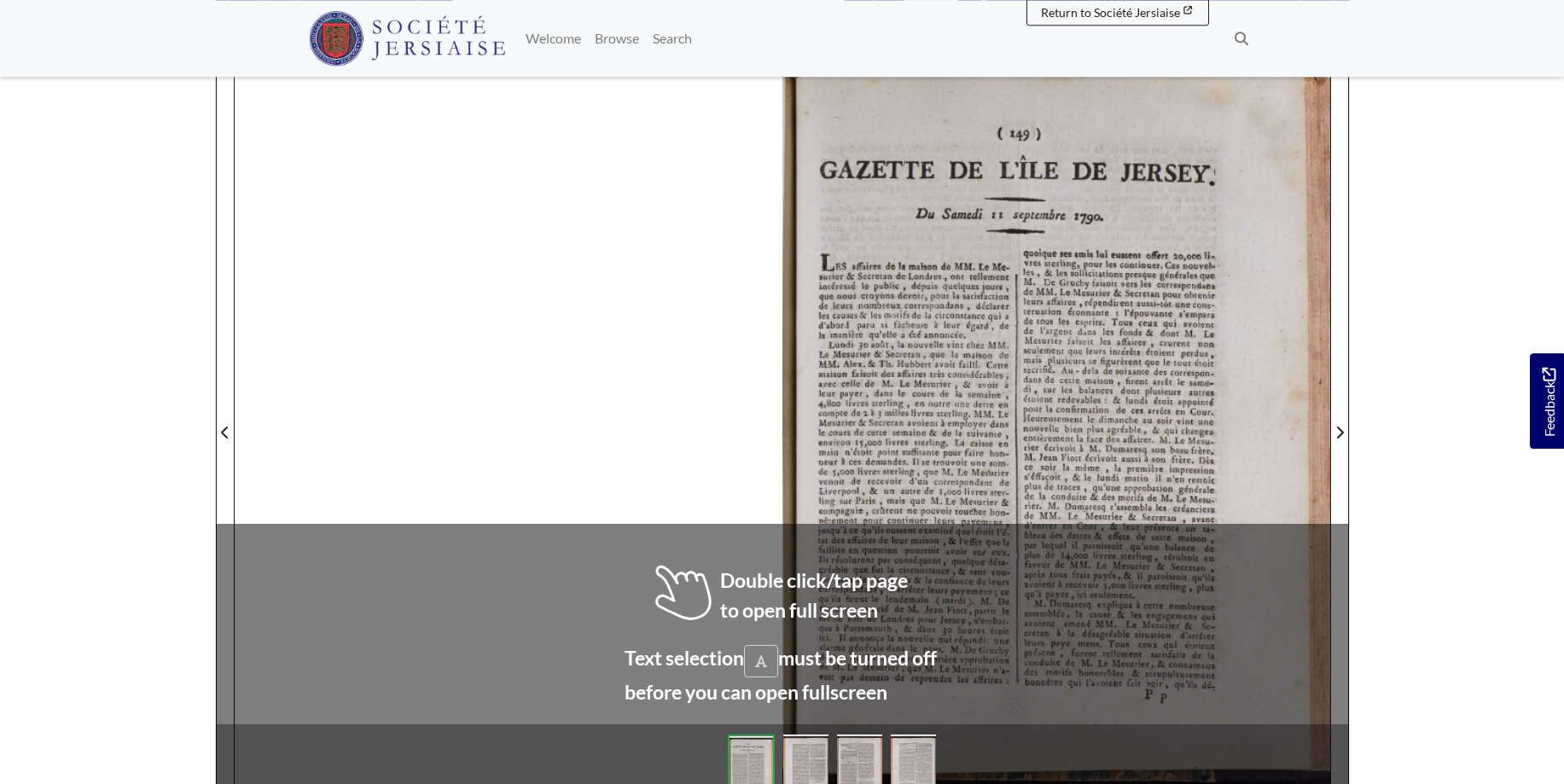
scroll to position [234, 0]
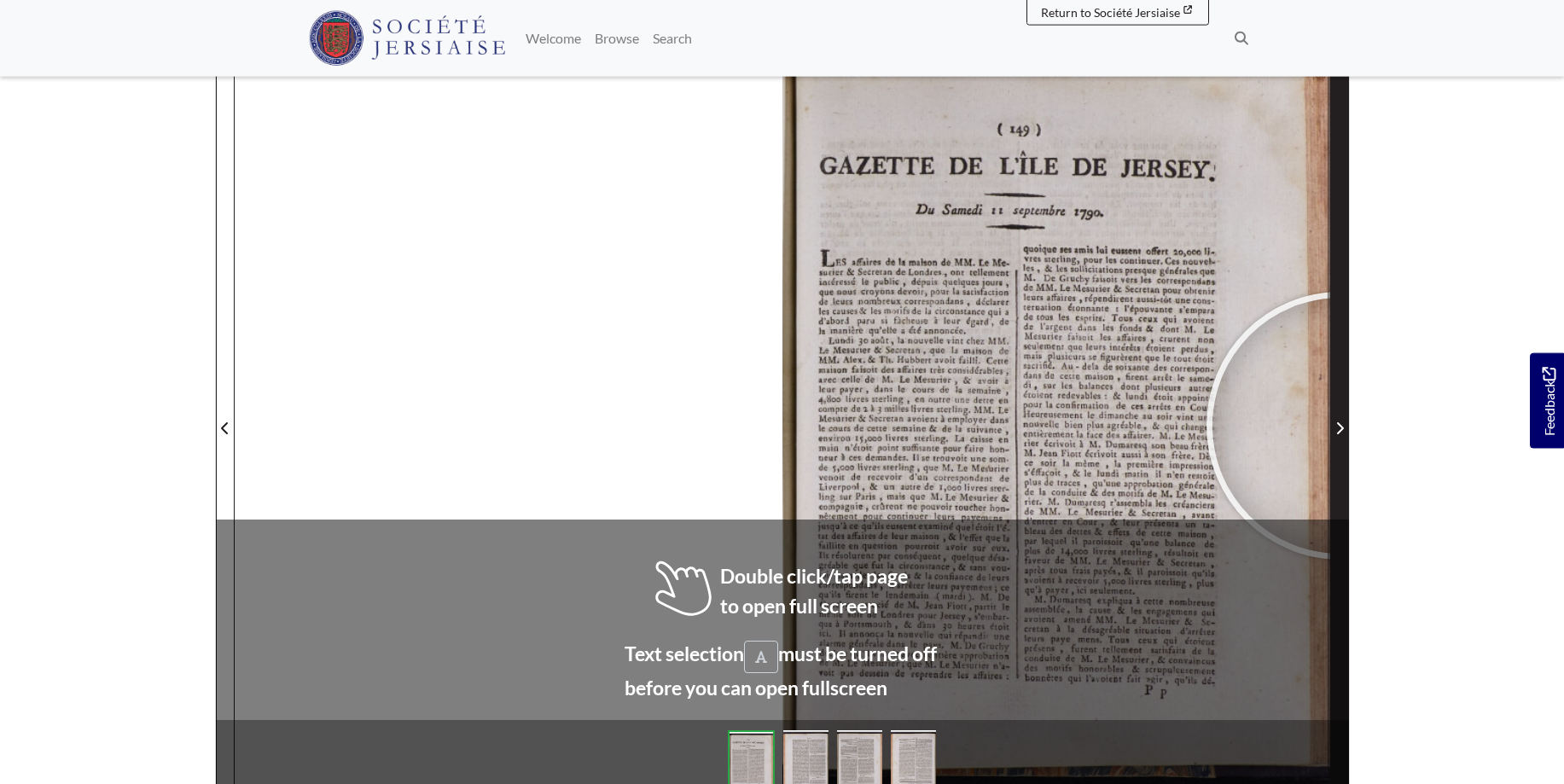
click at [1340, 426] on icon "Next Page" at bounding box center [1340, 429] width 7 height 12
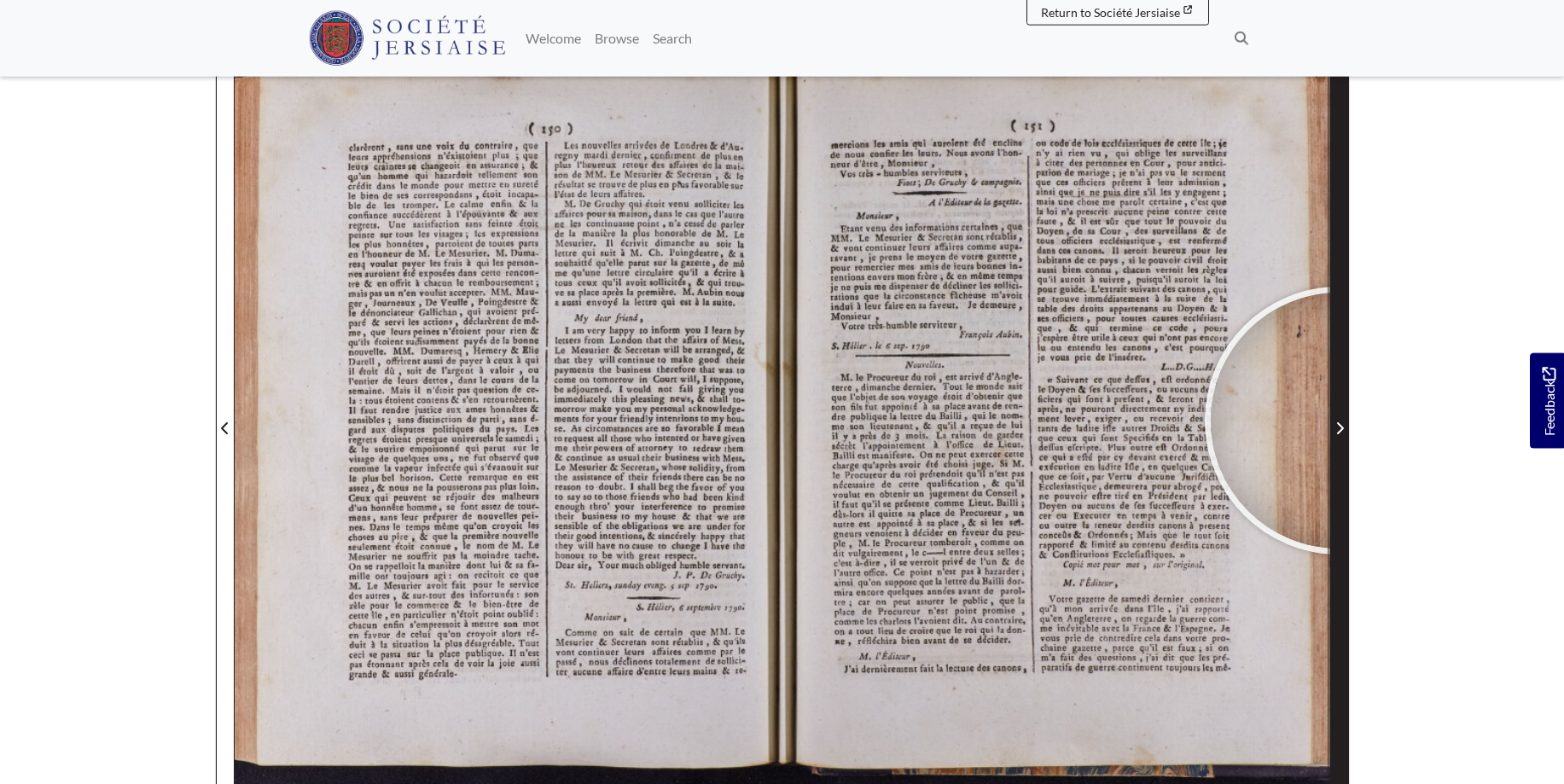
click at [1339, 421] on span "Next Page" at bounding box center [1340, 428] width 17 height 20
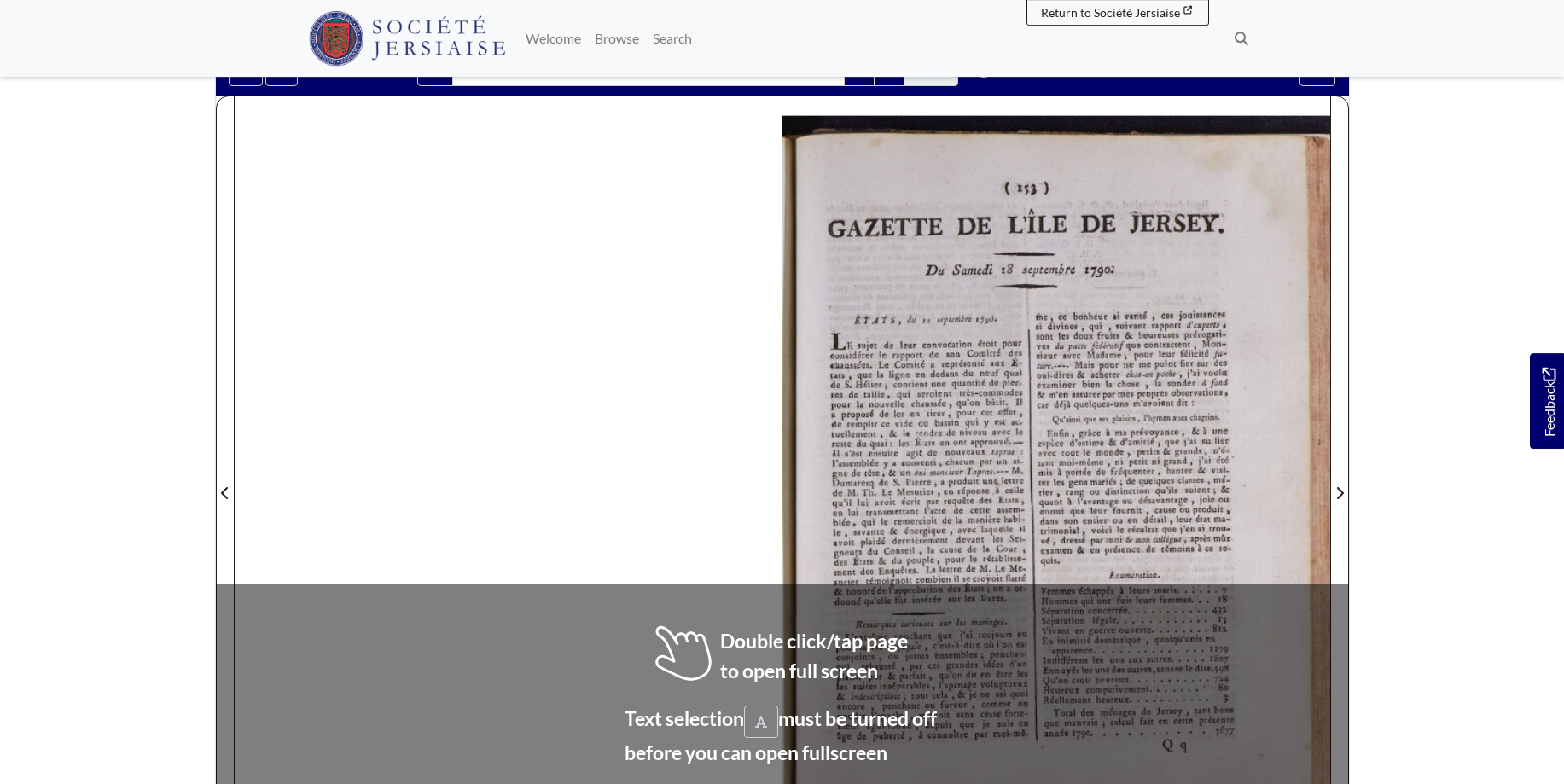
scroll to position [177, 0]
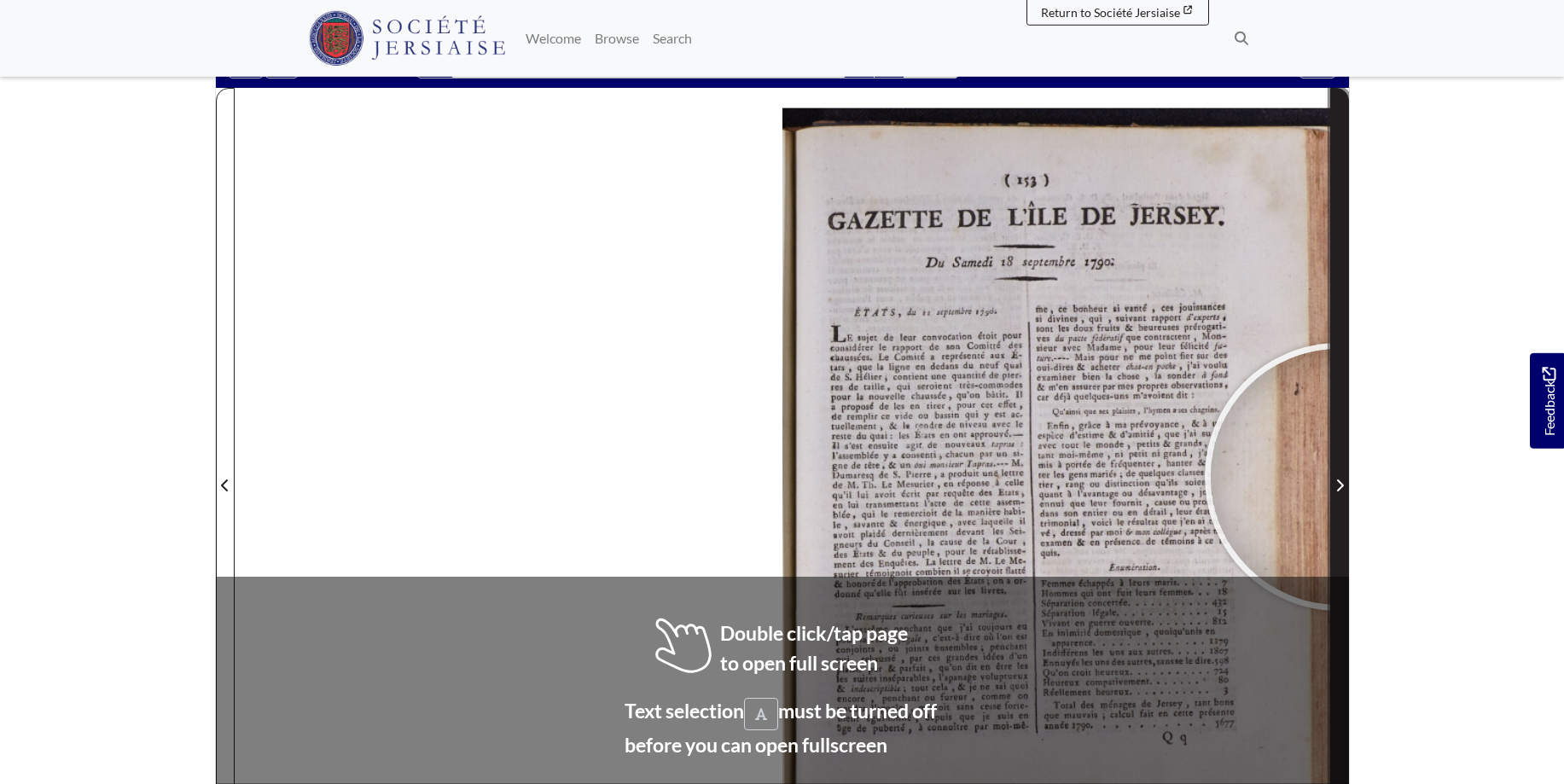
click at [1339, 477] on span "Next Page" at bounding box center [1340, 485] width 17 height 20
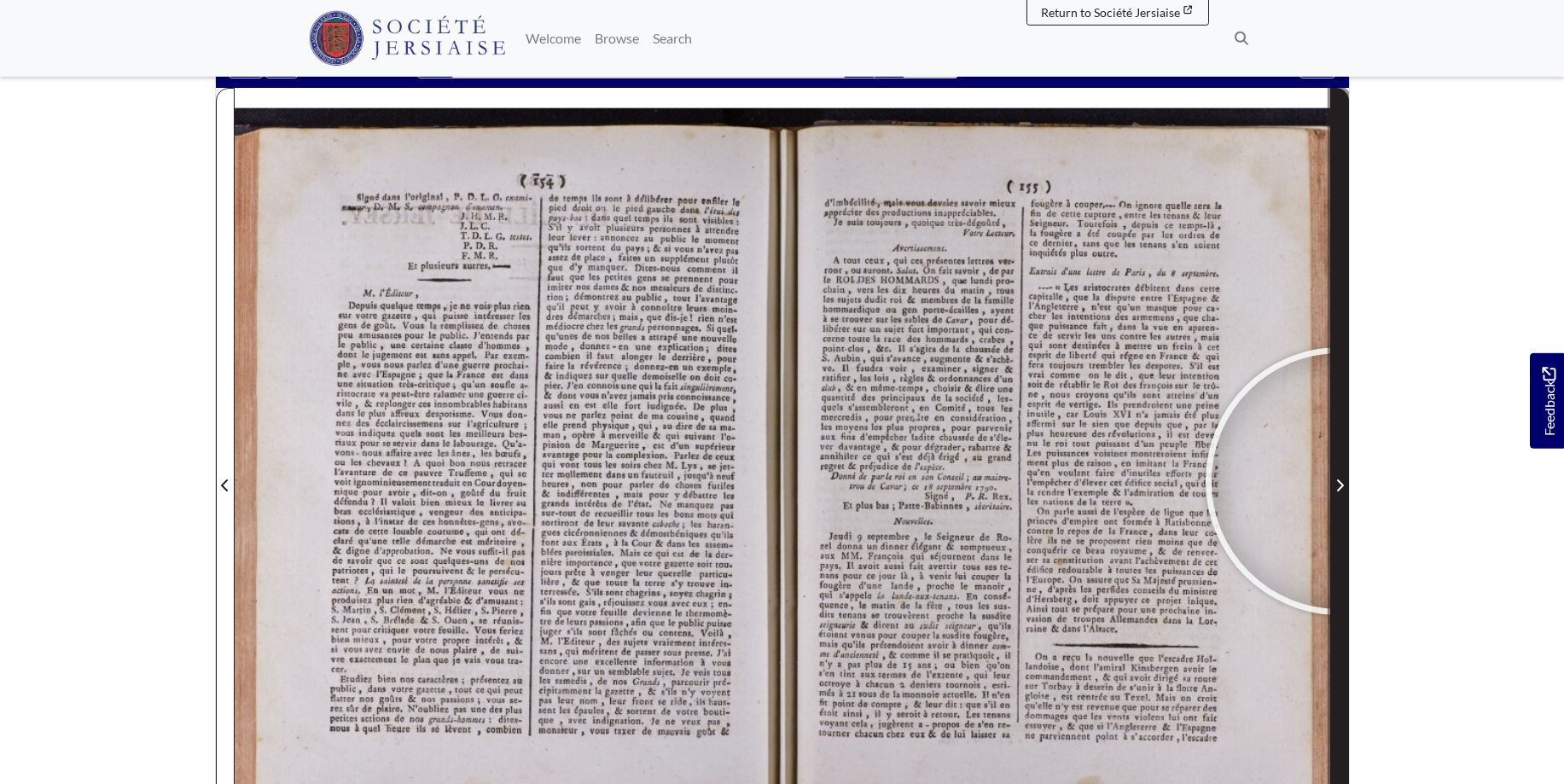
click at [1340, 481] on icon "Next Page" at bounding box center [1340, 486] width 9 height 14
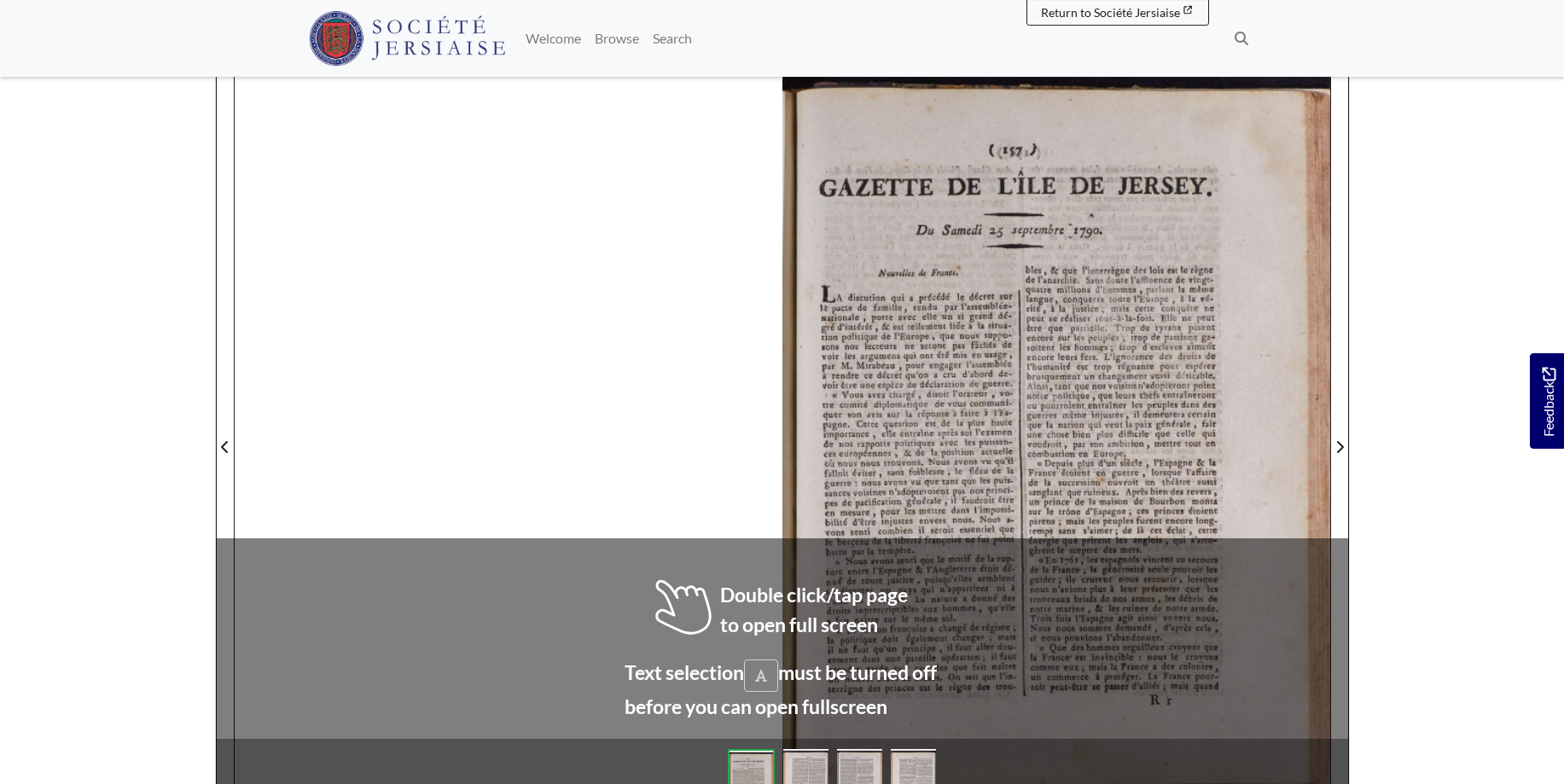
scroll to position [216, 0]
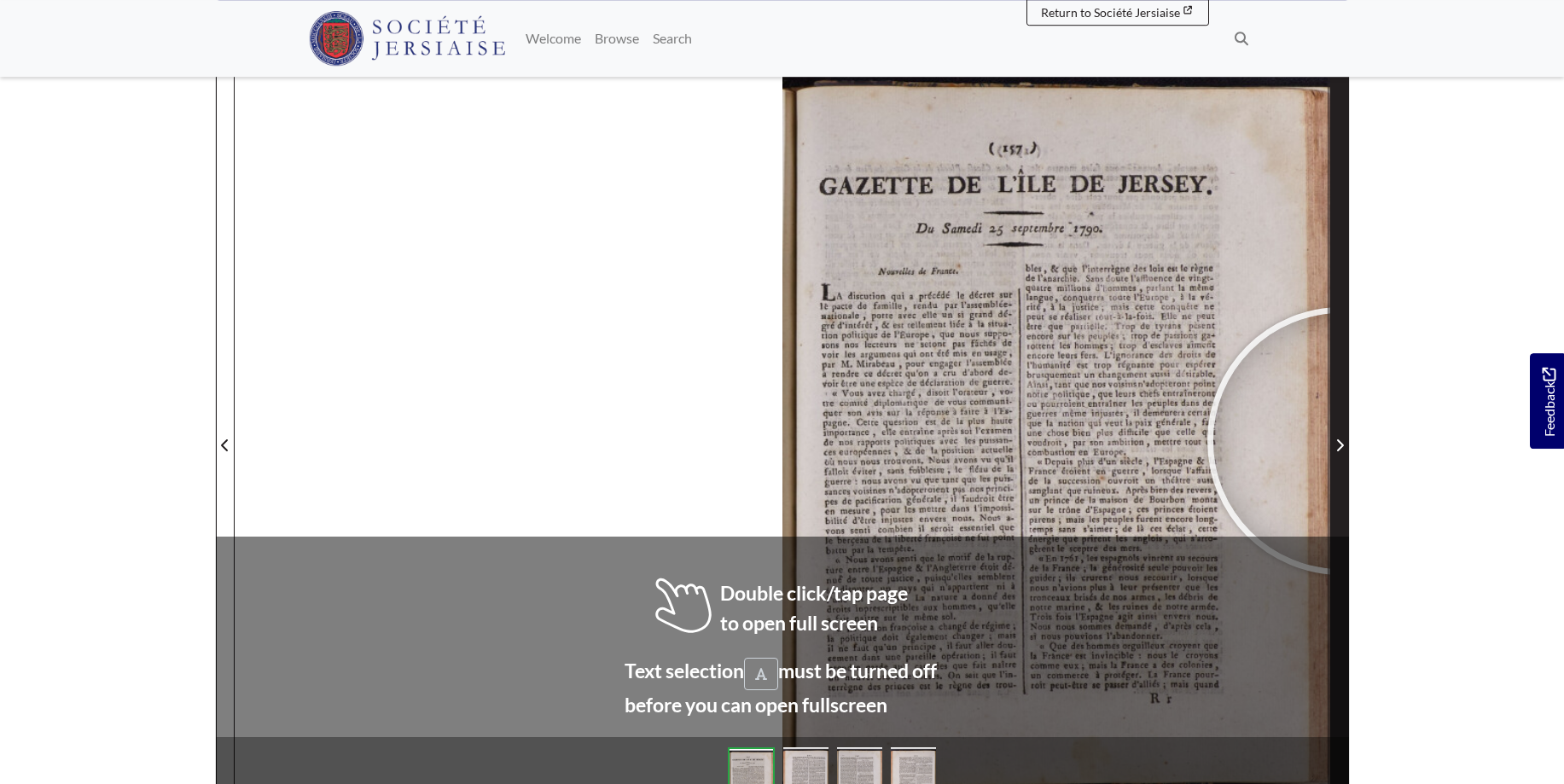
click at [1341, 441] on icon "Next Page" at bounding box center [1340, 445] width 9 height 14
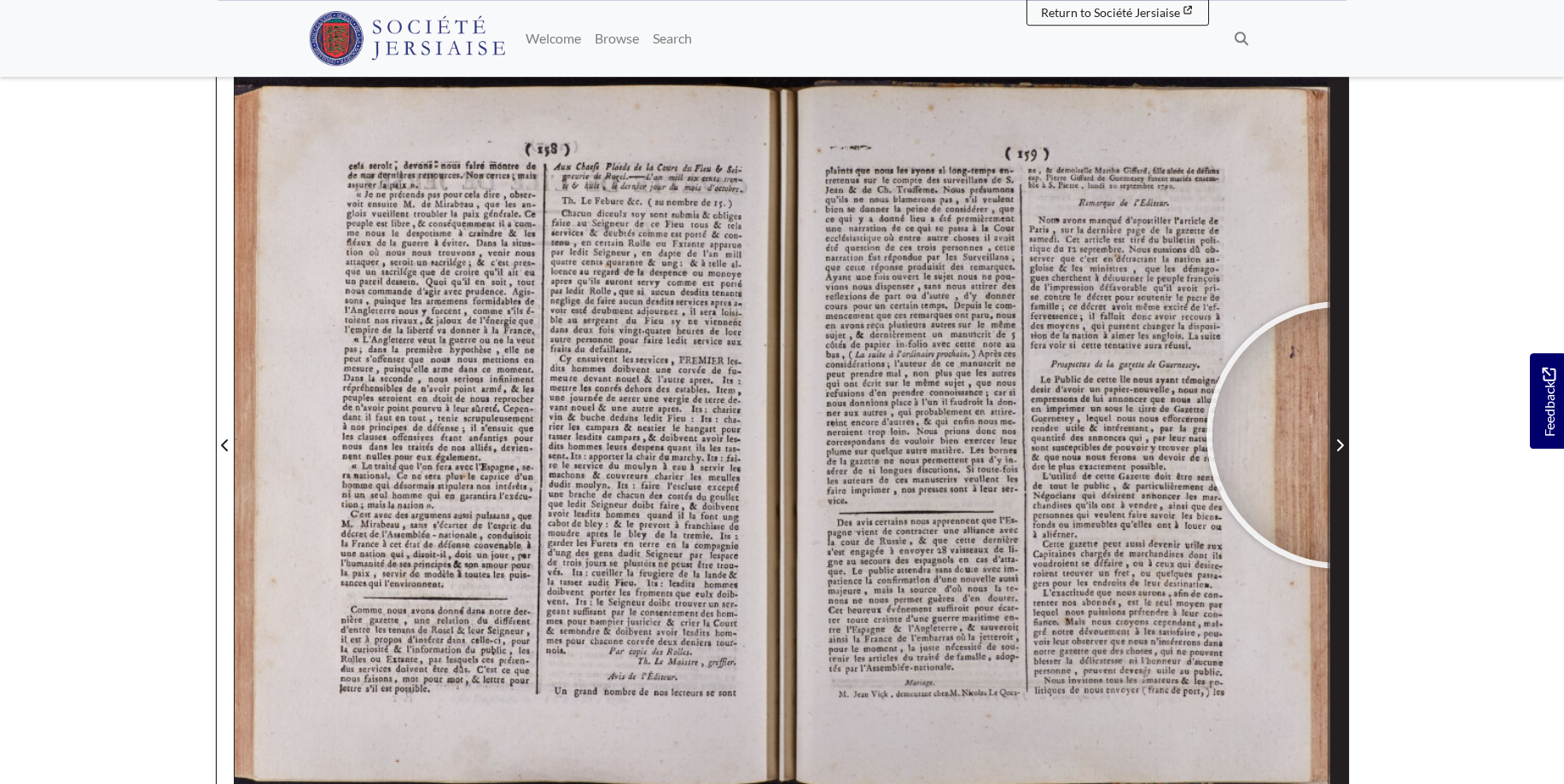
click at [1340, 436] on span "Next Page" at bounding box center [1340, 435] width 17 height 773
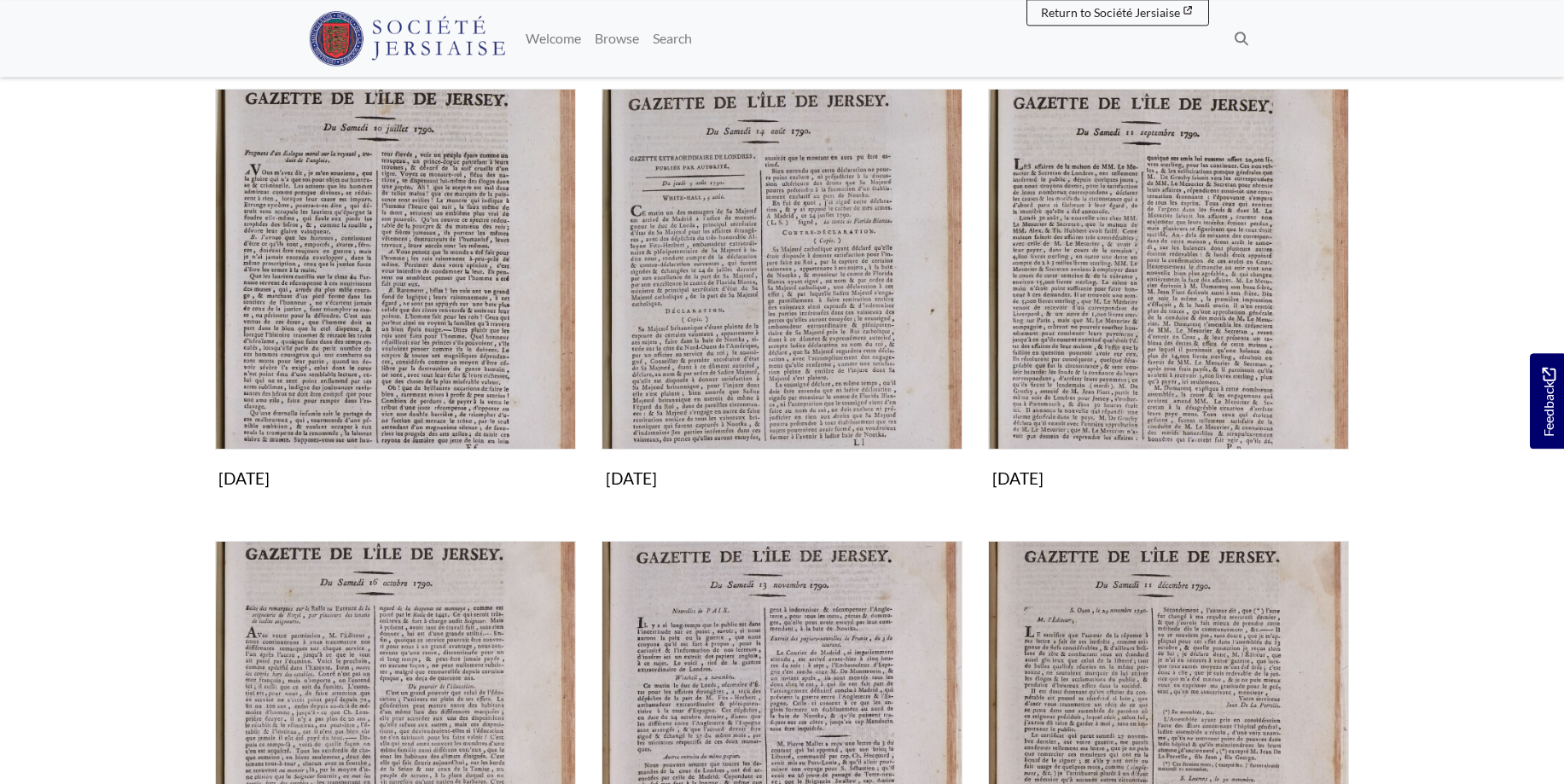
scroll to position [1653, 0]
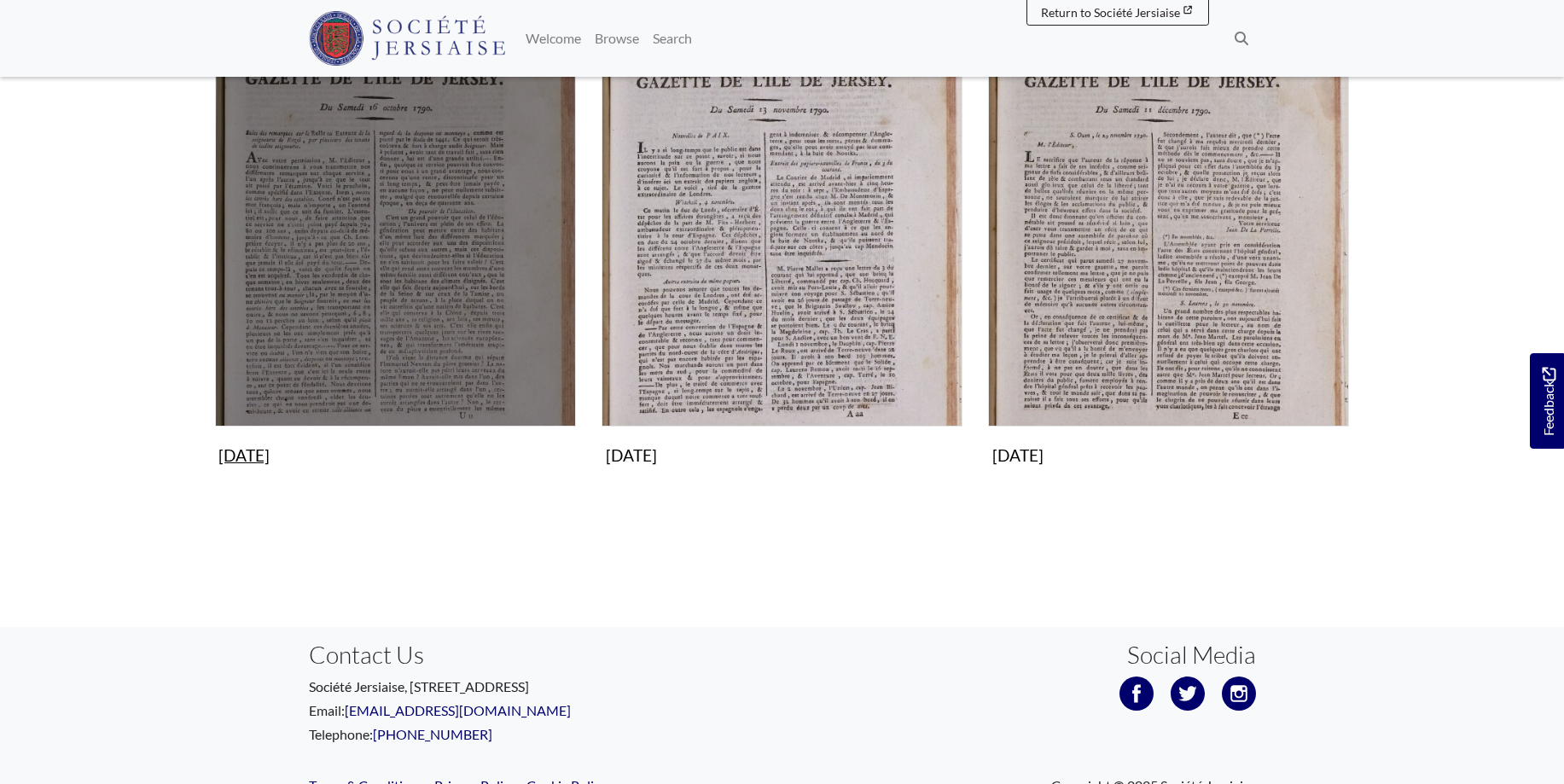
click at [384, 259] on img "Subcollection" at bounding box center [395, 246] width 361 height 361
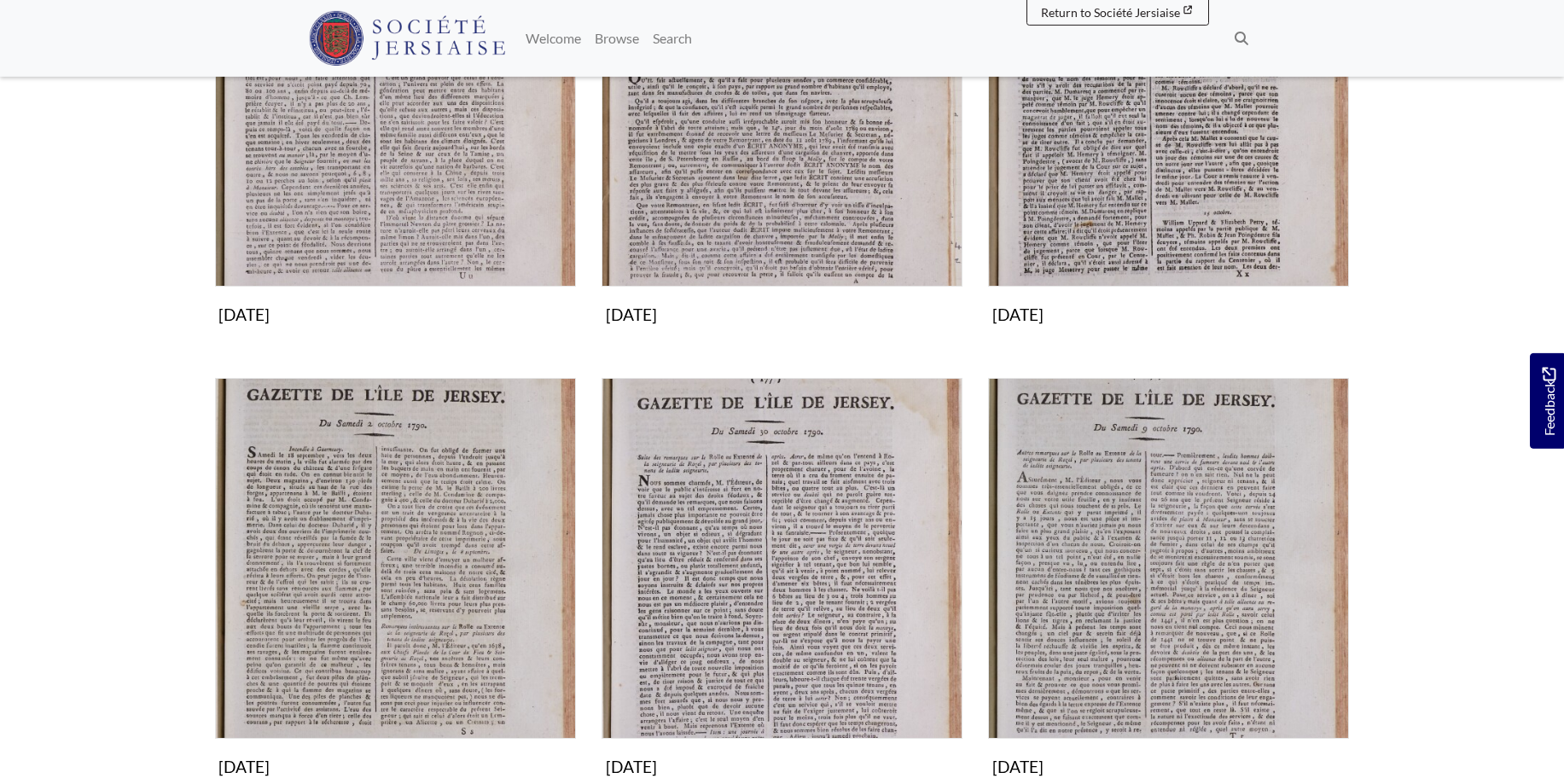
scroll to position [609, 0]
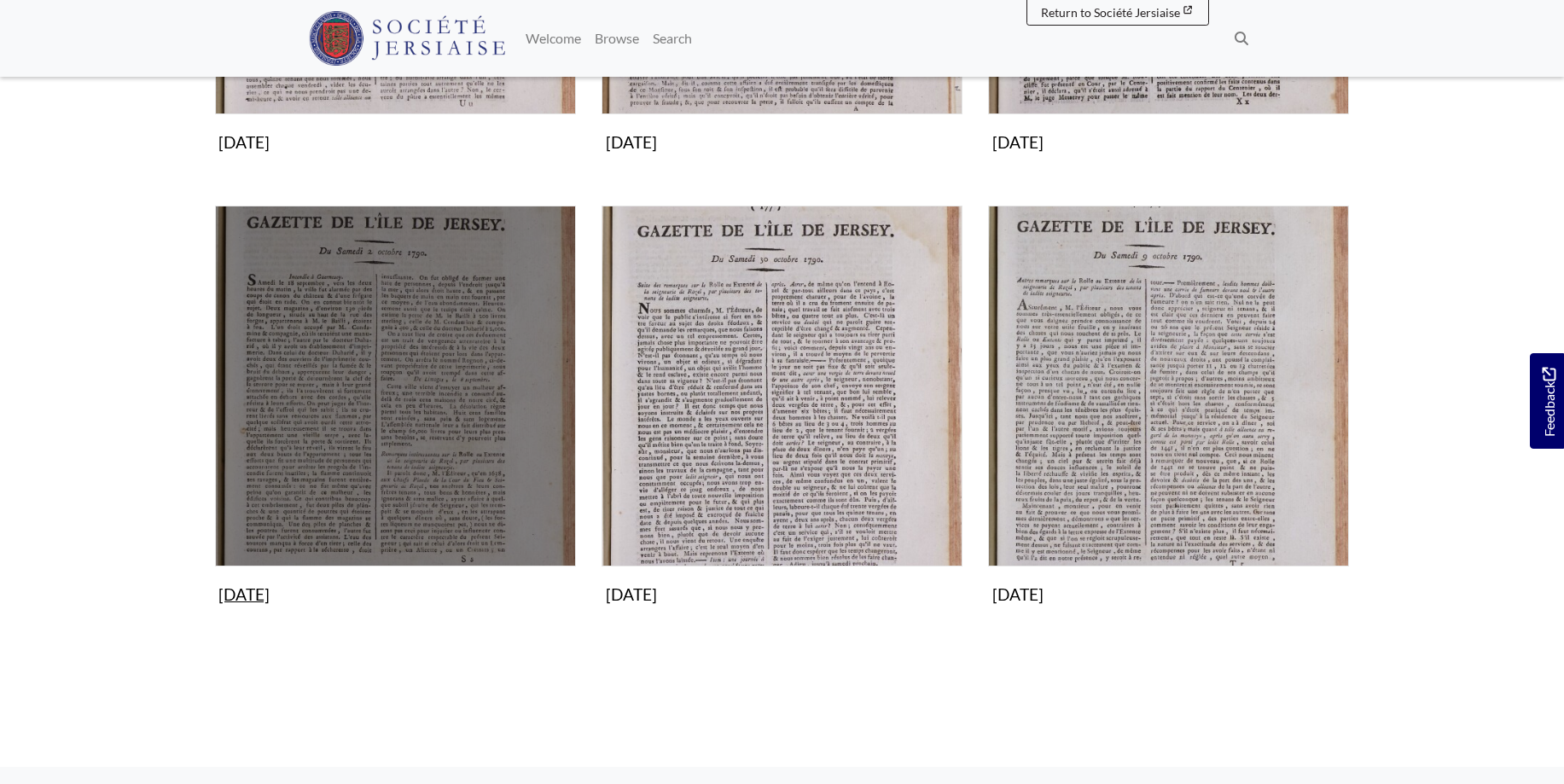
click at [400, 400] on img "Subcollection" at bounding box center [395, 386] width 361 height 361
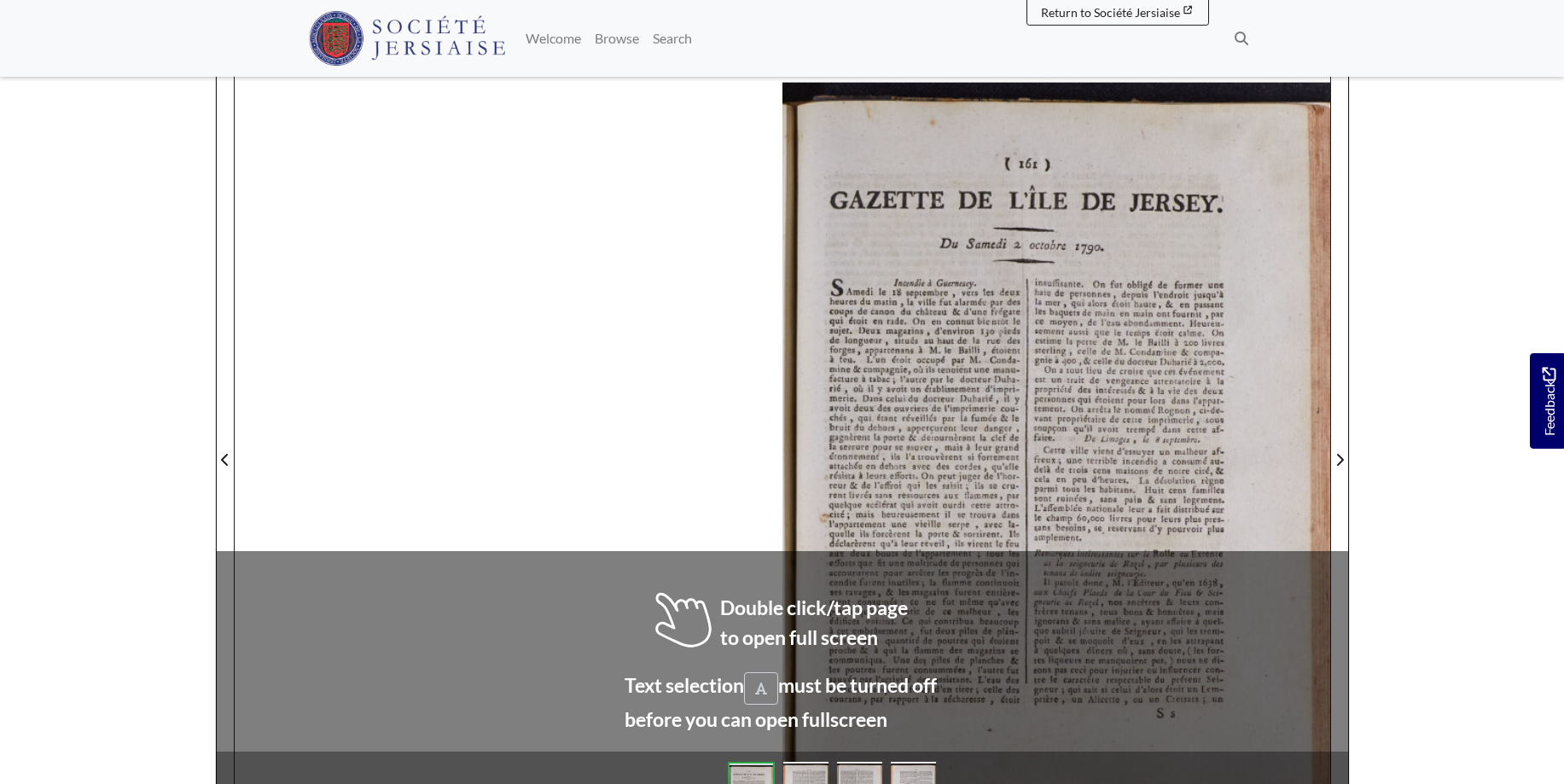
scroll to position [213, 0]
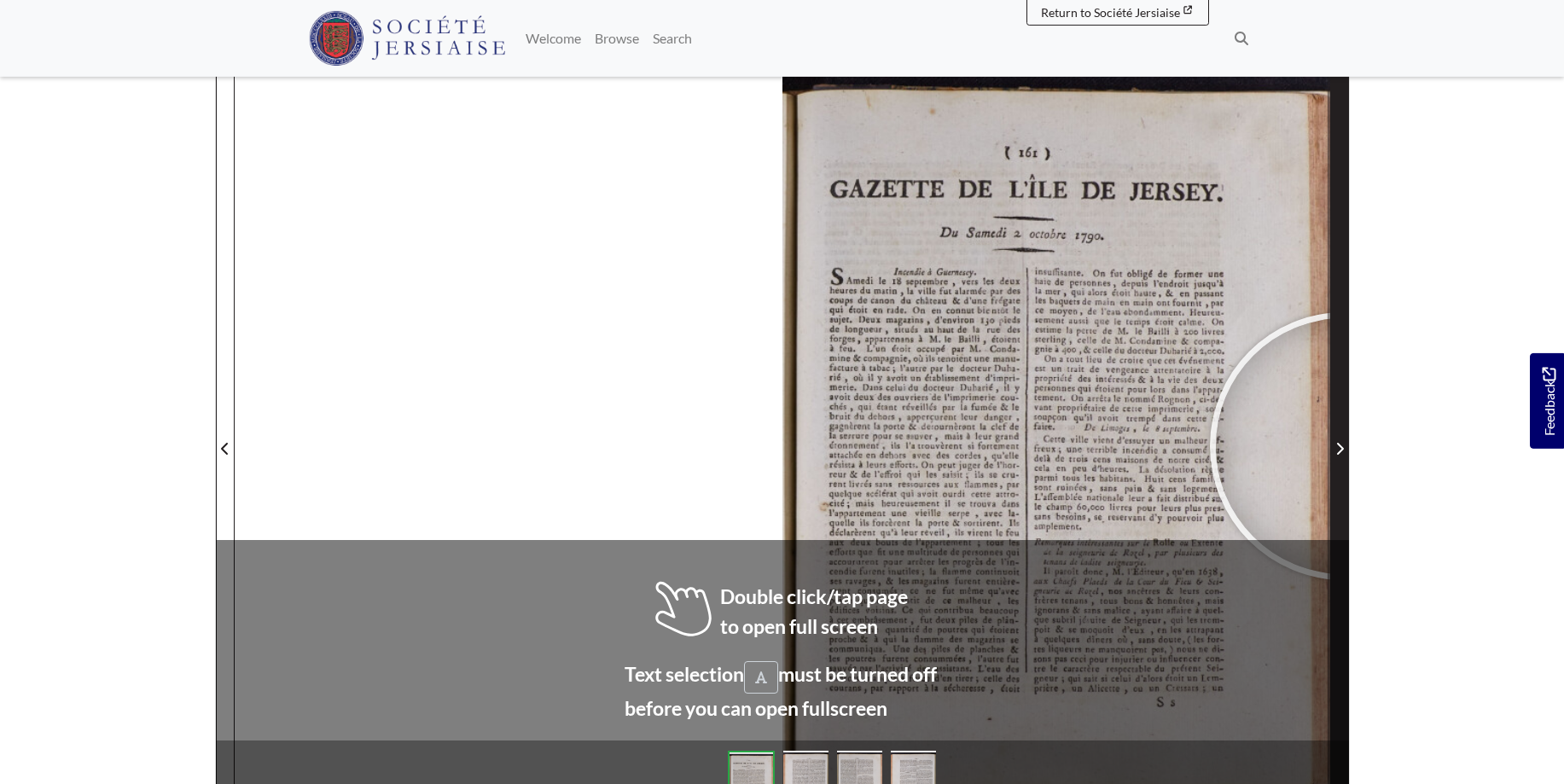
click at [1344, 446] on span "Next Page" at bounding box center [1340, 448] width 17 height 20
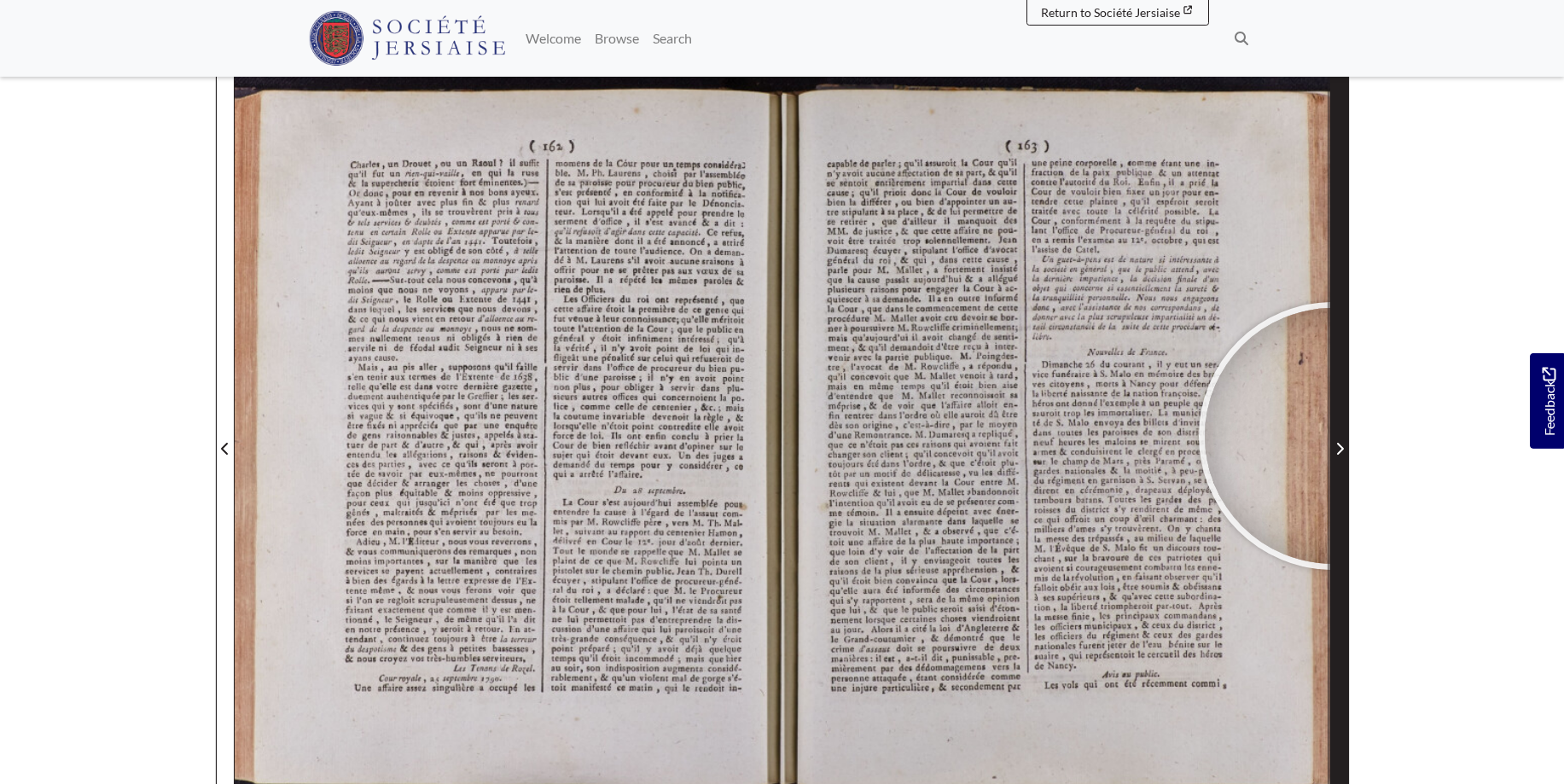
click at [1333, 436] on span "Next Page" at bounding box center [1340, 438] width 17 height 773
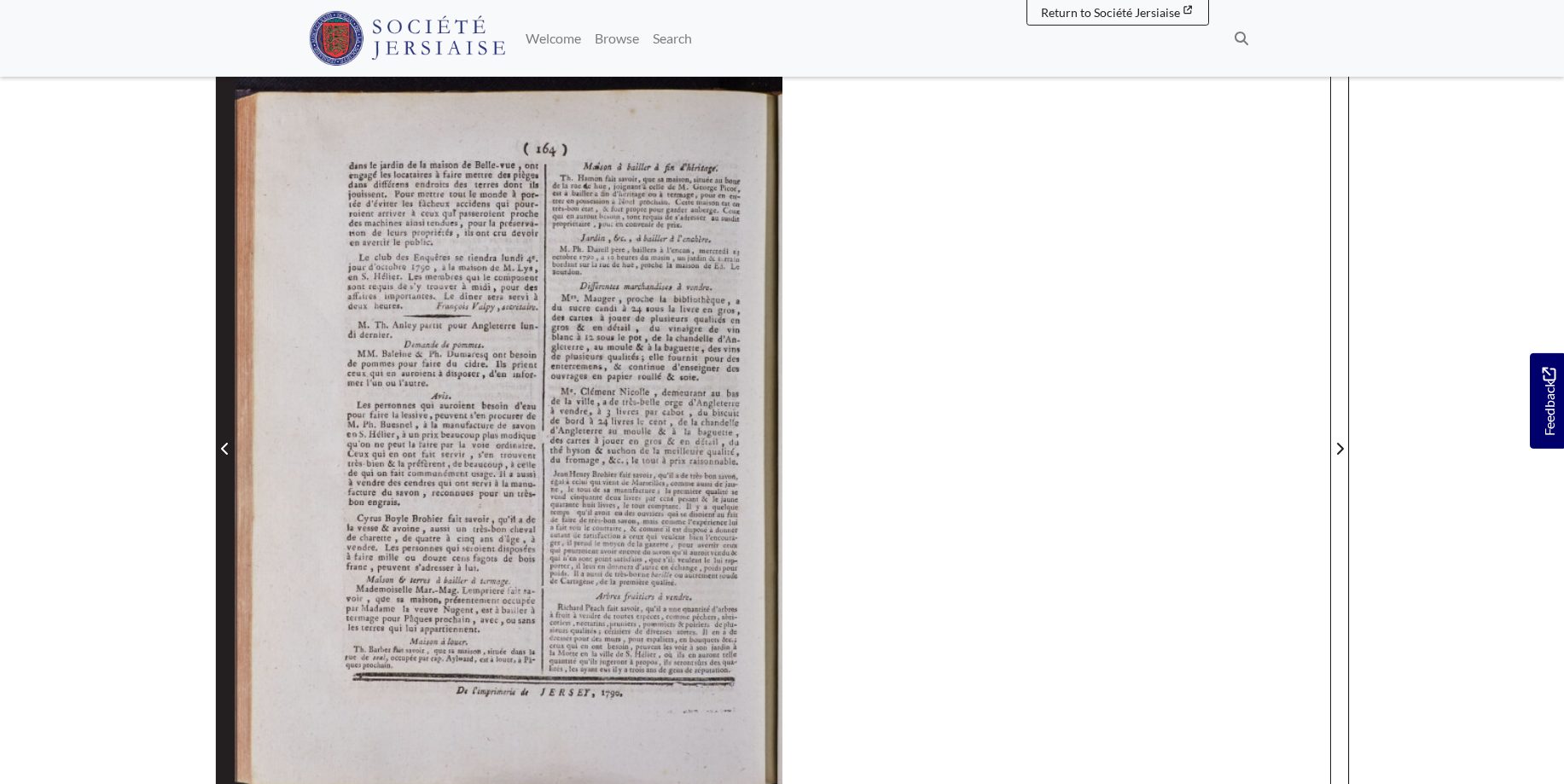
click at [226, 442] on span "Previous Page" at bounding box center [224, 448] width 17 height 20
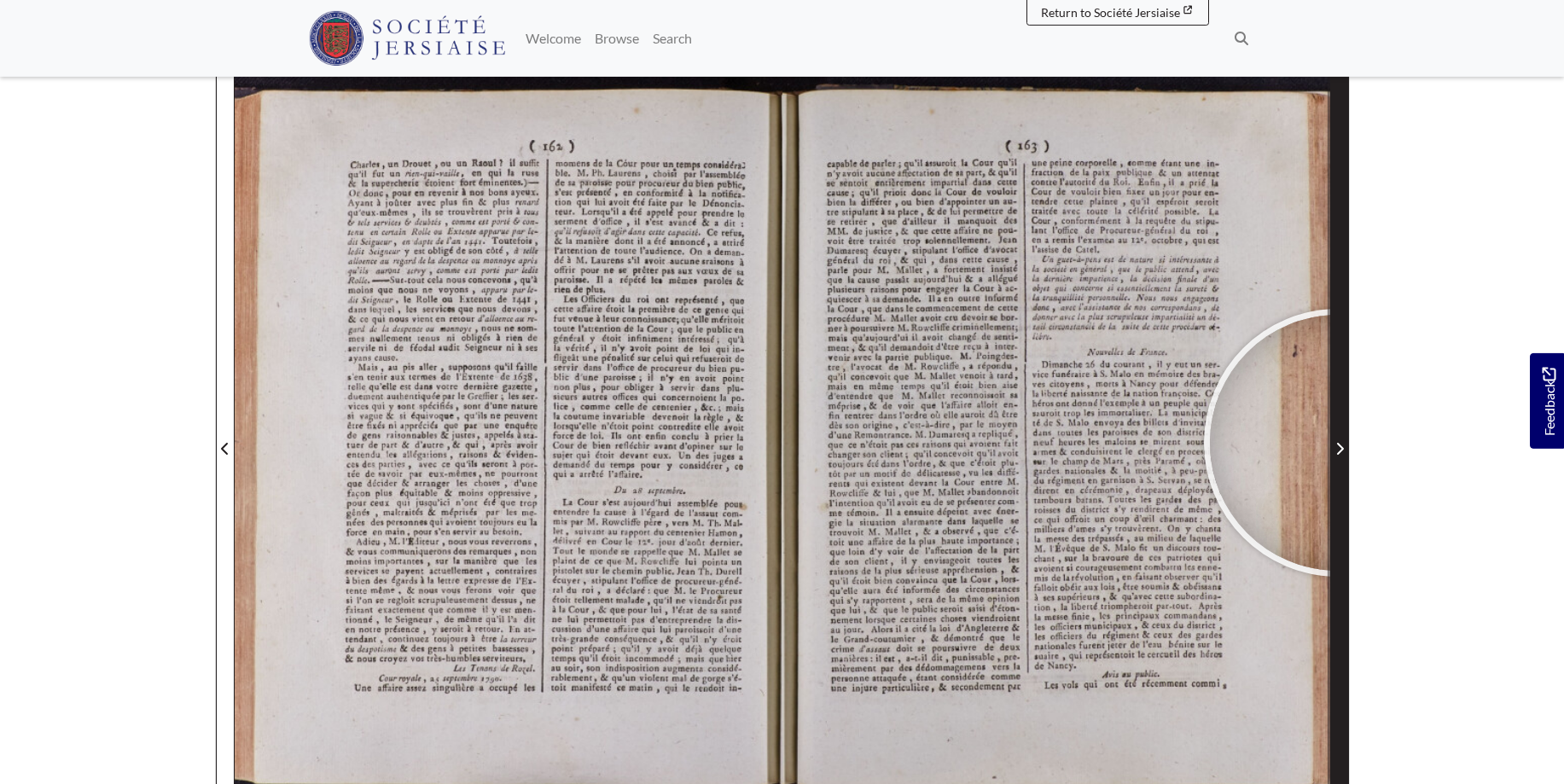
click at [1338, 443] on icon "Next Page" at bounding box center [1340, 449] width 9 height 14
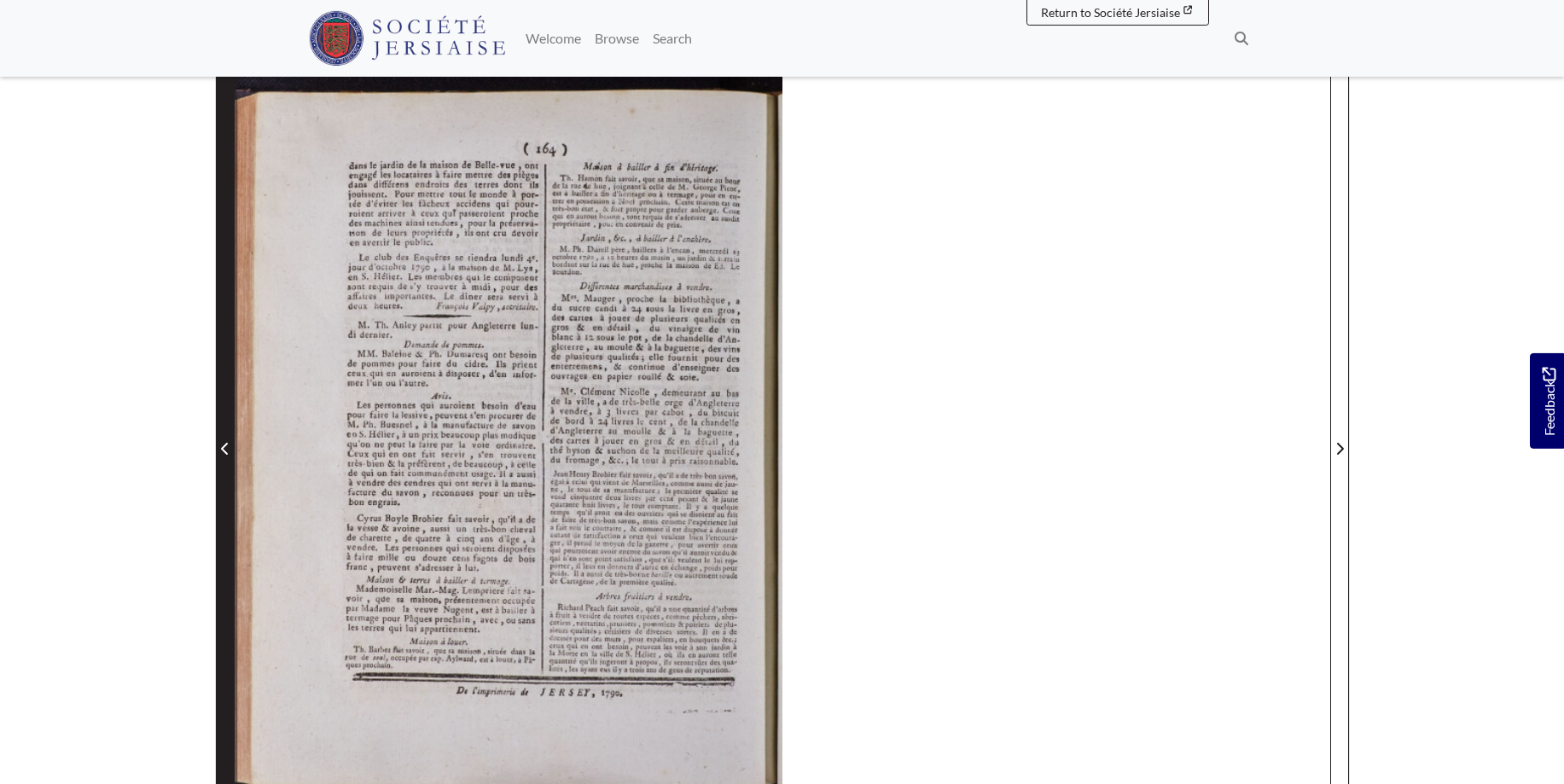
click at [226, 436] on span "Previous Page" at bounding box center [224, 438] width 17 height 773
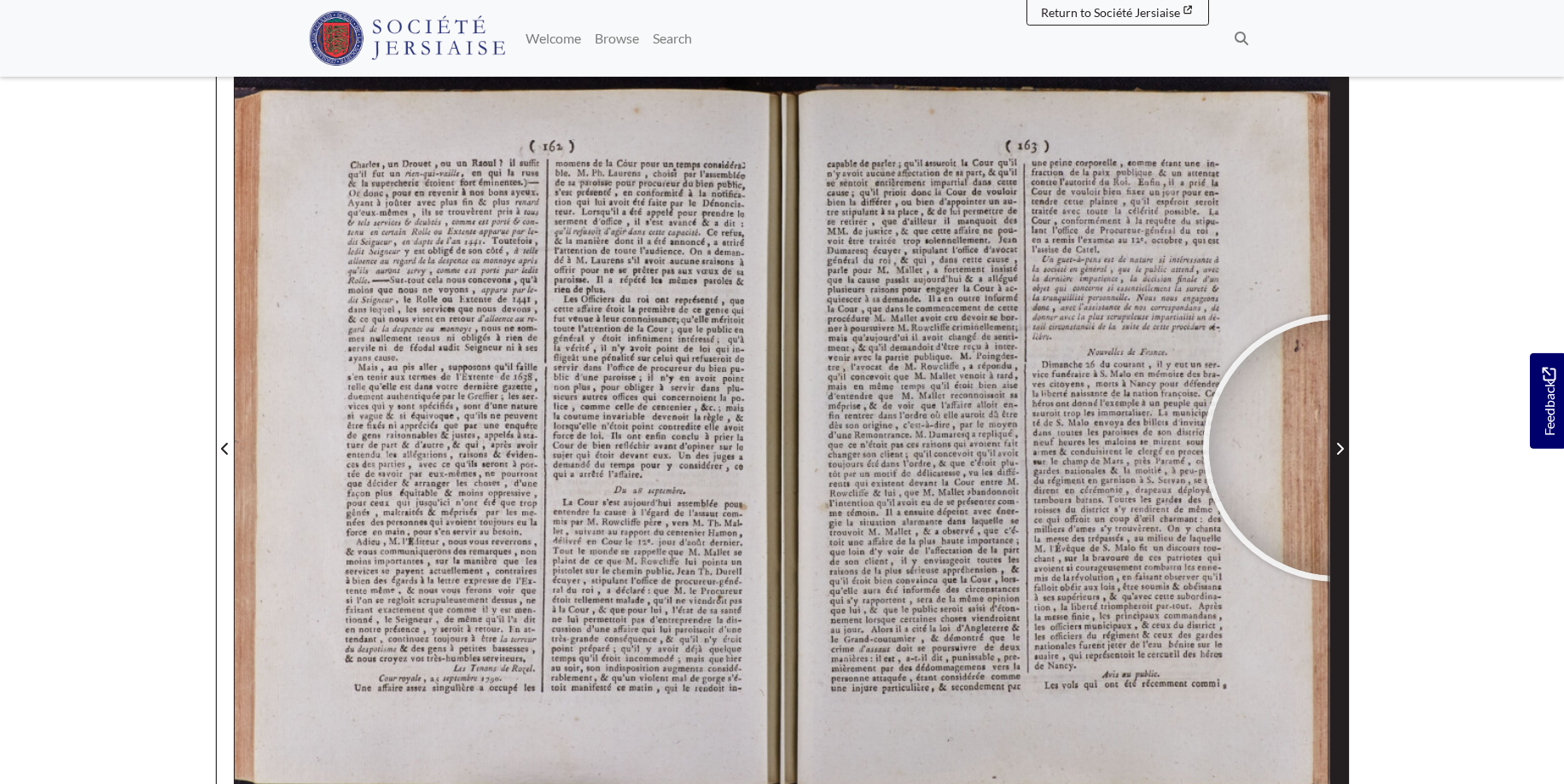
click at [1338, 448] on icon "Next Page" at bounding box center [1340, 449] width 9 height 14
